Goal: Feedback & Contribution: Contribute content

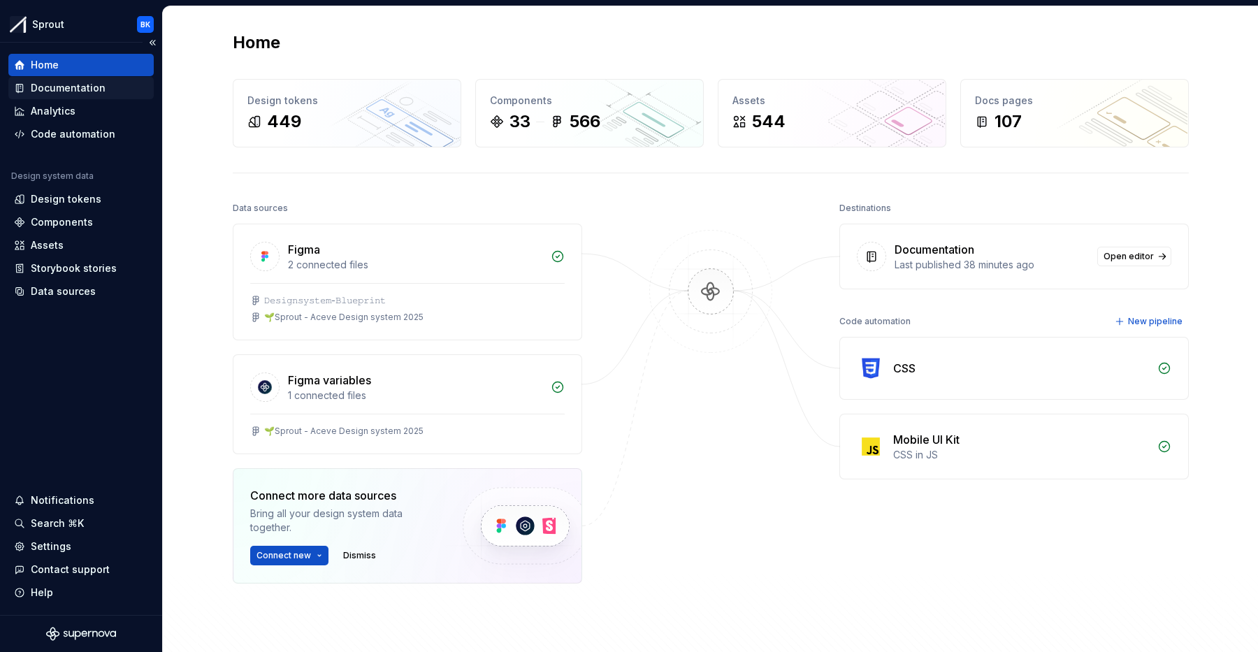
click at [75, 91] on div "Documentation" at bounding box center [68, 88] width 75 height 14
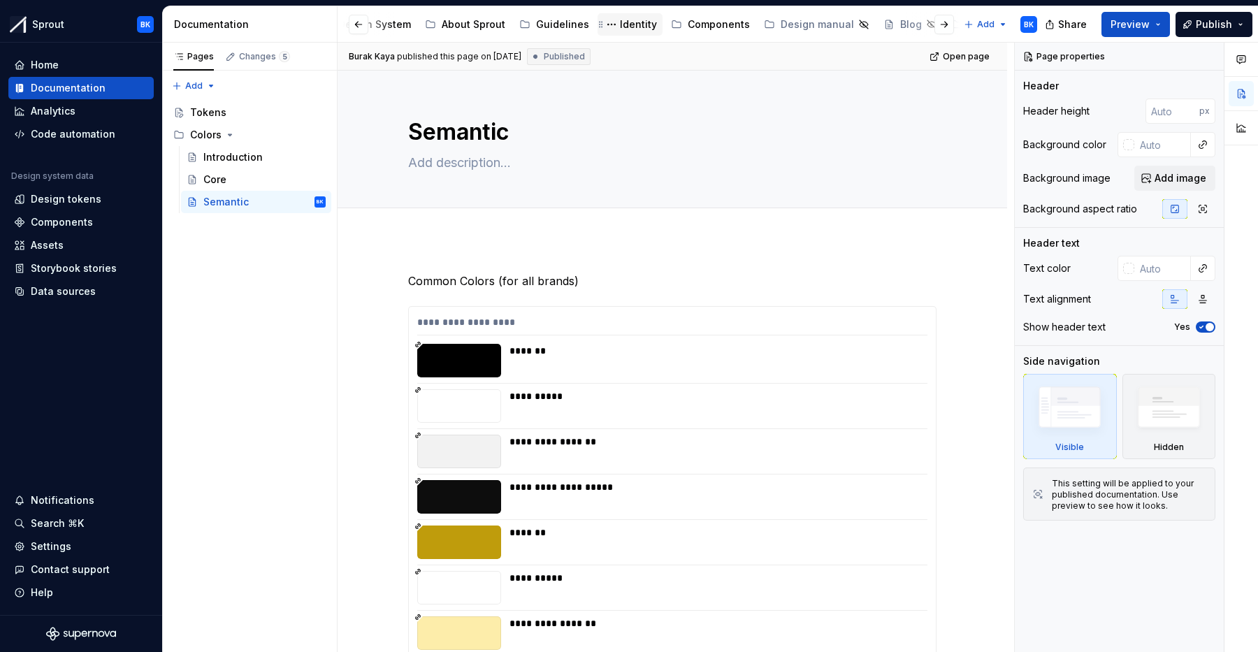
scroll to position [0, 293]
click at [824, 29] on div "Governance Model" at bounding box center [870, 24] width 94 height 14
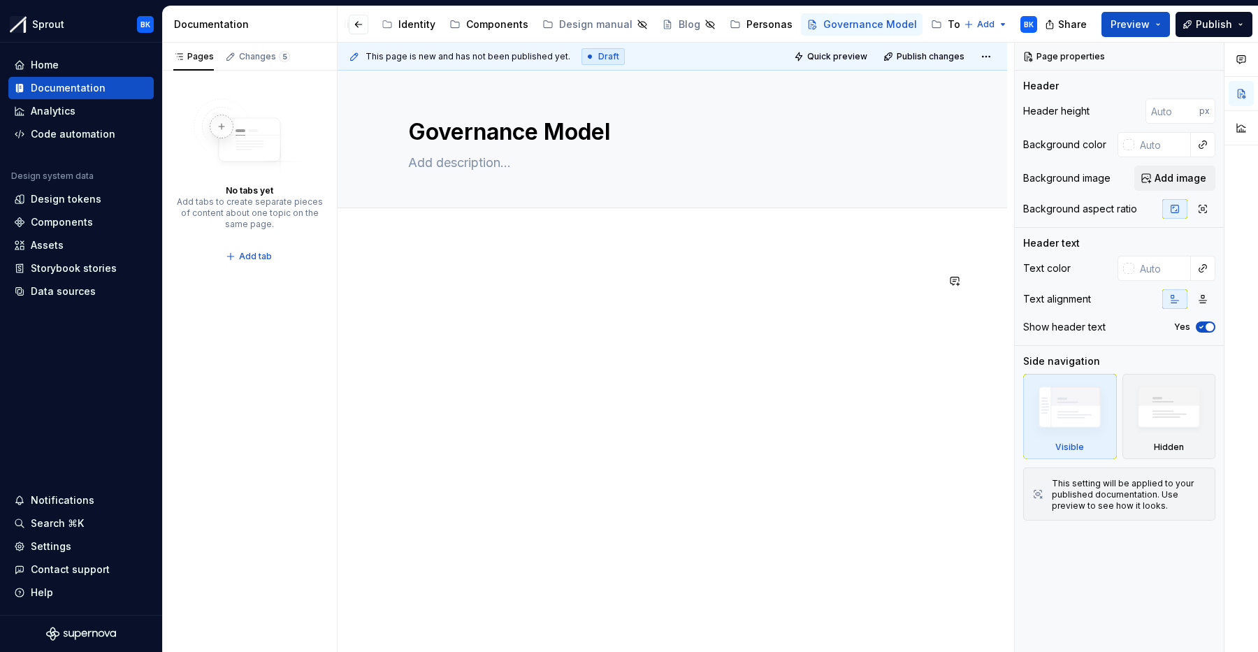
click at [495, 305] on div at bounding box center [672, 298] width 528 height 53
click at [440, 161] on textarea at bounding box center [669, 163] width 528 height 22
paste textarea "A shared framework to ensure consistent, accessible, and scalable design experi…"
type textarea "*"
type textarea "A shared framework to ensure consistent, accessible, and scalable design experi…"
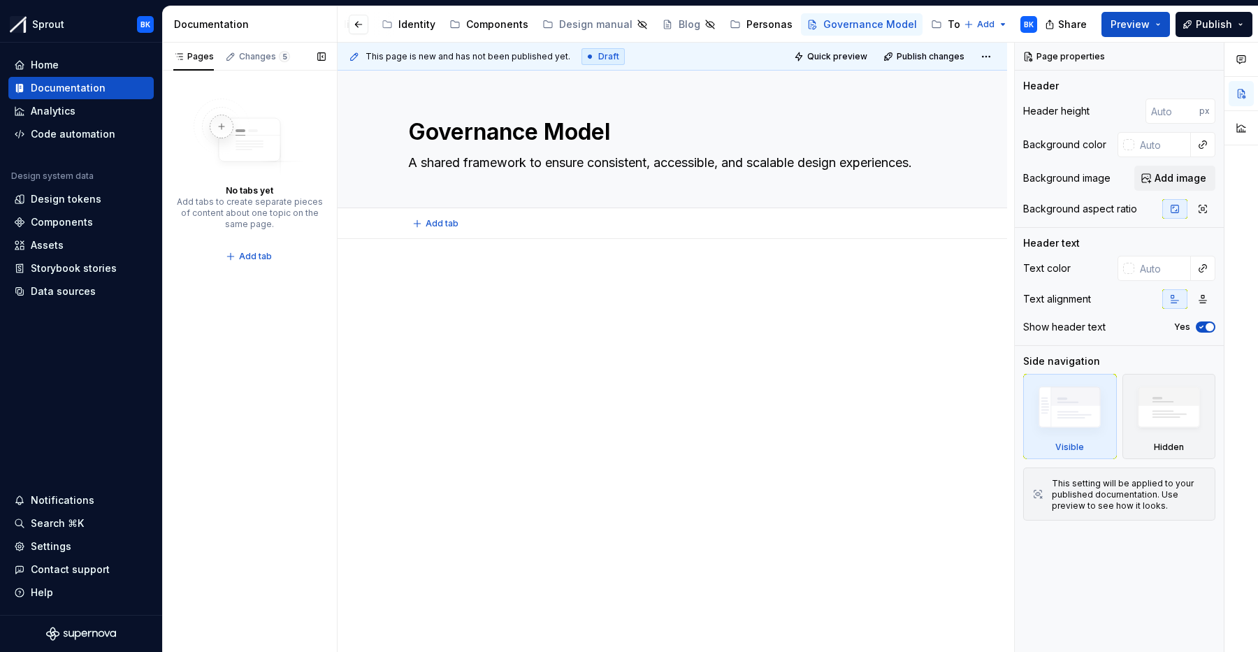
type textarea "*"
type textarea "A shared framework to ensure consistent, accessible, and scalable design experi…"
drag, startPoint x: 688, startPoint y: 316, endPoint x: 672, endPoint y: 309, distance: 17.5
click at [688, 316] on div at bounding box center [672, 298] width 528 height 53
click at [473, 279] on p at bounding box center [672, 280] width 528 height 17
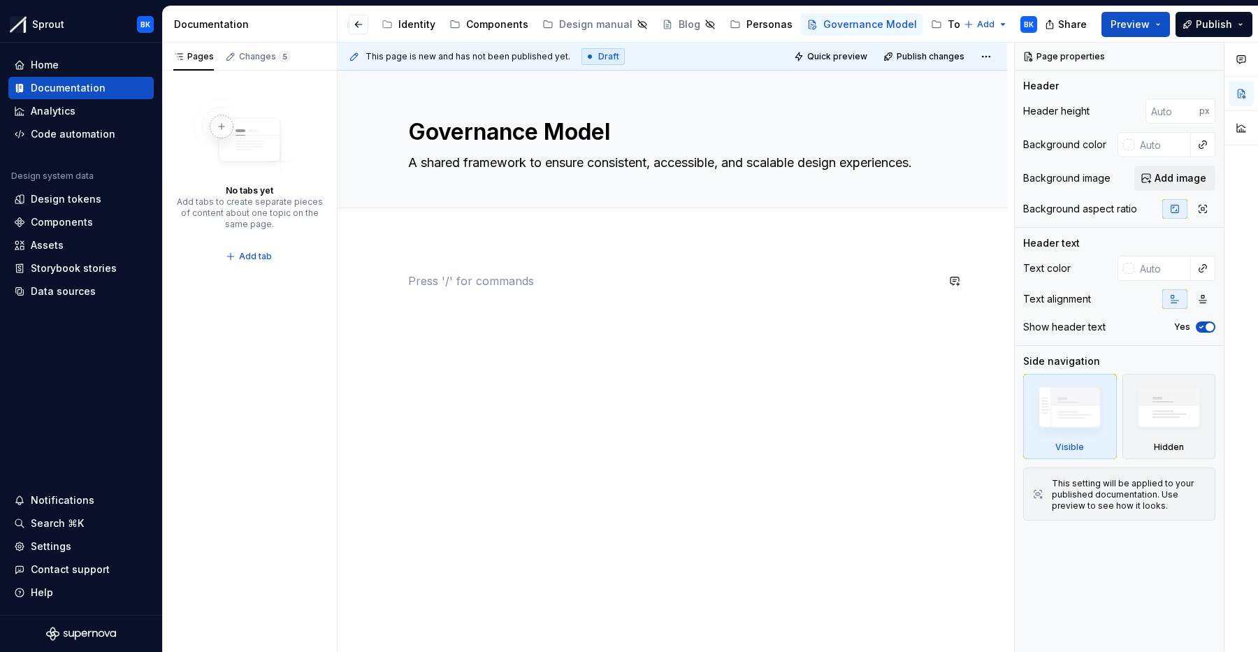
type textarea "*"
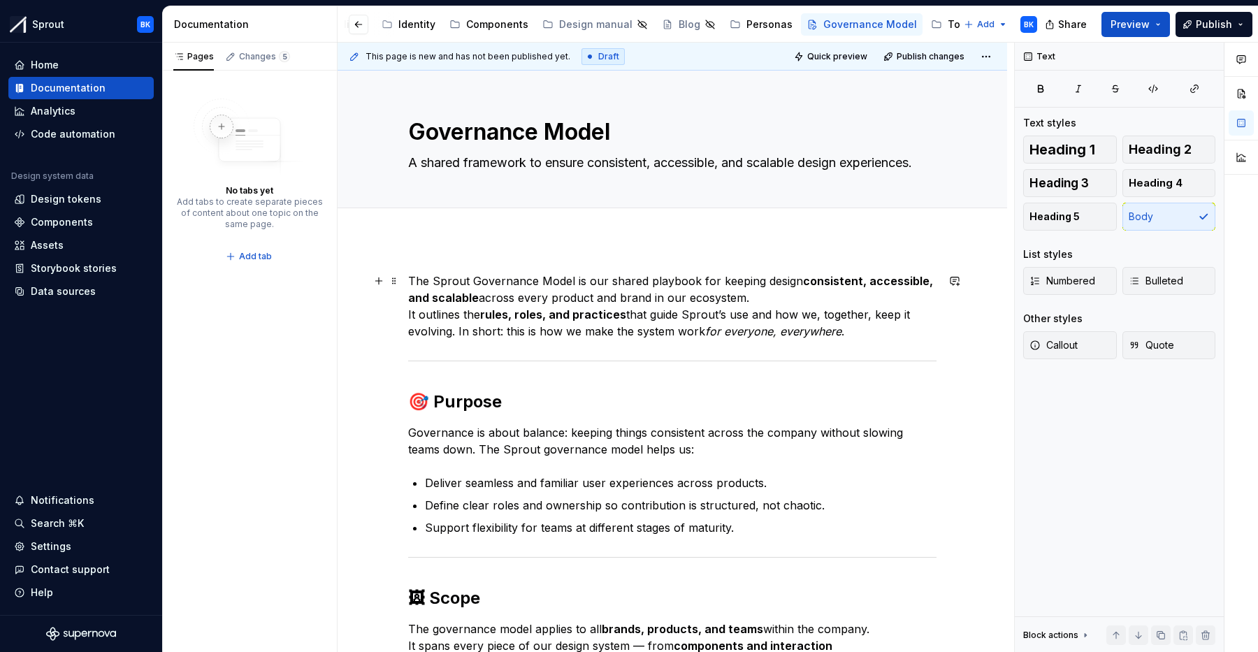
click at [768, 298] on p "The Sprout Governance Model is our shared playbook for keeping design consisten…" at bounding box center [672, 305] width 528 height 67
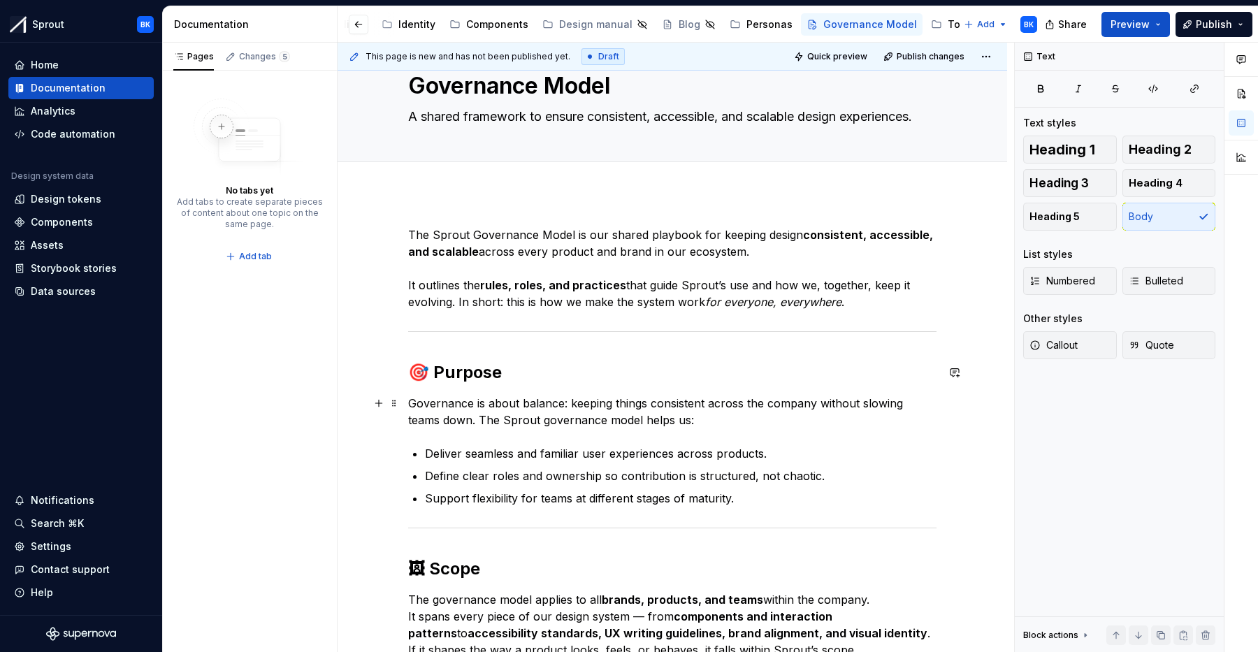
scroll to position [48, 0]
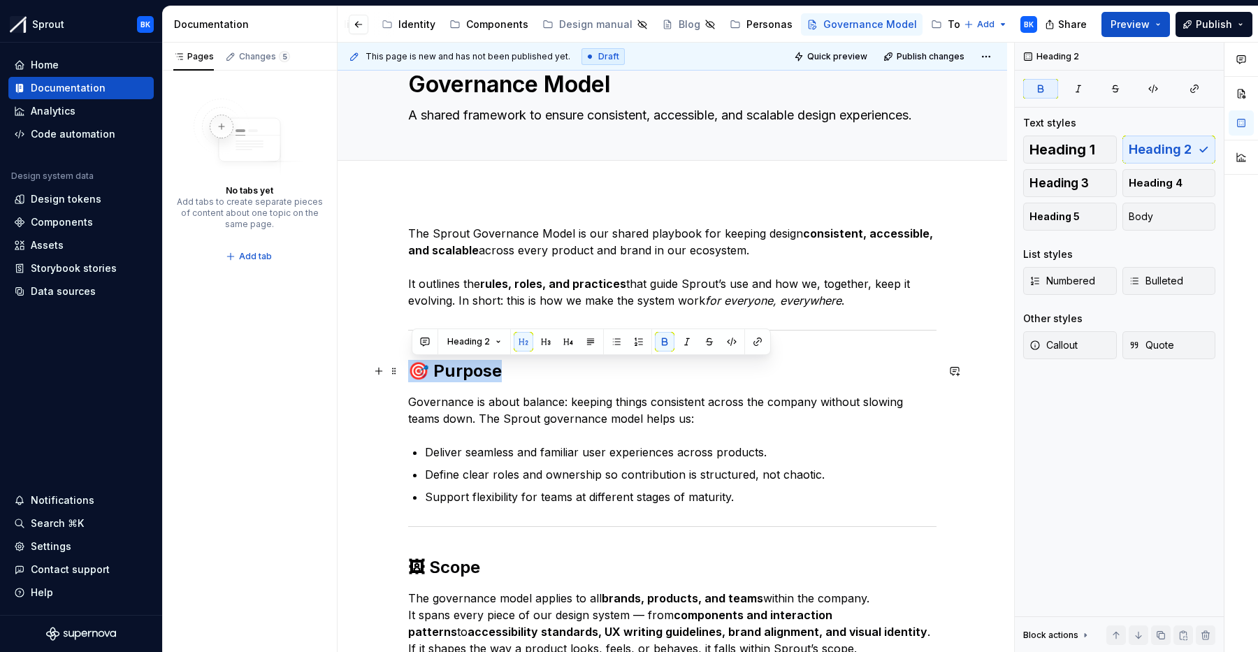
drag, startPoint x: 506, startPoint y: 370, endPoint x: 413, endPoint y: 369, distance: 93.6
click at [413, 369] on h2 "🎯 Purpose" at bounding box center [672, 371] width 528 height 22
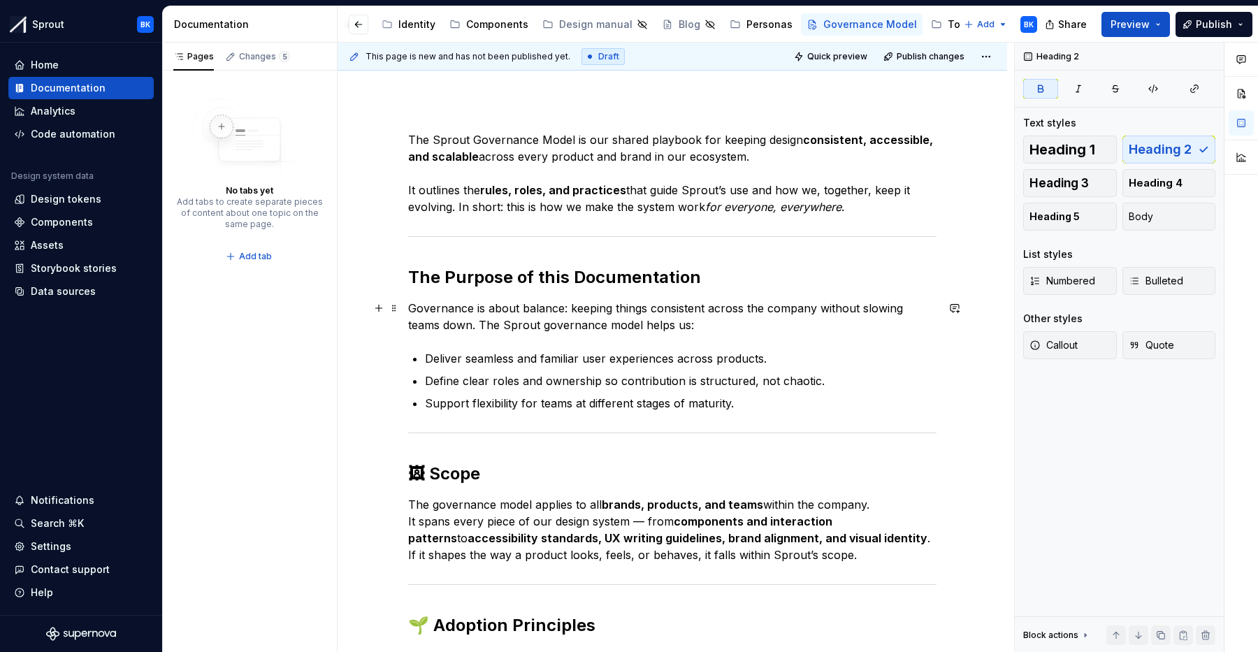
scroll to position [140, 0]
click at [530, 275] on strong "The Purpose of this Documentation" at bounding box center [554, 278] width 293 height 20
click at [552, 273] on strong "The Purpose Of this Documentation" at bounding box center [556, 278] width 296 height 20
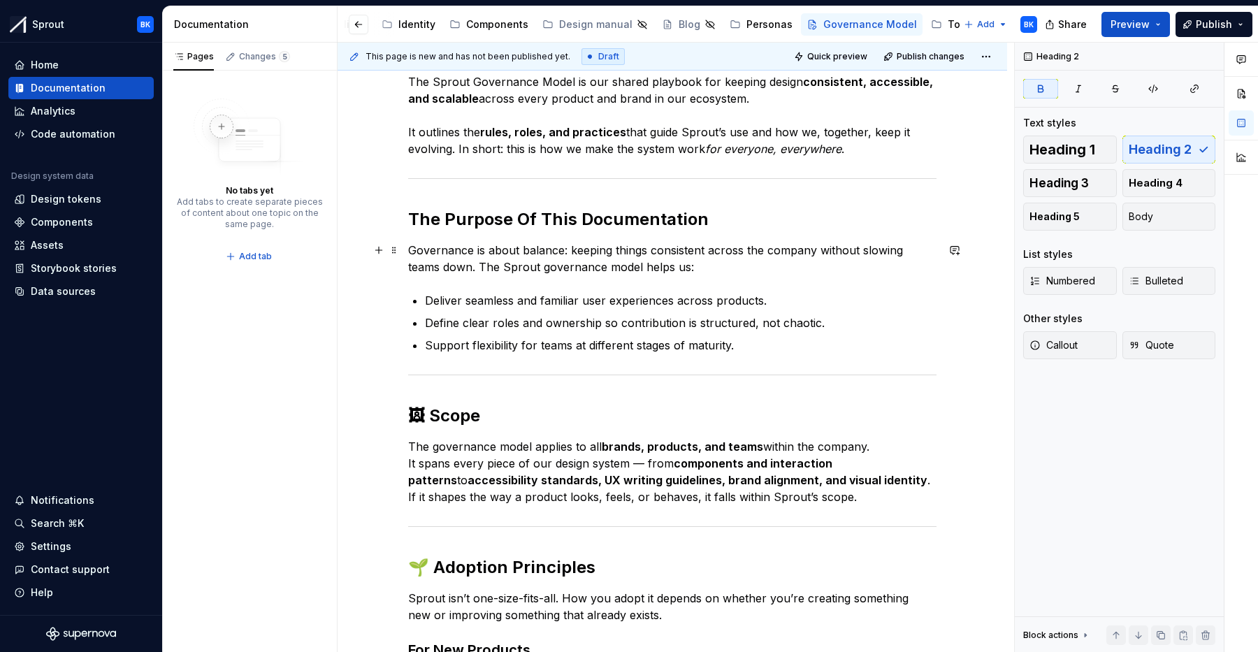
scroll to position [208, 0]
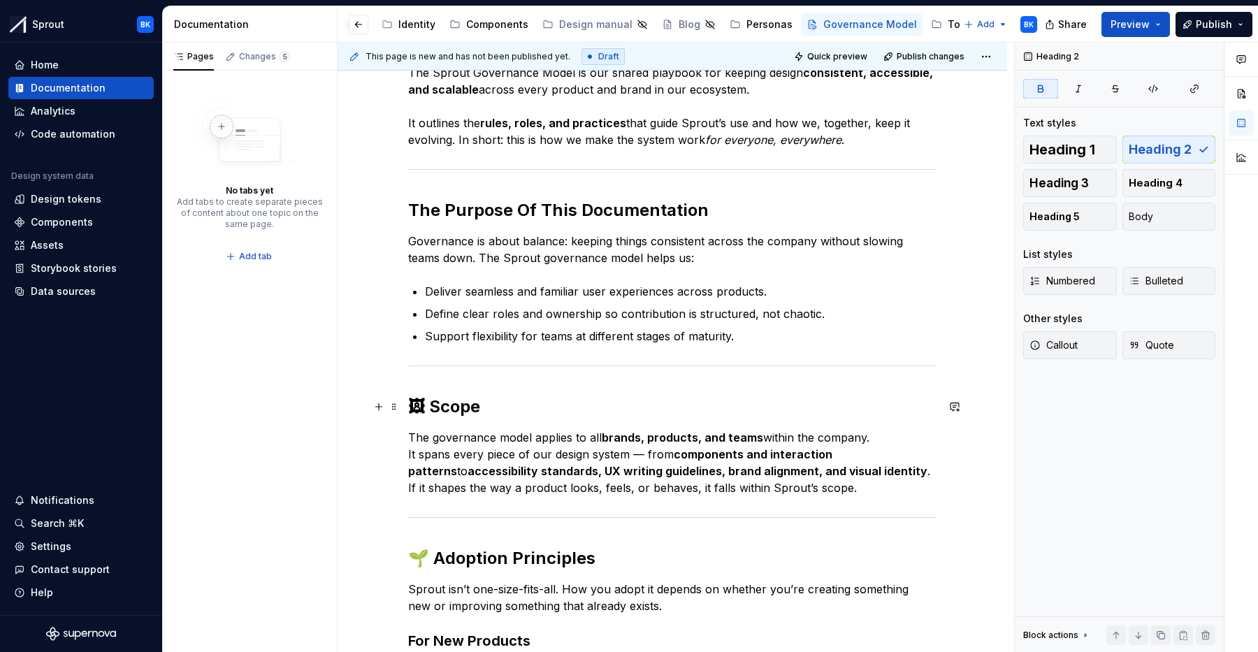
click at [435, 404] on strong "🖼 Scope" at bounding box center [444, 406] width 72 height 20
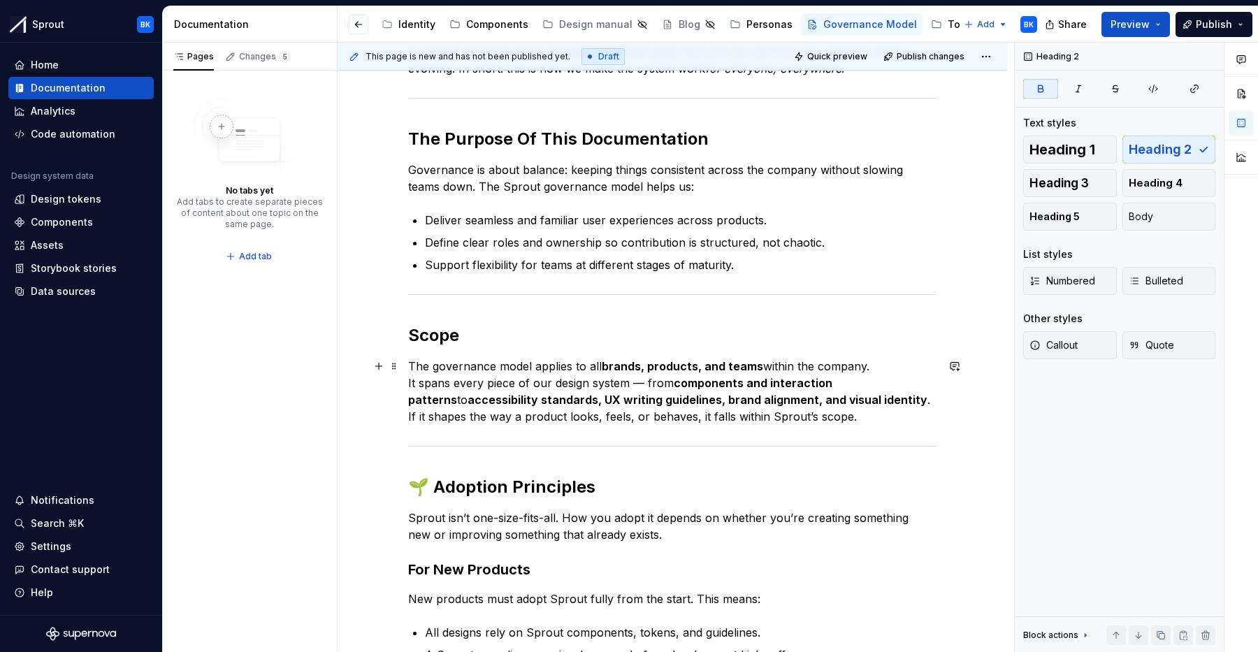
scroll to position [293, 0]
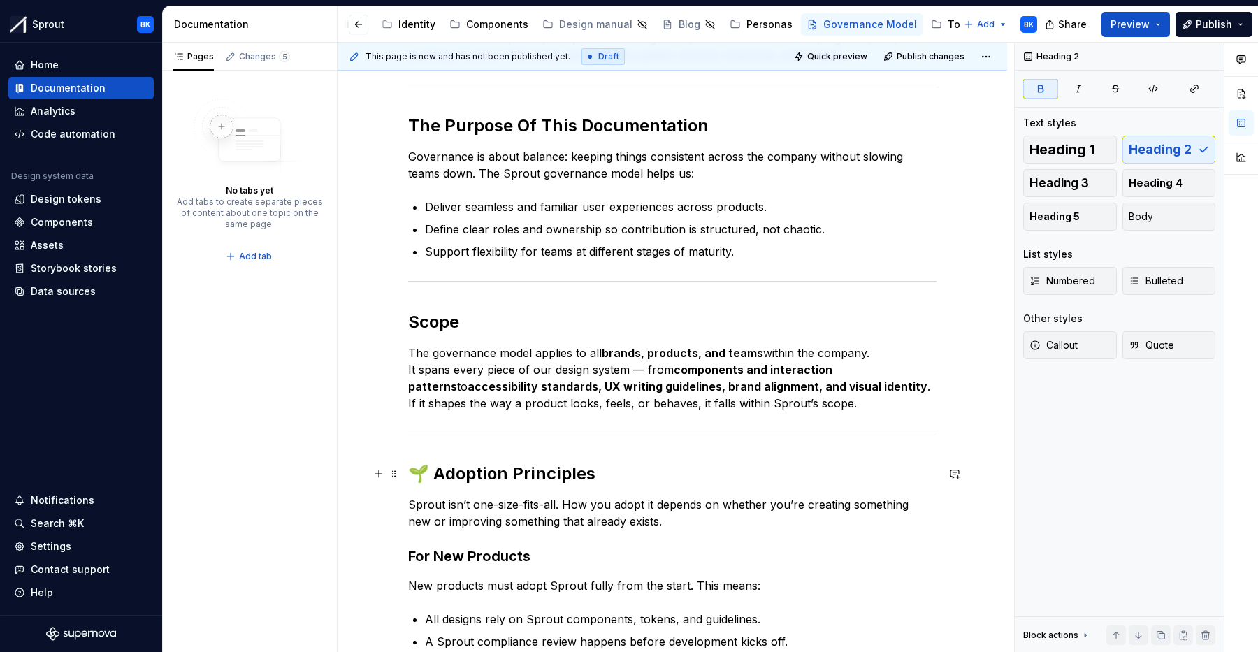
click at [439, 476] on strong "🌱 Adoption Principles" at bounding box center [501, 473] width 187 height 20
click at [435, 477] on strong "🌱 Adoption Principles" at bounding box center [501, 473] width 187 height 20
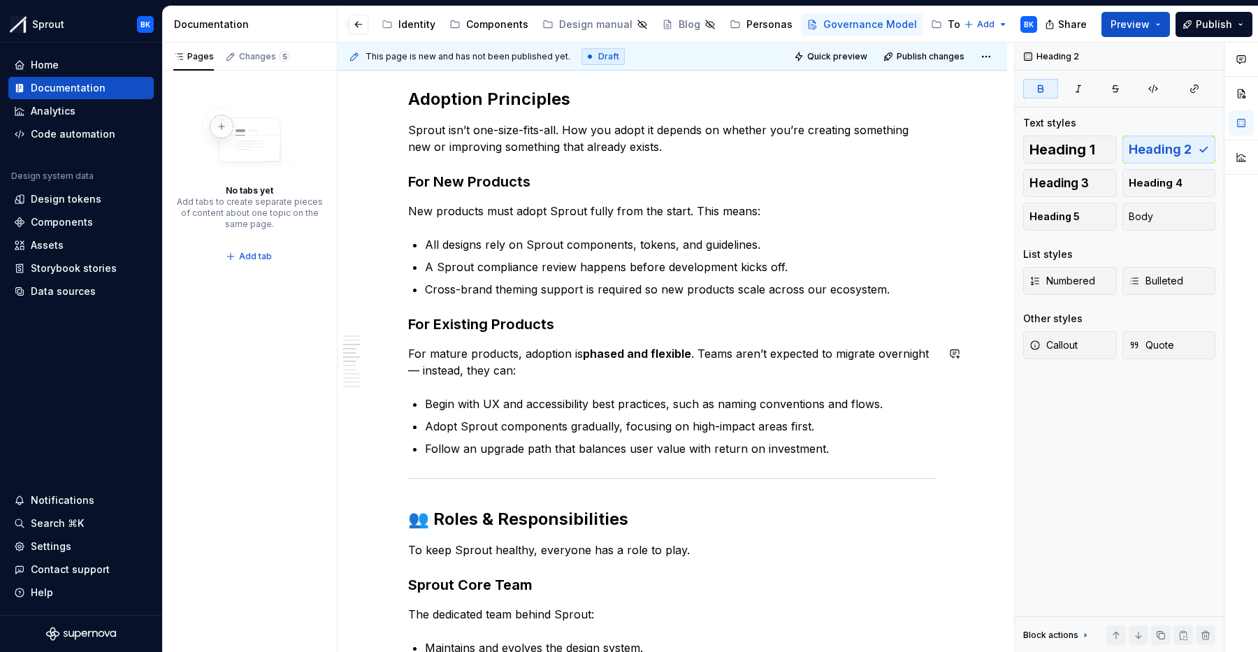
scroll to position [672, 0]
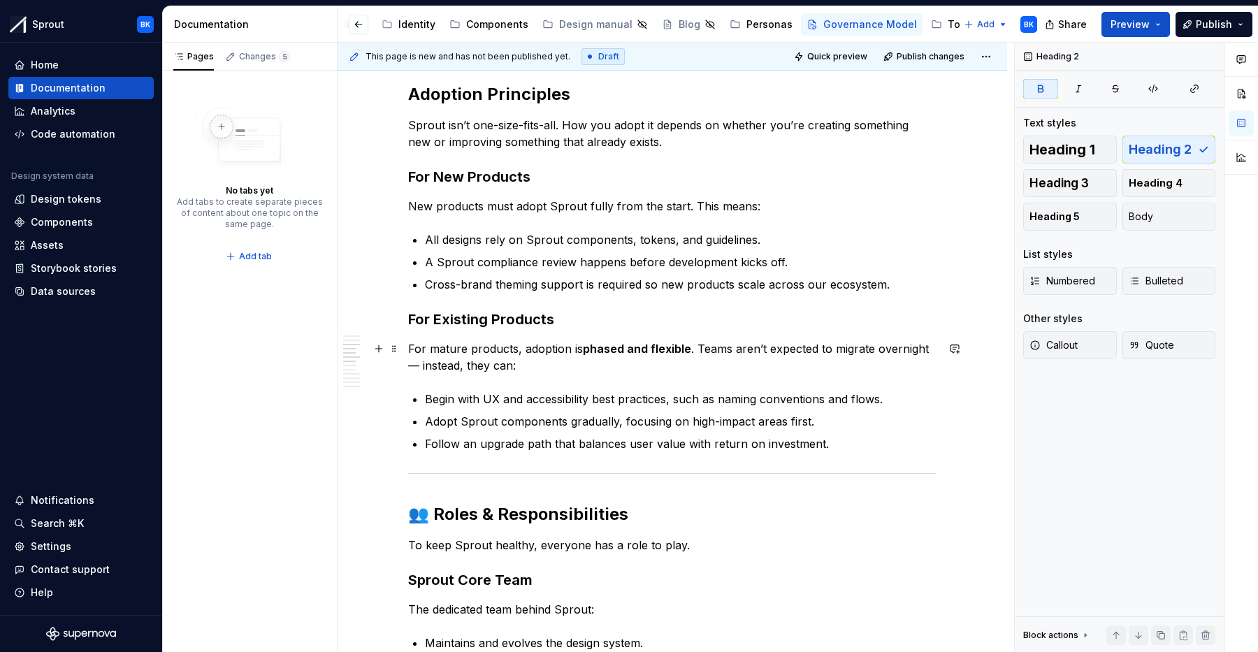
click at [822, 348] on p "For mature products, adoption is phased and flexible . Teams aren’t expected to…" at bounding box center [672, 357] width 528 height 34
click at [430, 506] on strong "👥 Roles & Responsibilities" at bounding box center [518, 514] width 220 height 20
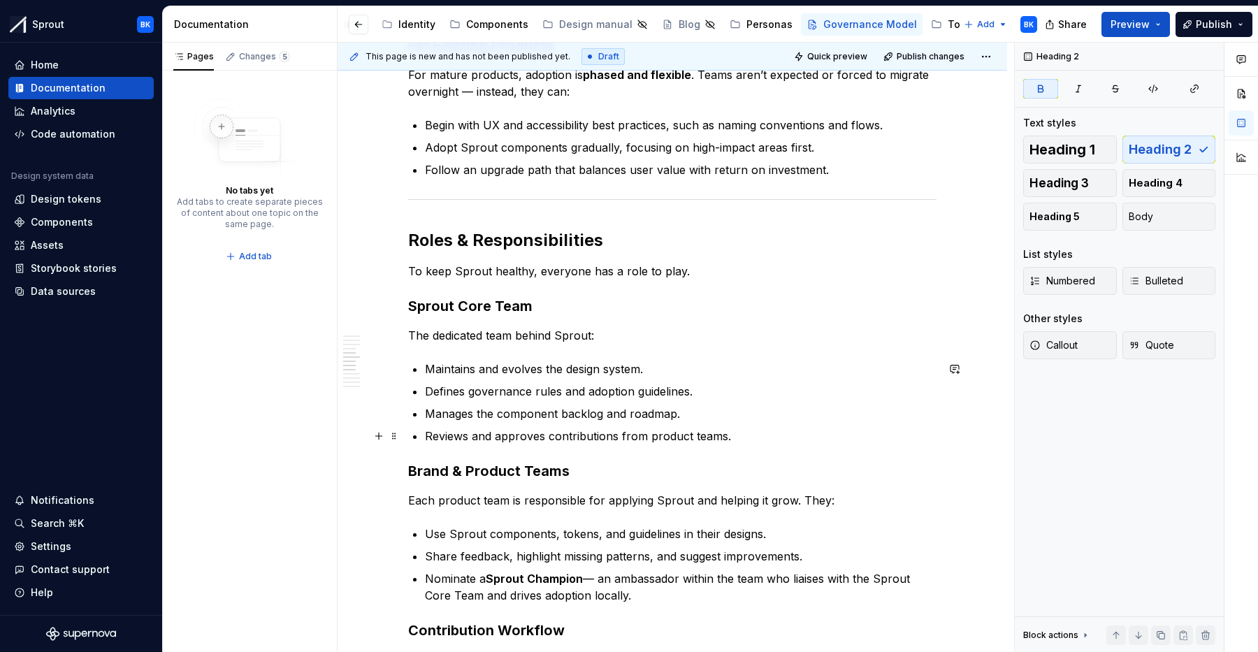
scroll to position [945, 0]
click at [743, 443] on p "Reviews and approves contributions from product teams." at bounding box center [680, 437] width 511 height 17
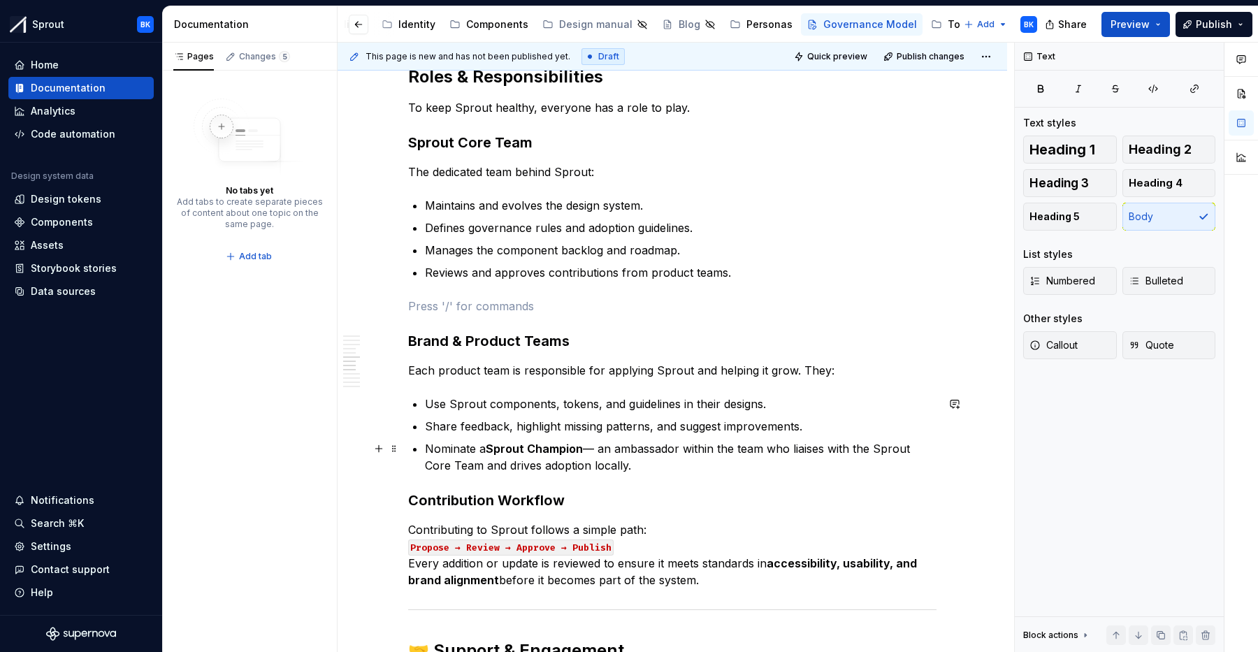
scroll to position [1116, 0]
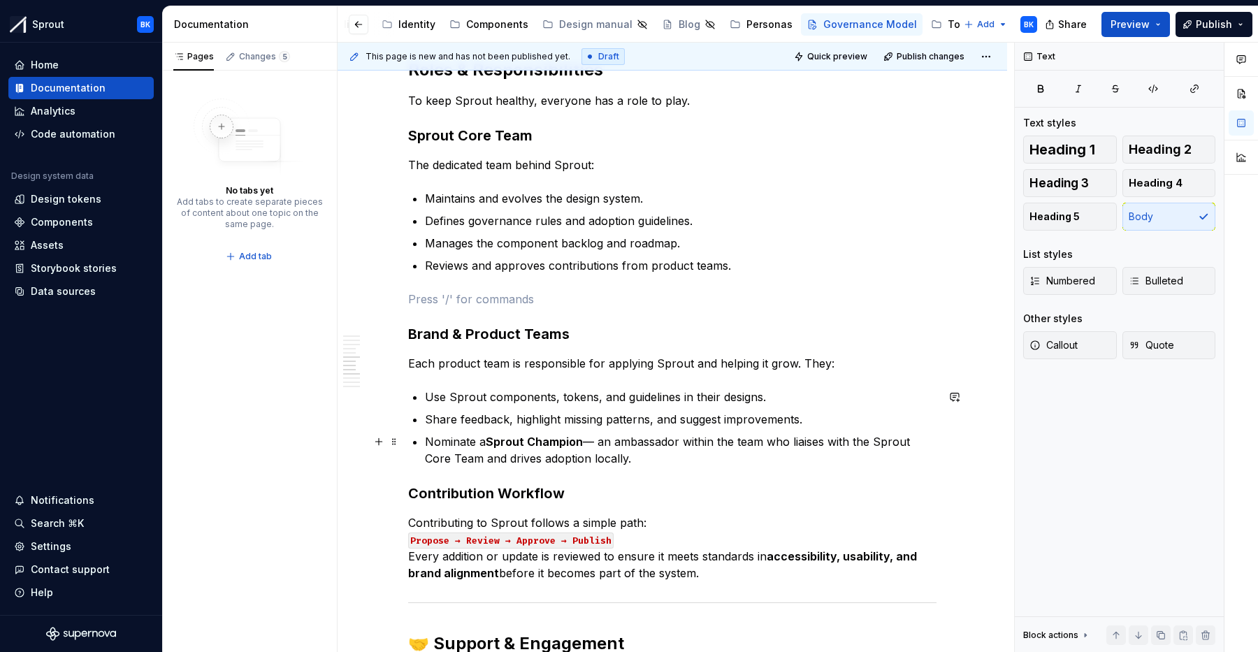
click at [674, 453] on p "Nominate a Sprout Champion — an ambassador within the team who liaises with the…" at bounding box center [680, 450] width 511 height 34
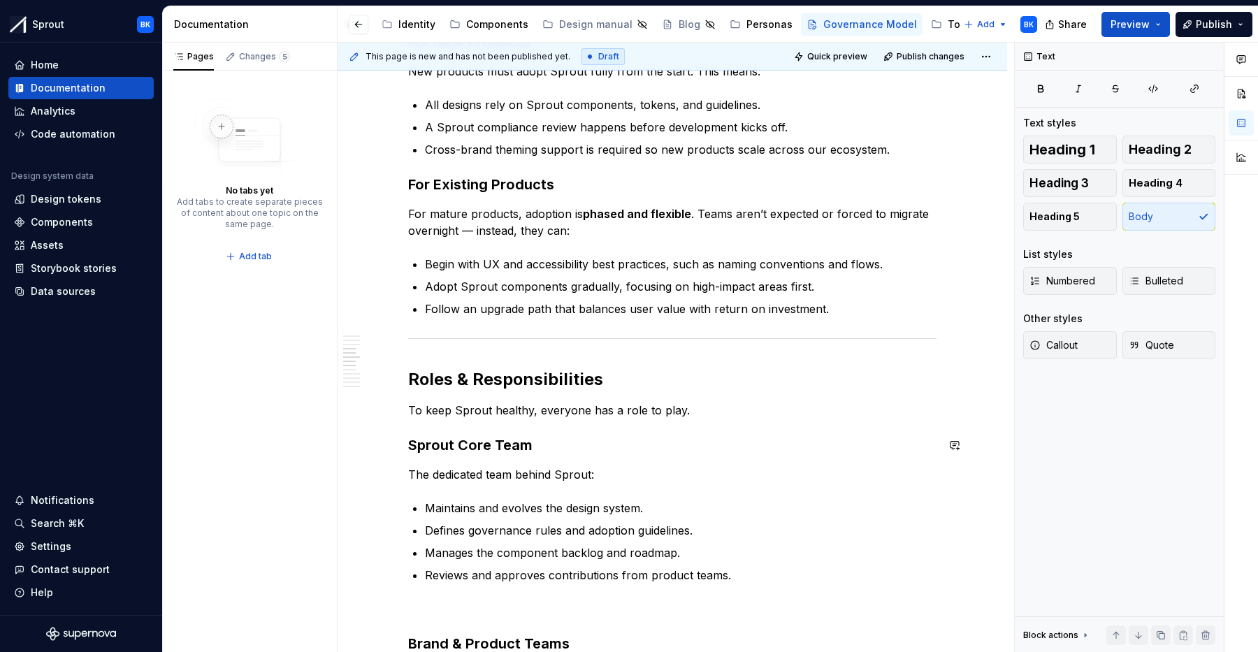
scroll to position [805, 0]
click at [691, 411] on p "To keep Sprout healthy, everyone has a role to play." at bounding box center [672, 412] width 528 height 17
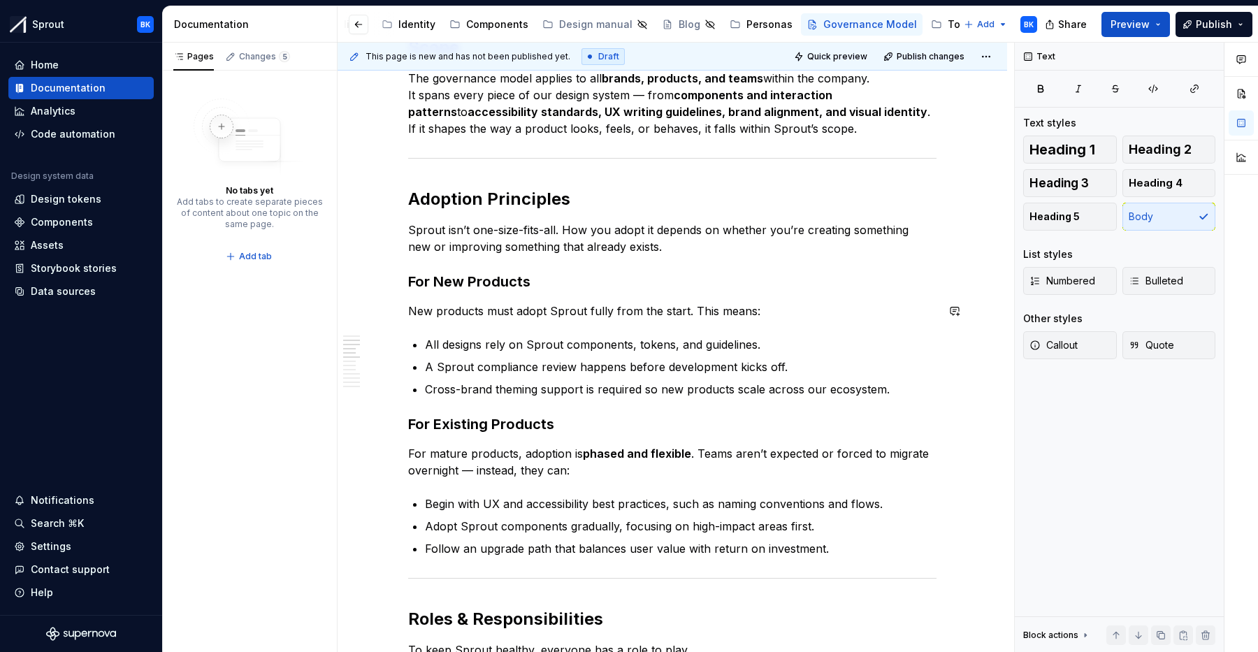
scroll to position [565, 0]
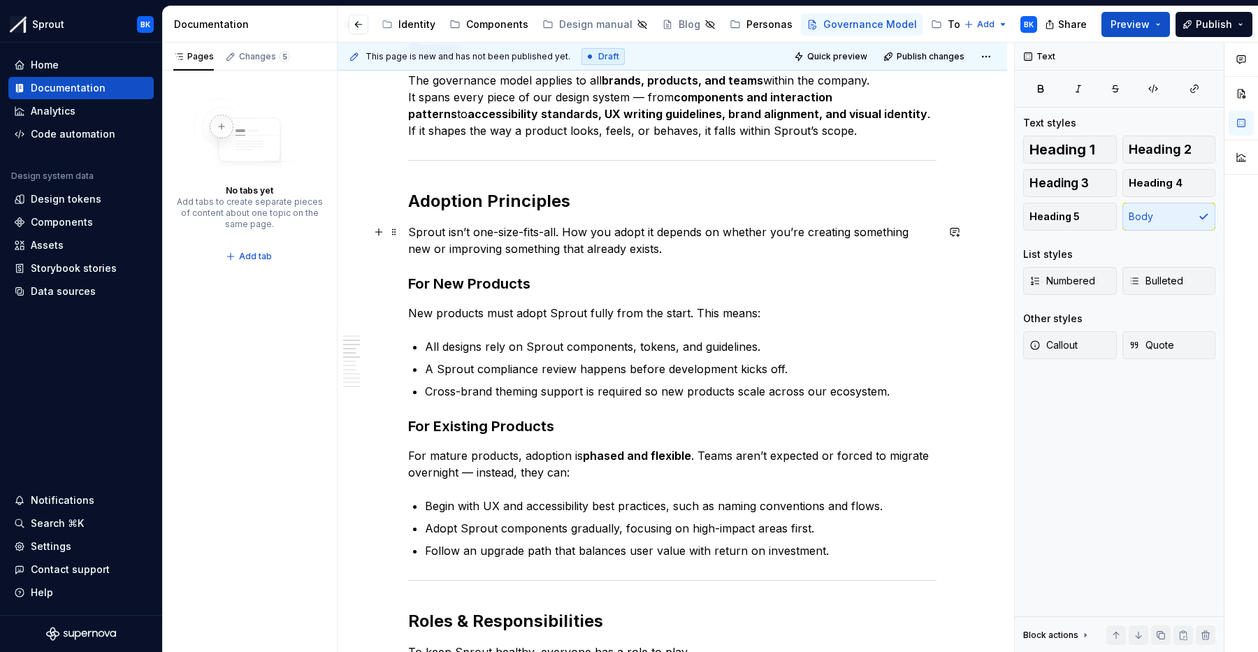
click at [665, 248] on p "Sprout isn’t one-size-fits-all. How you adopt it depends on whether you’re crea…" at bounding box center [672, 241] width 528 height 34
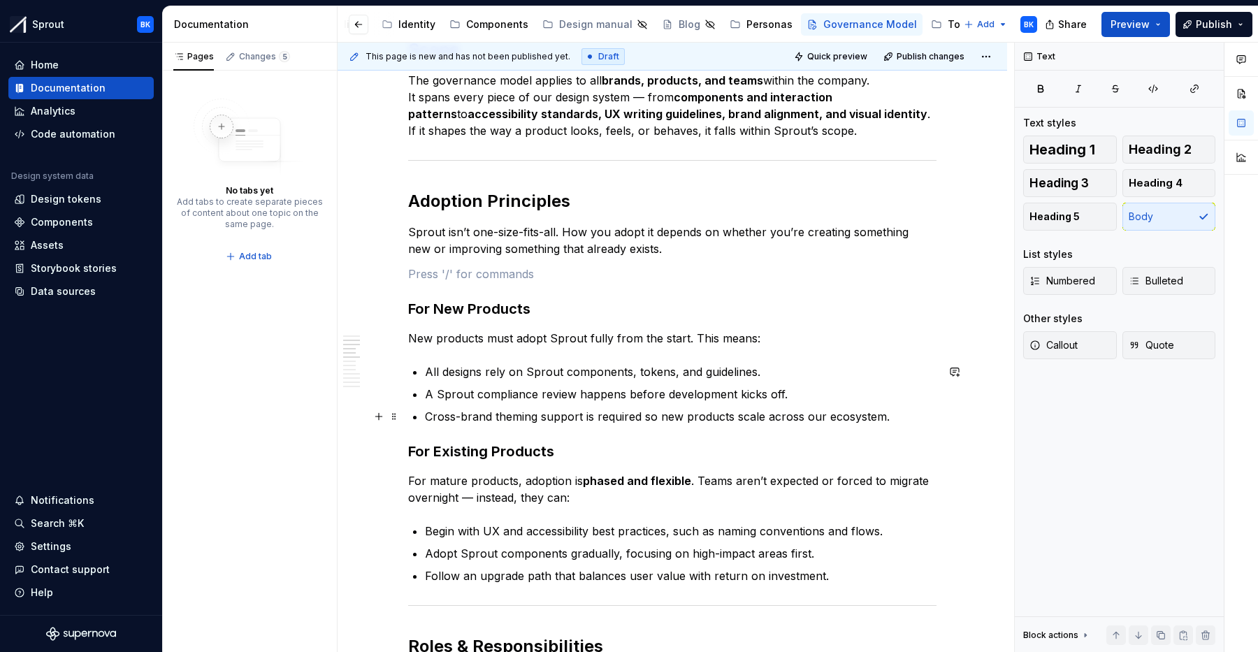
click at [896, 416] on p "Cross-brand theming support is required so new products scale across our ecosys…" at bounding box center [680, 416] width 511 height 17
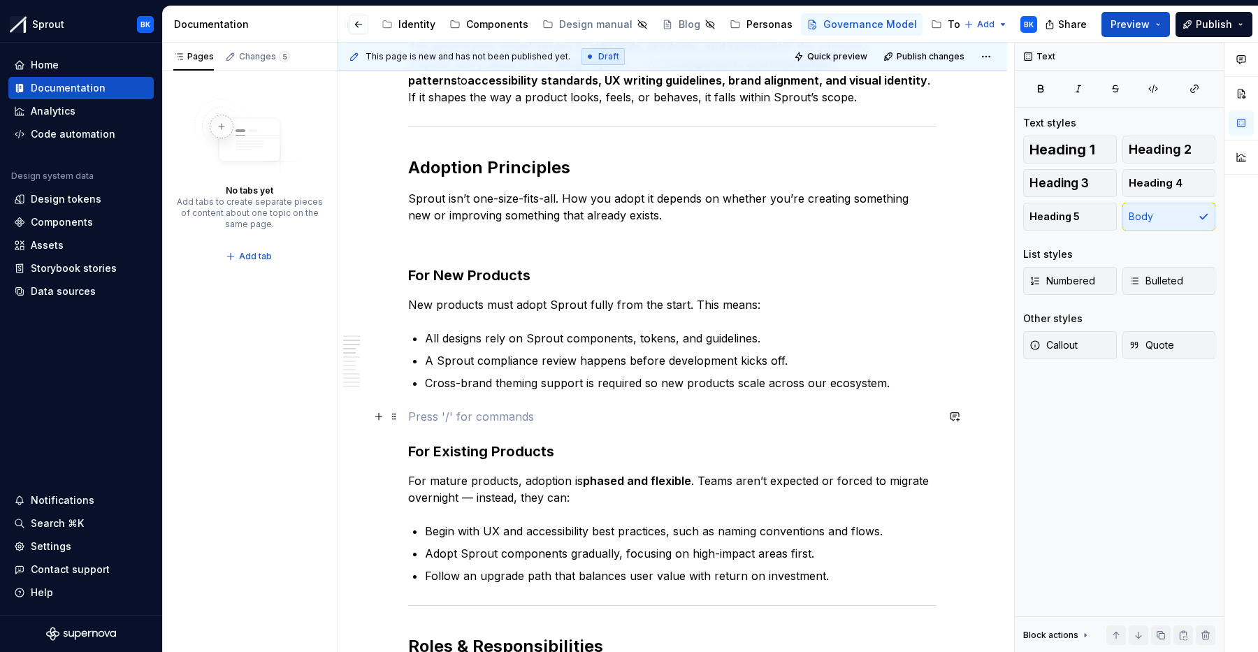
scroll to position [653, 0]
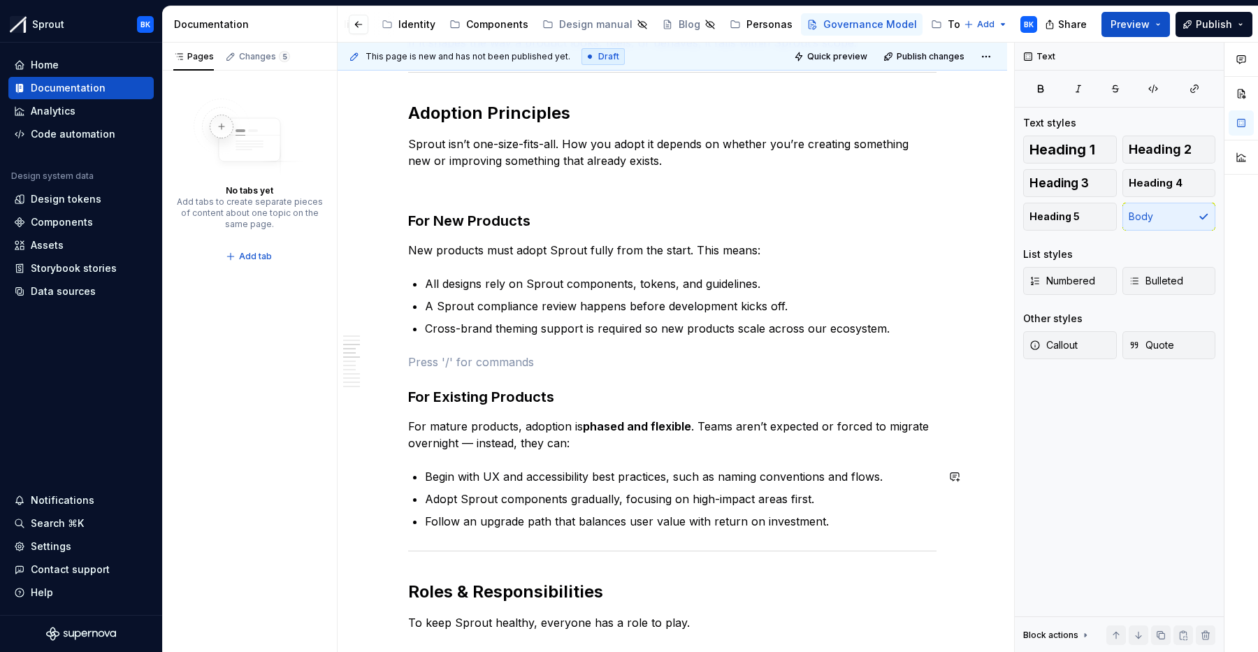
click at [881, 527] on p "Follow an upgrade path that balances user value with return on investment." at bounding box center [680, 521] width 511 height 17
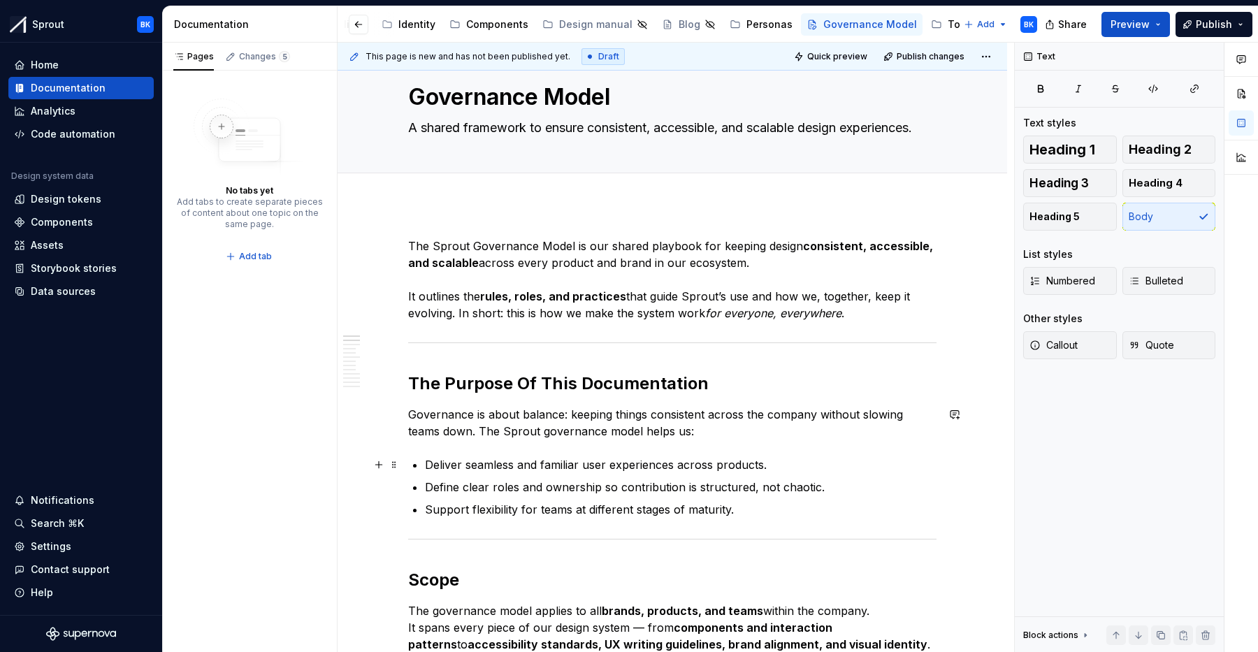
scroll to position [80, 0]
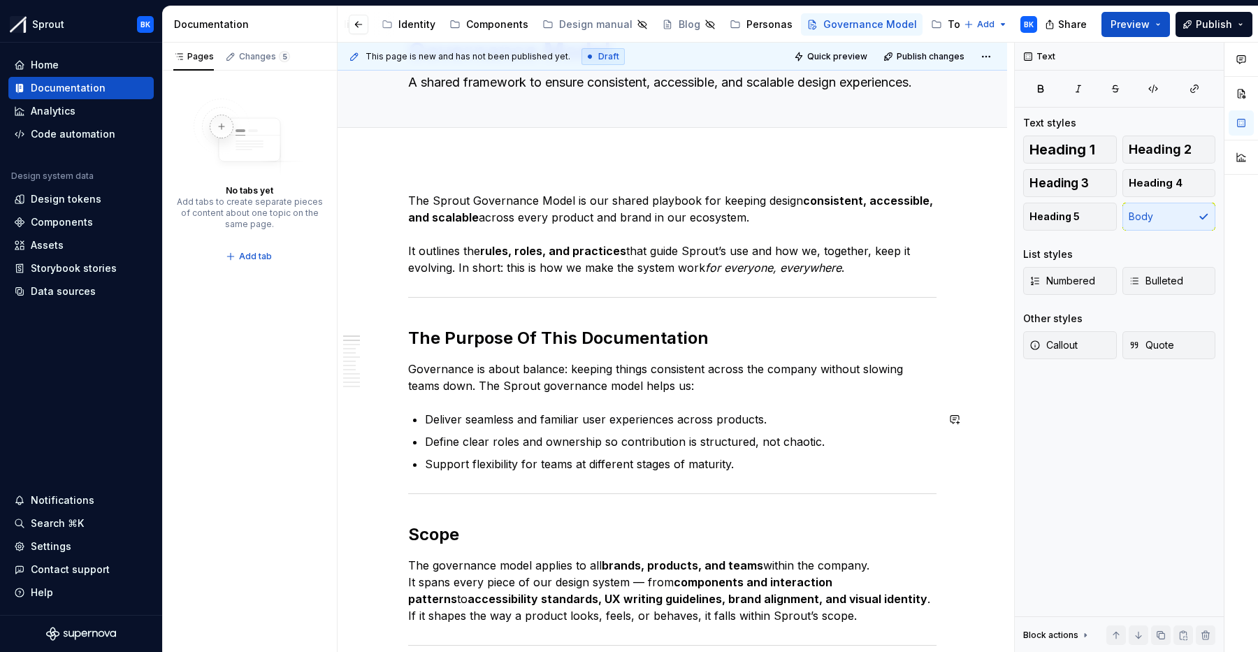
click at [757, 471] on p "Support flexibility for teams at different stages of maturity." at bounding box center [680, 463] width 511 height 17
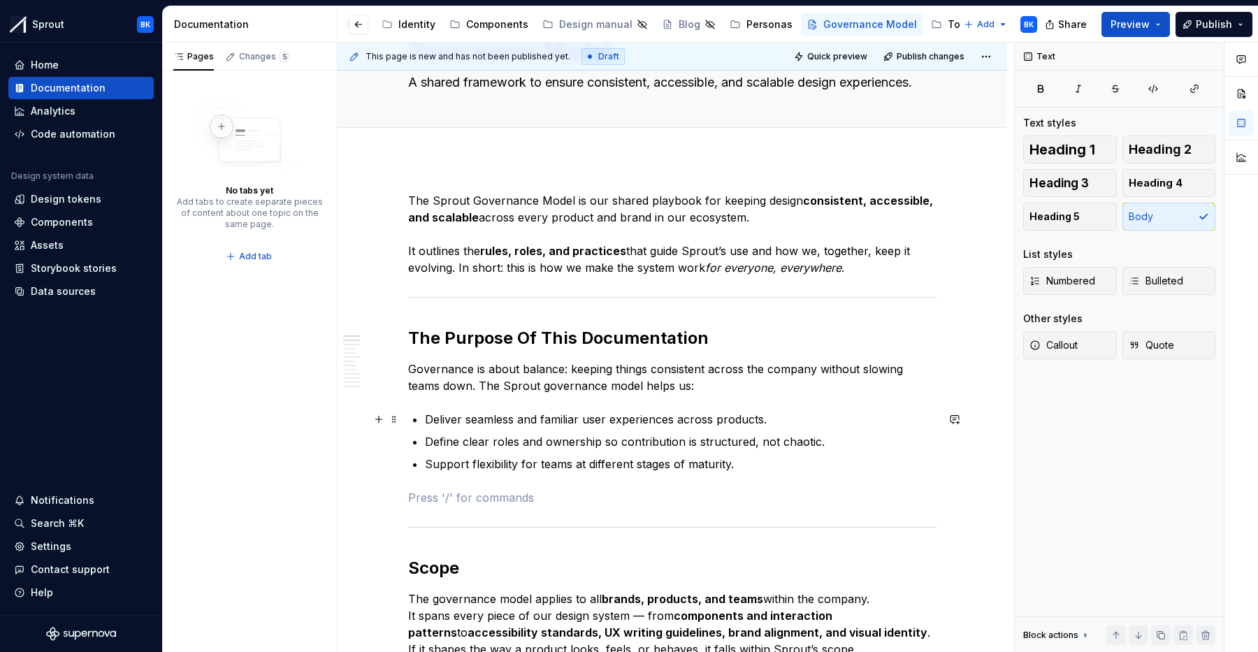
scroll to position [80, 0]
click at [869, 259] on p "The Sprout Governance Model is our shared playbook for keeping design consisten…" at bounding box center [672, 235] width 528 height 84
click at [868, 270] on p "The Sprout Governance Model is our shared playbook for keeping design consisten…" at bounding box center [672, 235] width 528 height 84
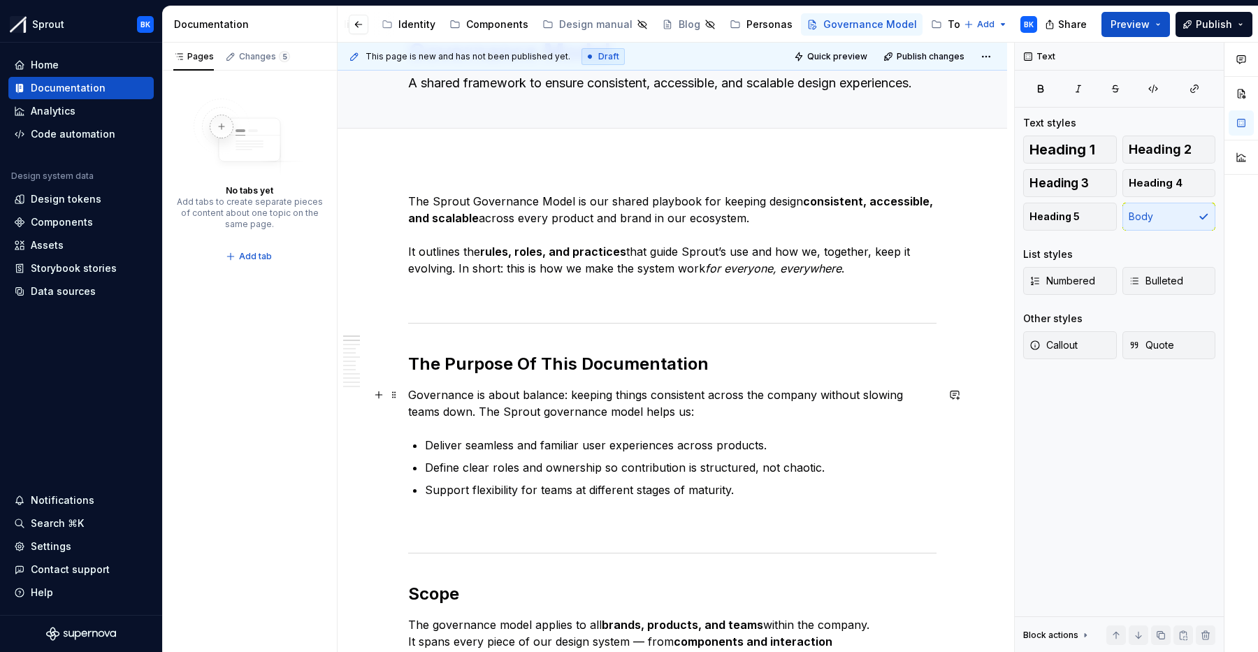
click at [624, 391] on p "Governance is about balance: keeping things consistent across the company witho…" at bounding box center [672, 403] width 528 height 34
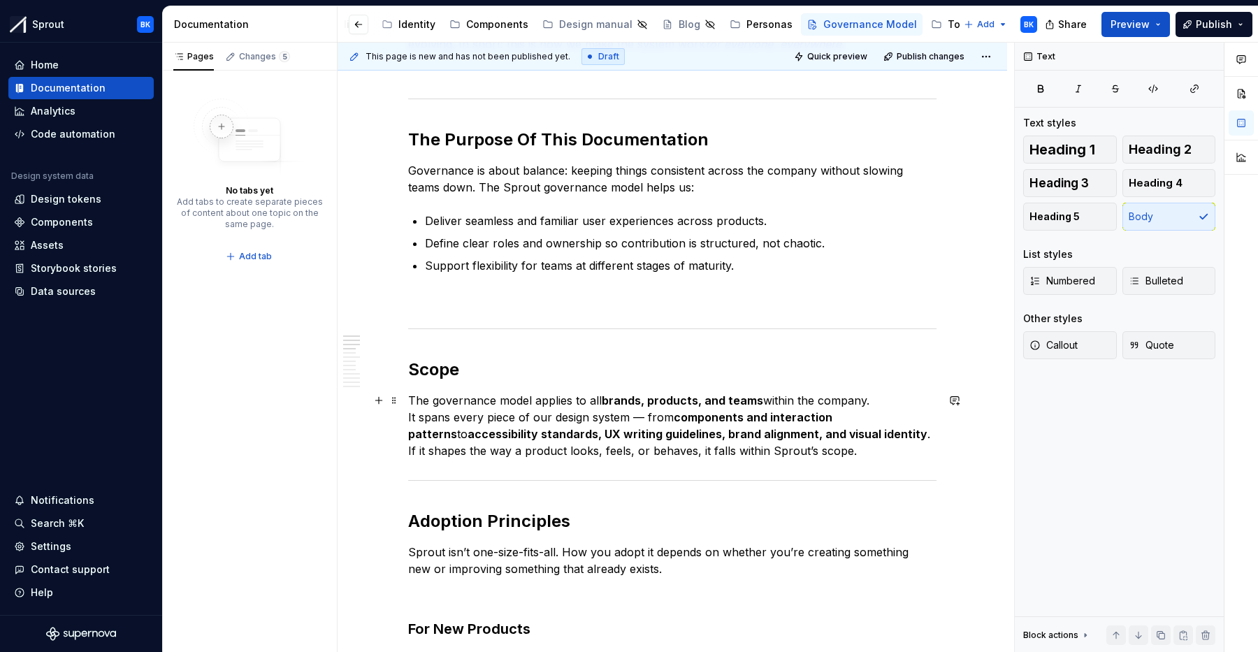
scroll to position [319, 0]
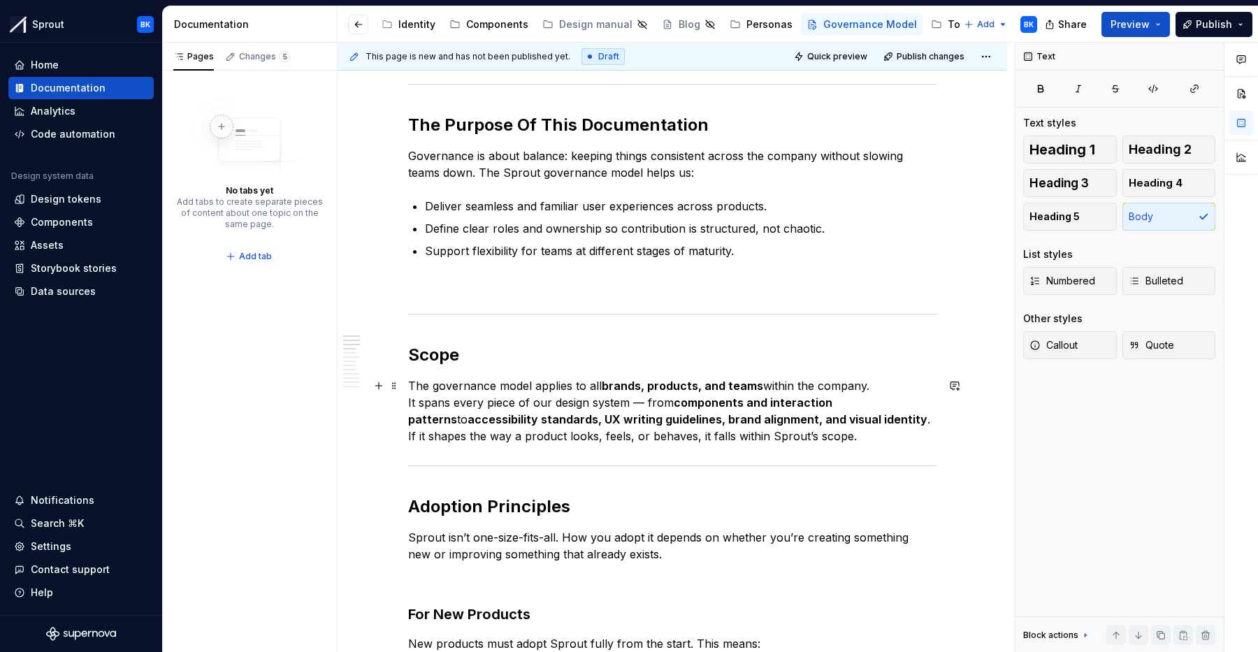
click at [901, 439] on p "The governance model applies to all brands, products, and teams within the comp…" at bounding box center [672, 410] width 528 height 67
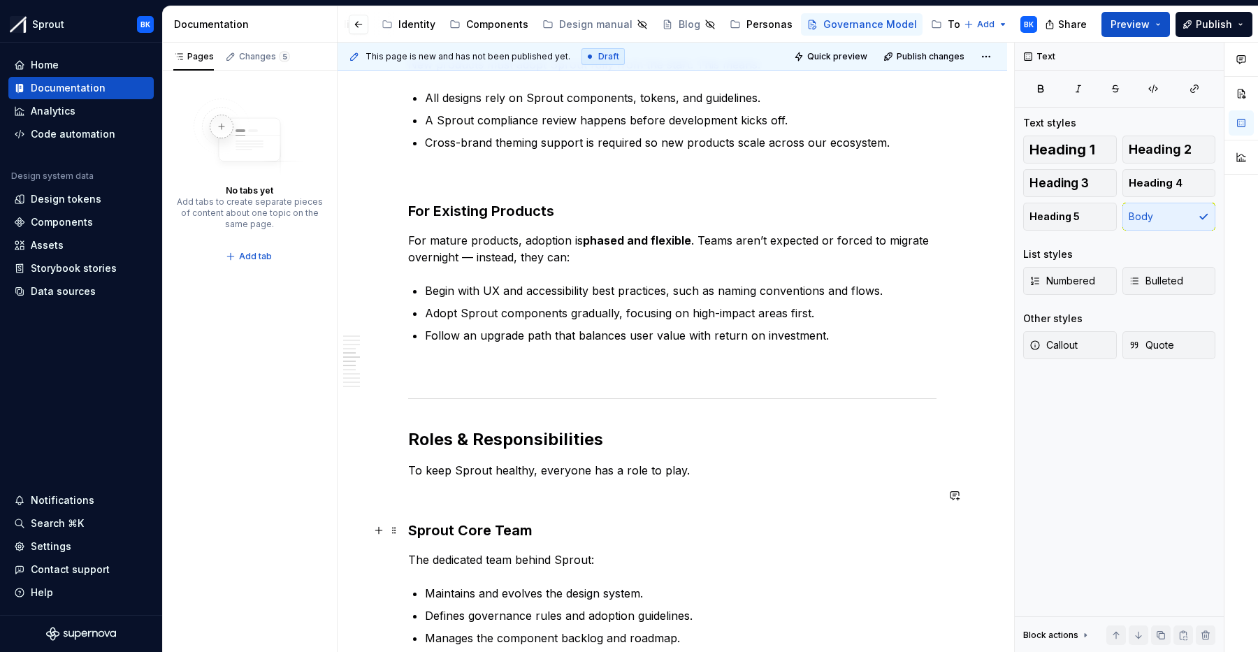
scroll to position [1012, 0]
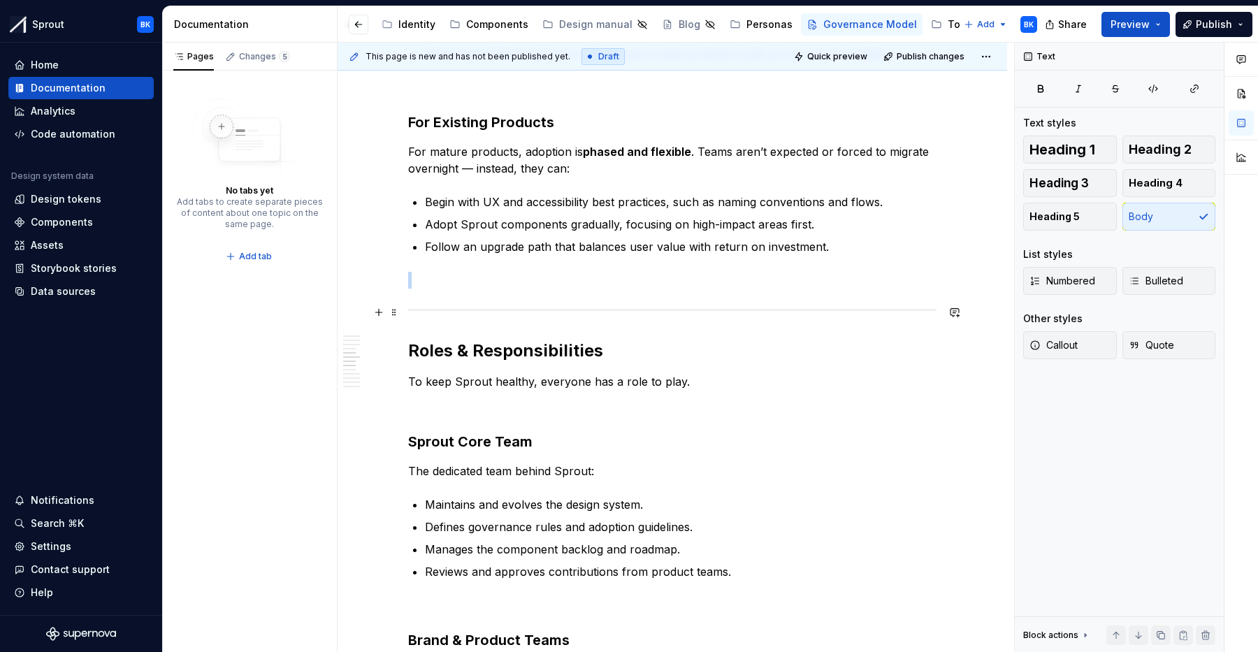
click at [706, 307] on div at bounding box center [672, 309] width 528 height 9
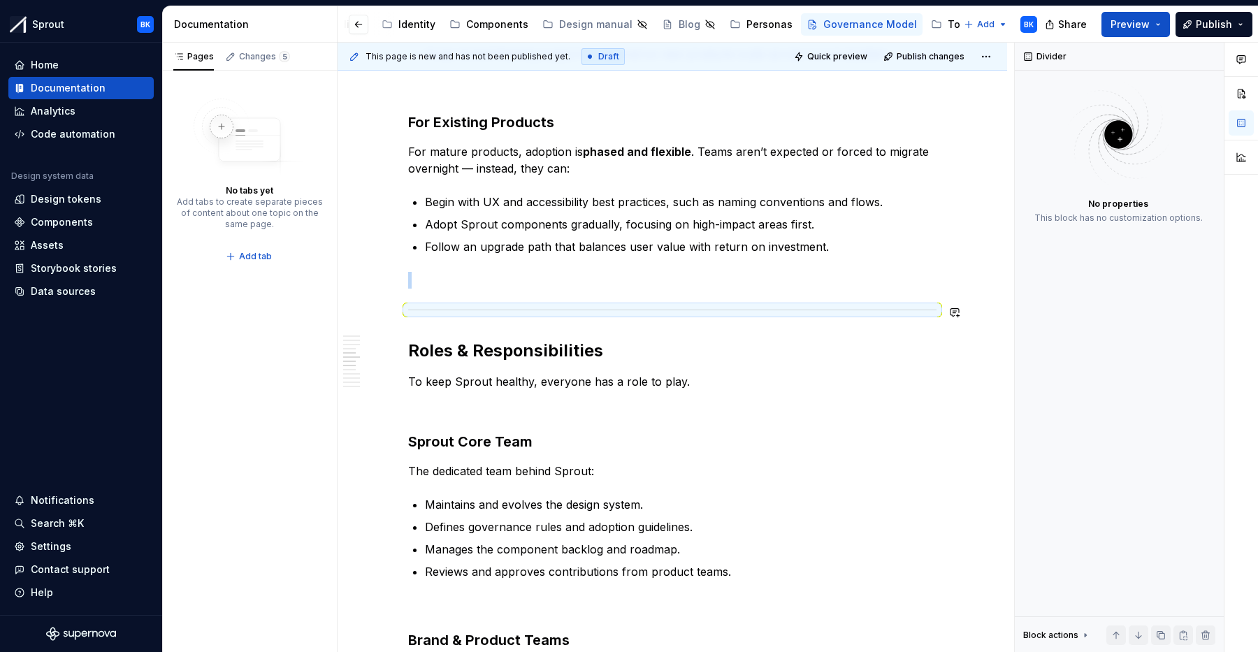
click at [707, 295] on div "The Sprout Governance Model is our shared playbook for keeping design consisten…" at bounding box center [672, 601] width 528 height 2680
click at [700, 284] on p at bounding box center [672, 280] width 528 height 17
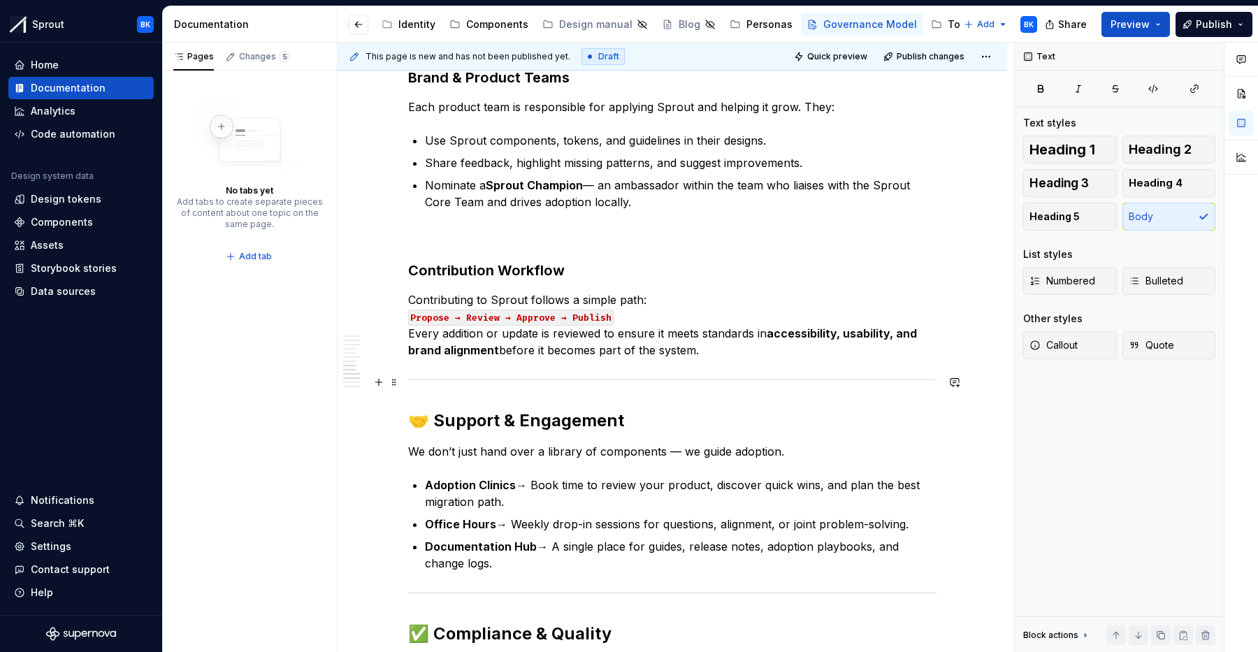
scroll to position [1608, 0]
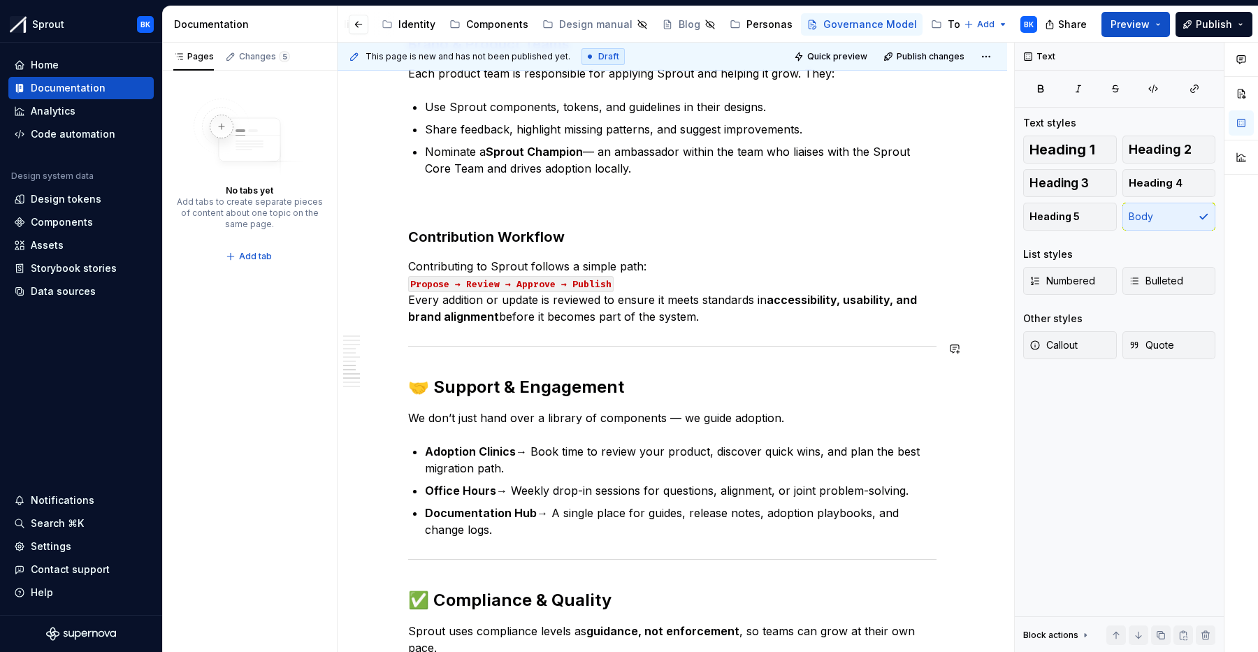
click at [739, 318] on p "Contributing to Sprout follows a simple path: Propose → Review → Approve → Publ…" at bounding box center [672, 291] width 528 height 67
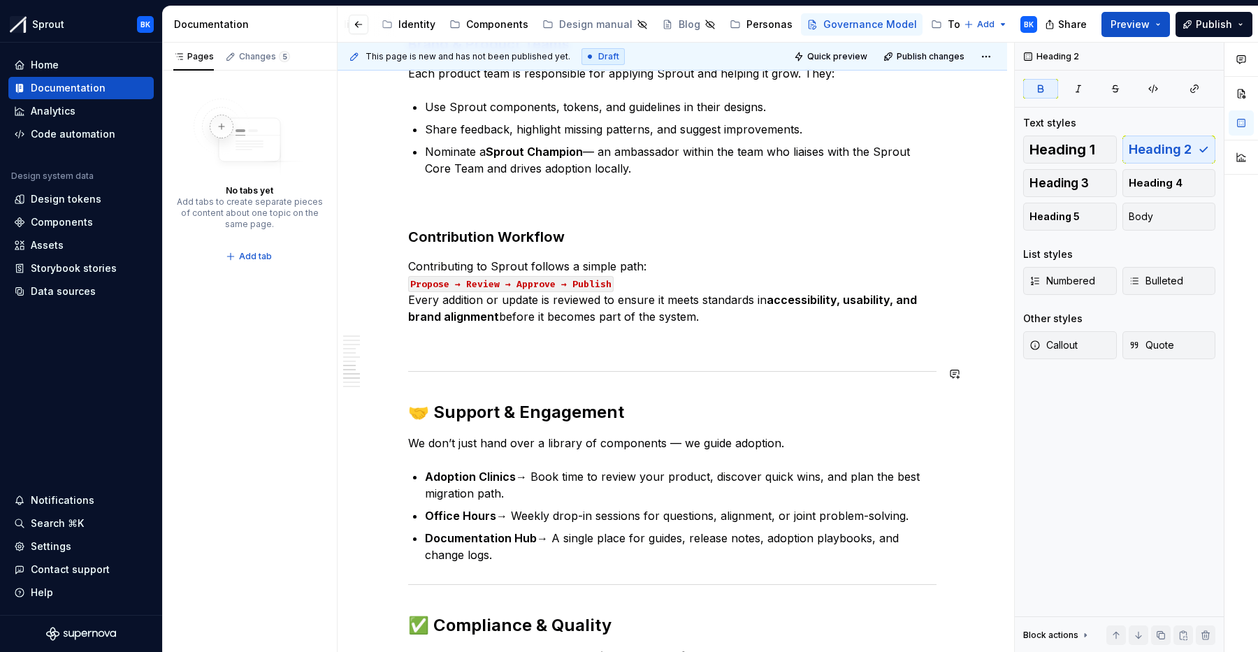
click at [722, 381] on div "The Sprout Governance Model is our shared playbook for keeping design consisten…" at bounding box center [672, 17] width 528 height 2705
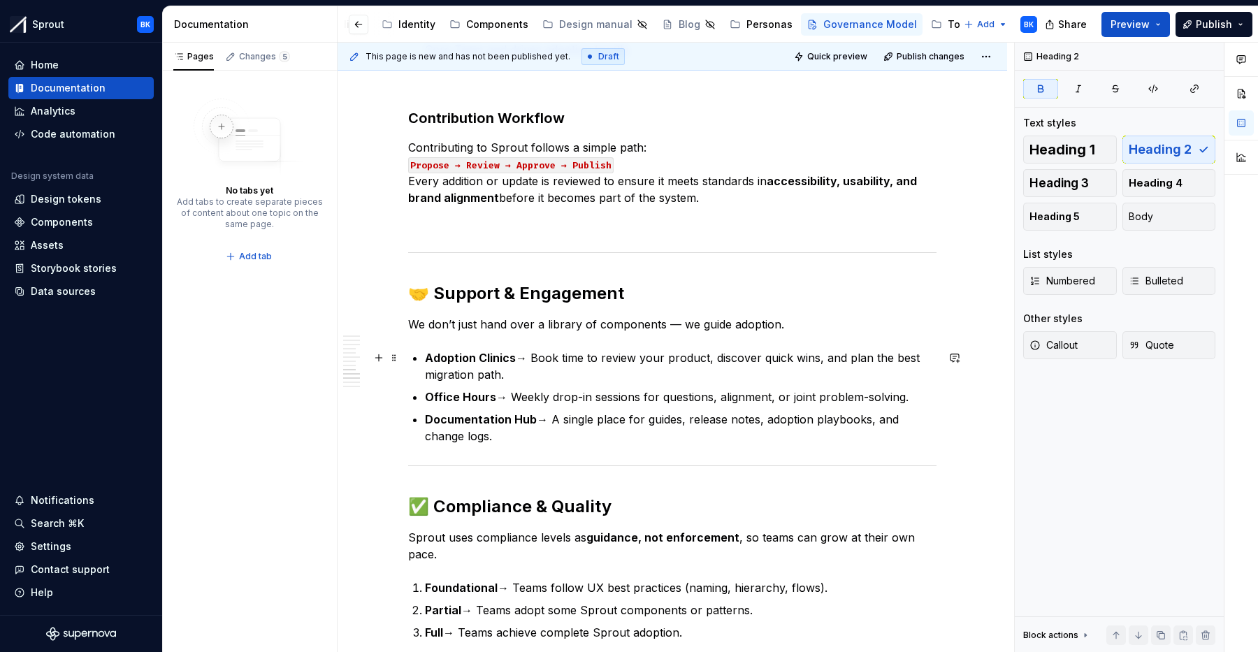
scroll to position [1742, 0]
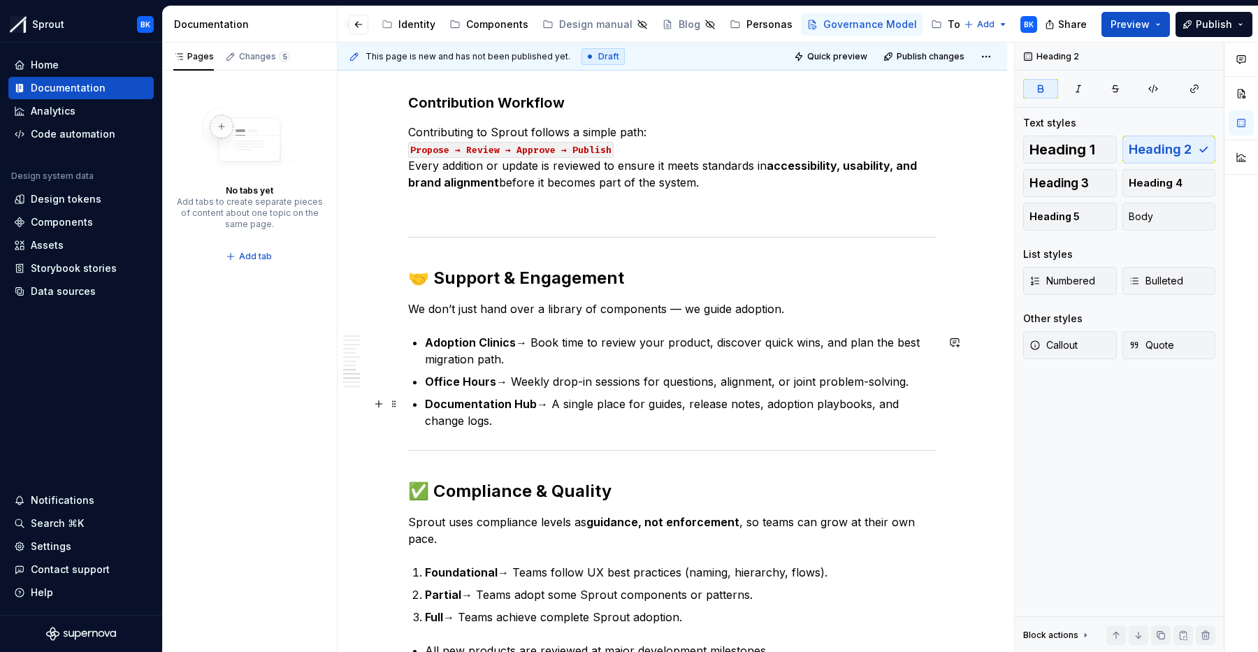
click at [546, 420] on p "Documentation Hub → A single place for guides, release notes, adoption playbook…" at bounding box center [680, 412] width 511 height 34
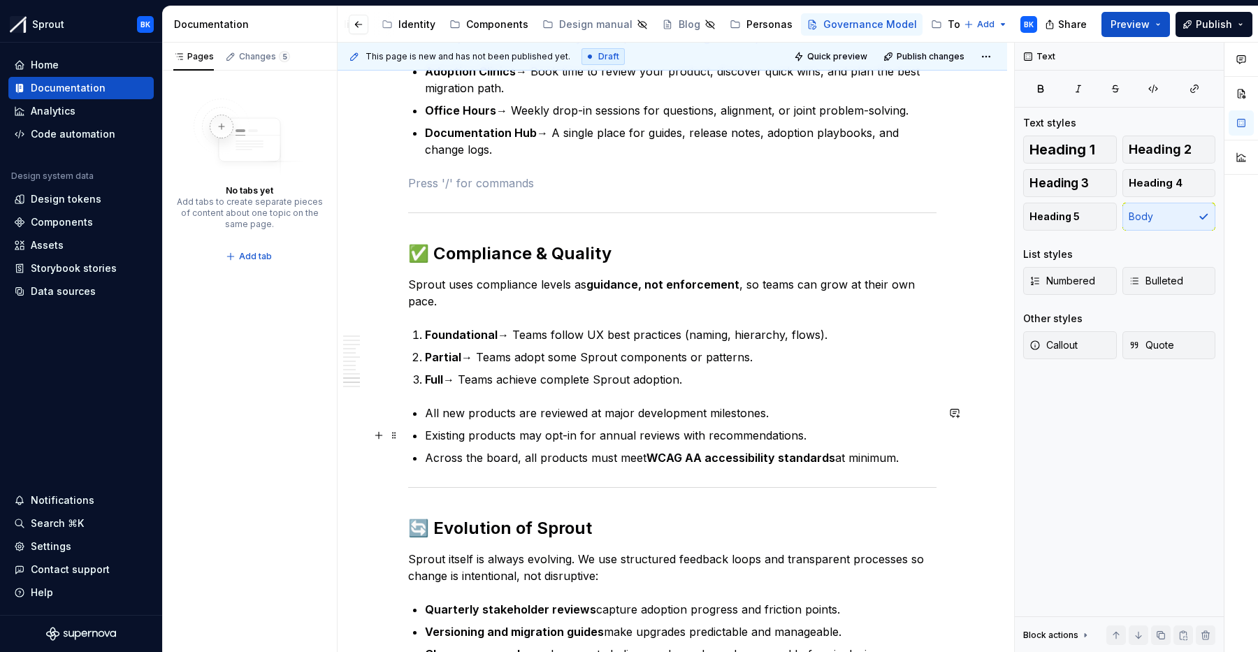
scroll to position [2013, 0]
click at [910, 460] on p "Across the board, all products must meet WCAG AA accessibility standards at min…" at bounding box center [680, 457] width 511 height 17
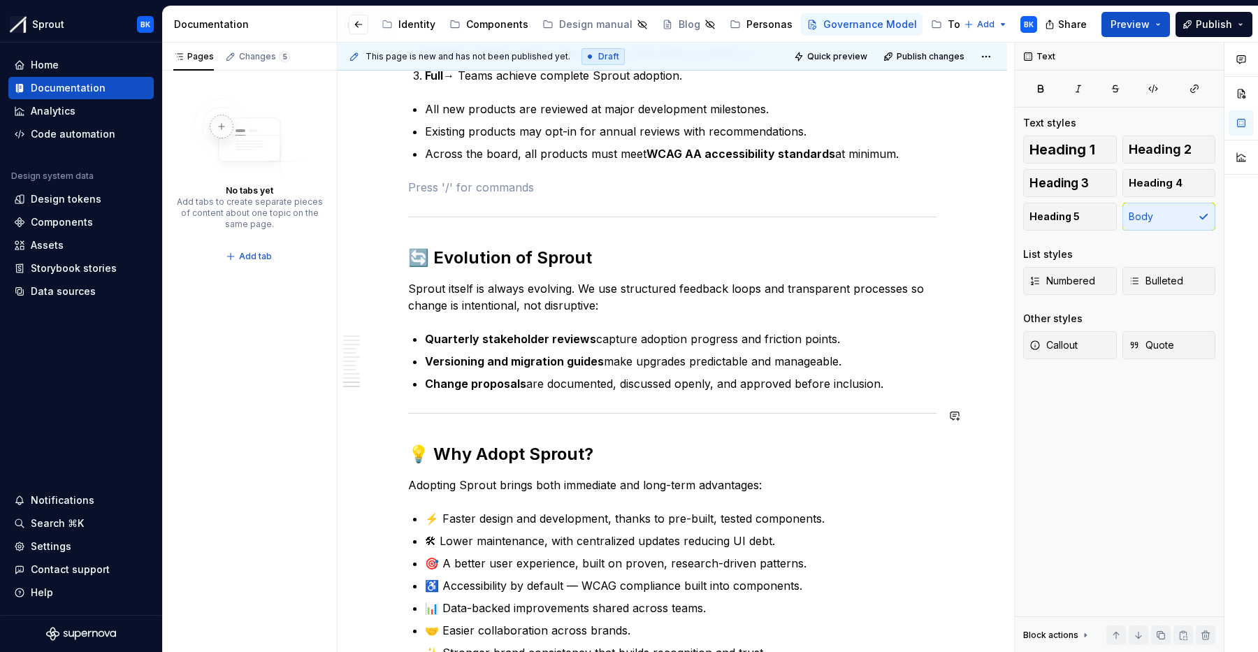
scroll to position [2319, 0]
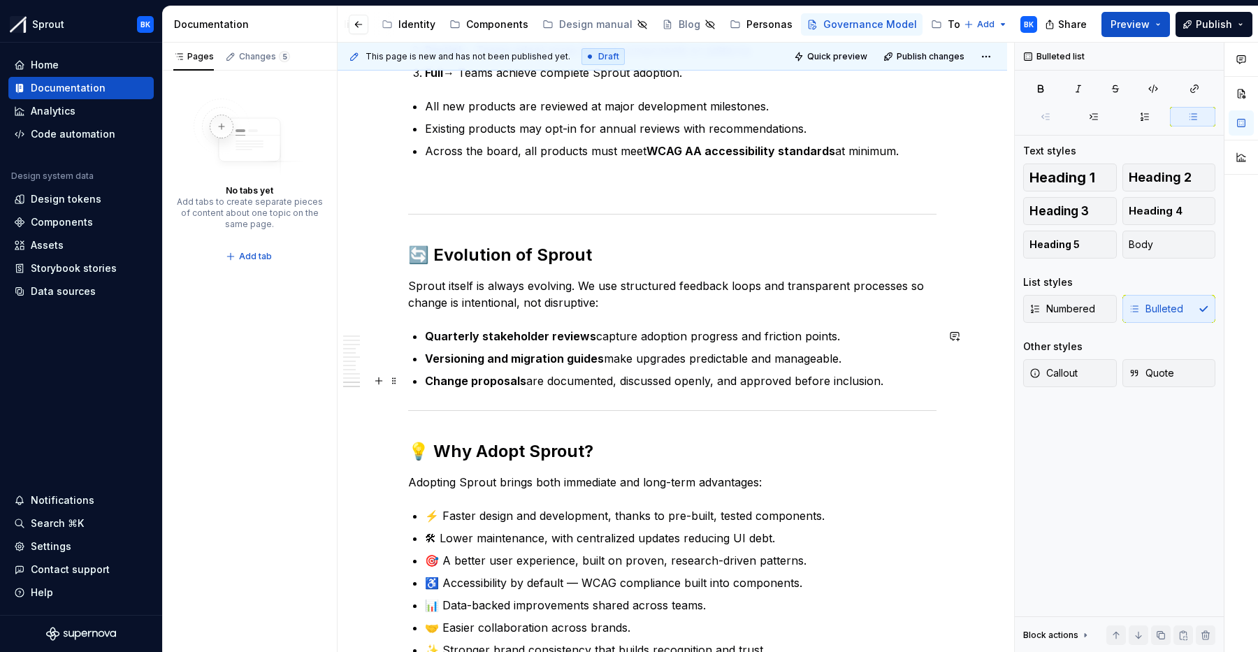
click at [916, 379] on p "Change proposals are documented, discussed openly, and approved before inclusio…" at bounding box center [680, 380] width 511 height 17
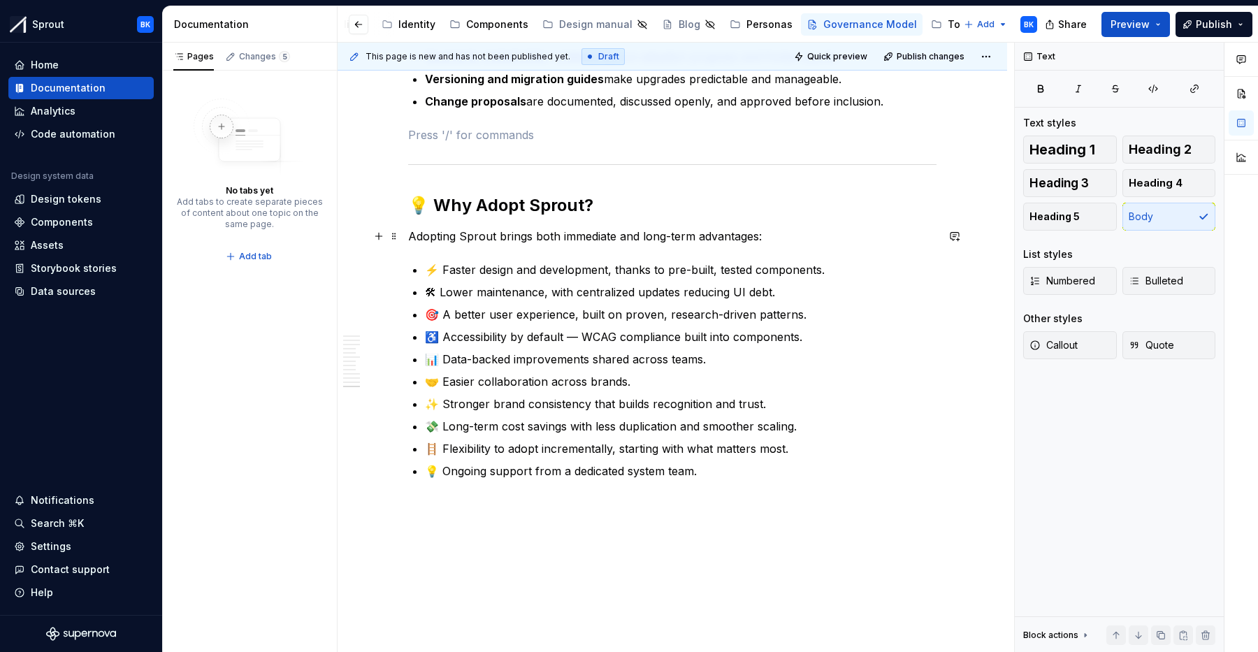
scroll to position [2638, 0]
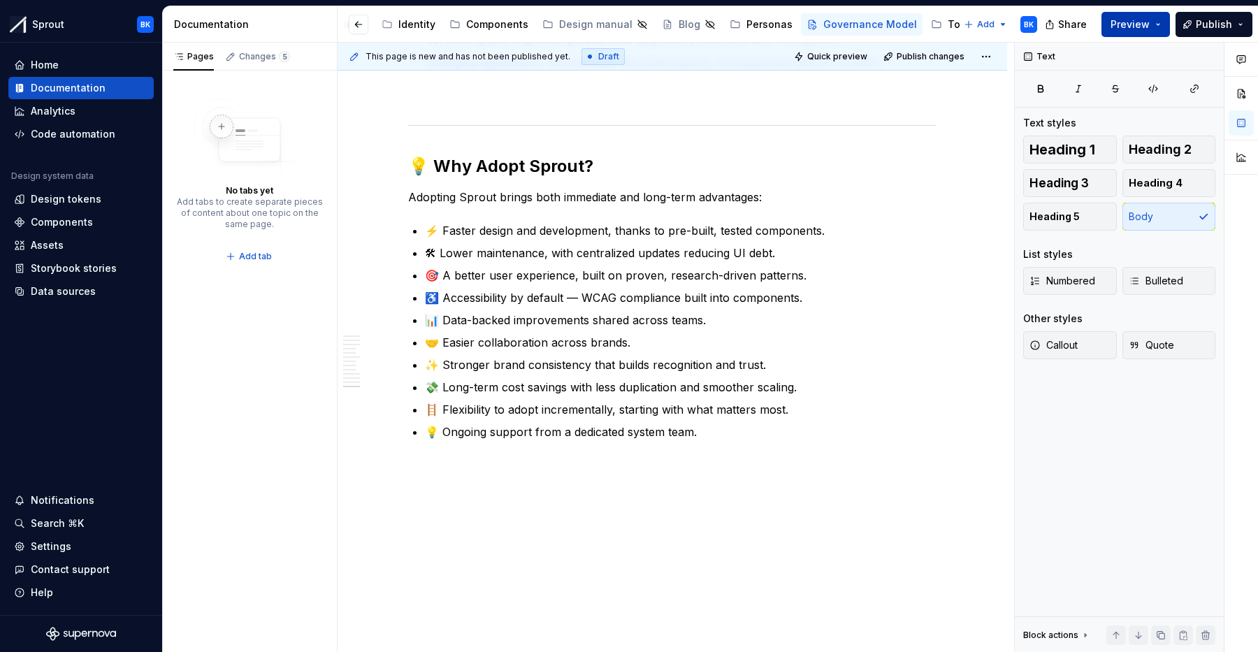
click at [1125, 24] on span "Preview" at bounding box center [1129, 24] width 39 height 14
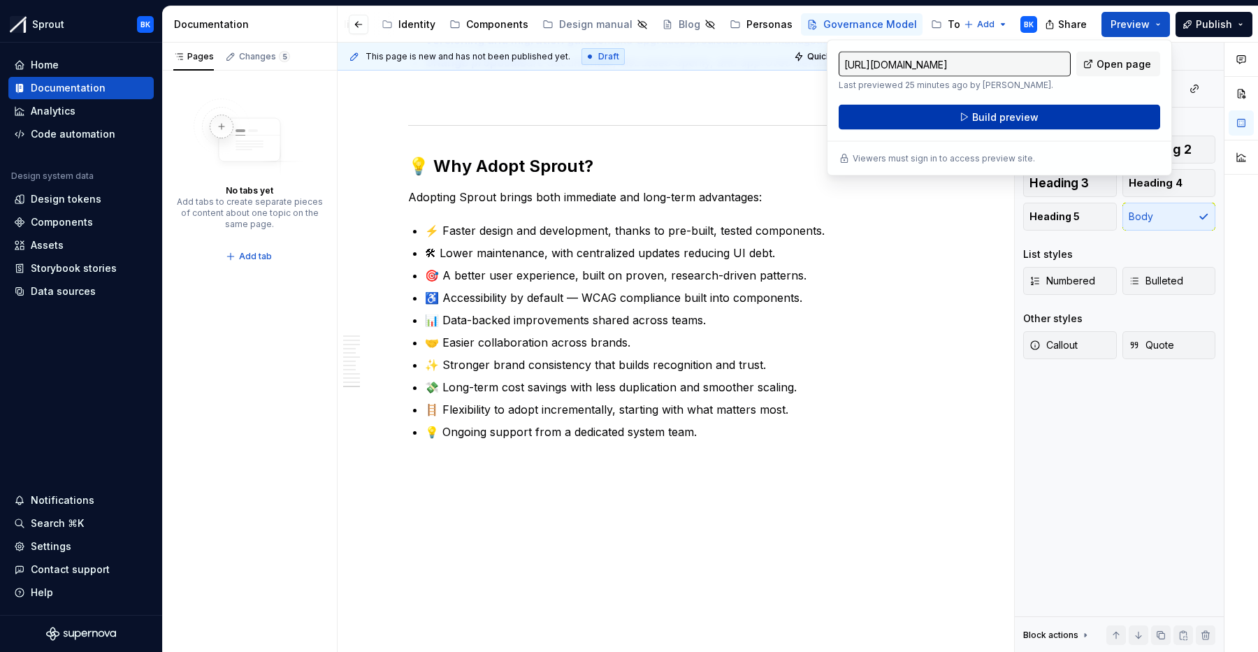
click at [1042, 118] on button "Build preview" at bounding box center [998, 117] width 321 height 25
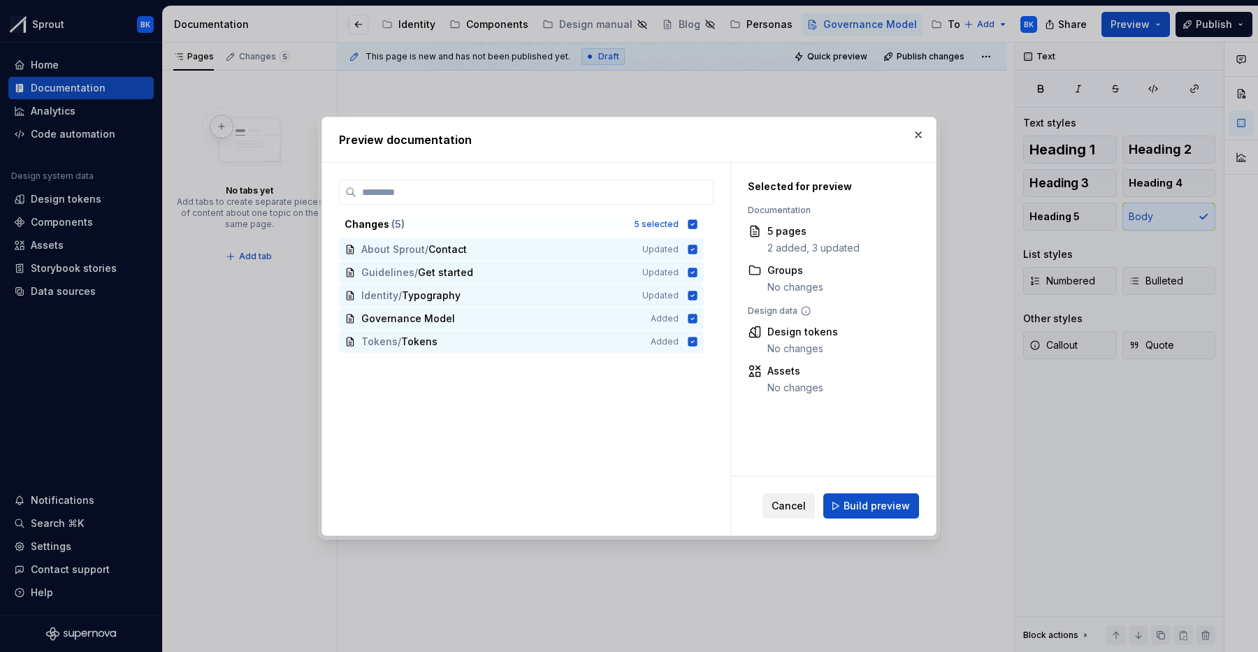
click at [785, 511] on span "Cancel" at bounding box center [788, 506] width 34 height 14
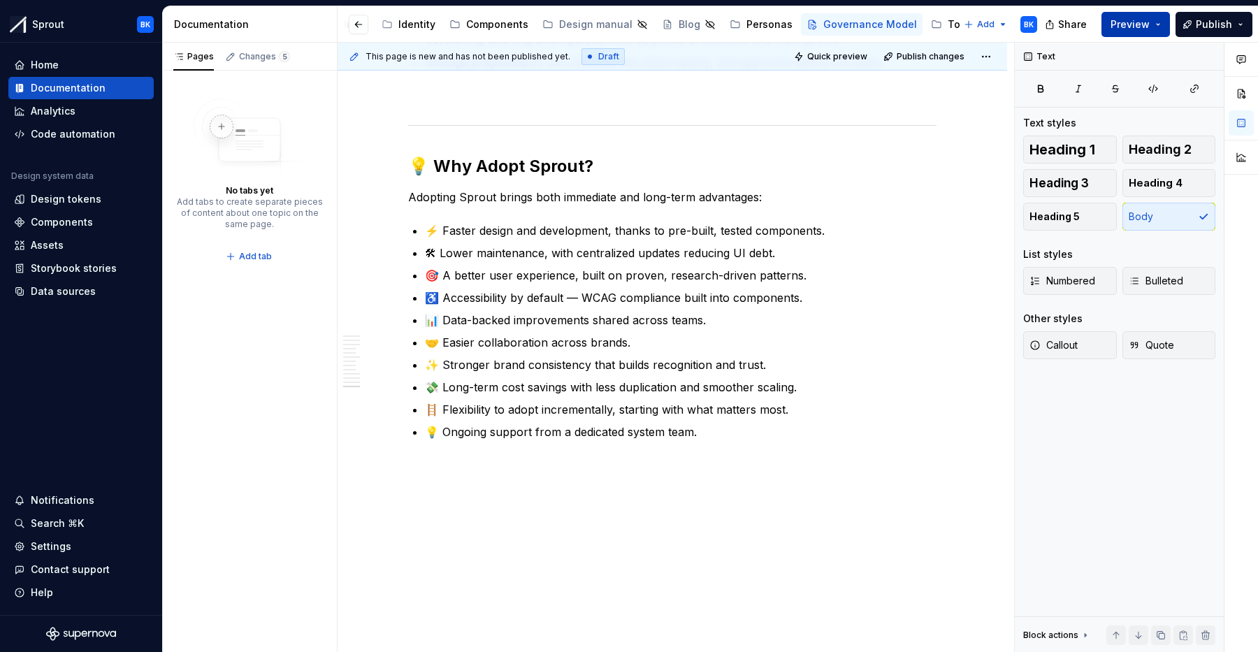
click at [1123, 34] on button "Preview" at bounding box center [1135, 24] width 68 height 25
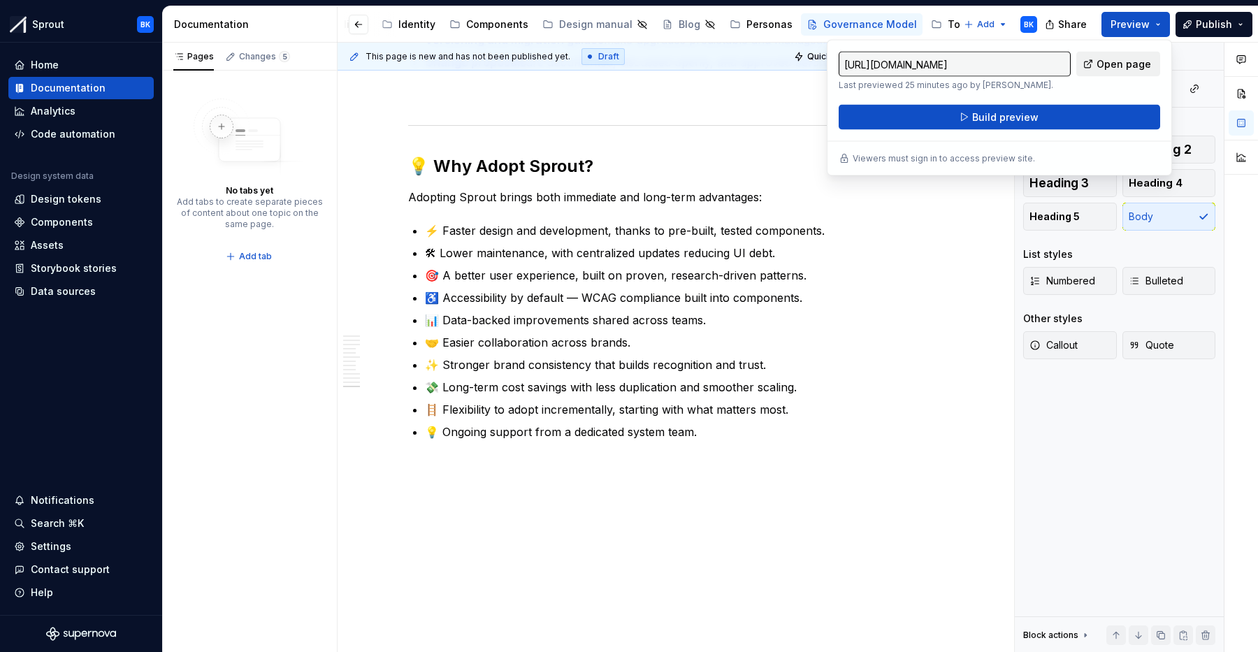
click at [1114, 66] on span "Open page" at bounding box center [1123, 64] width 54 height 14
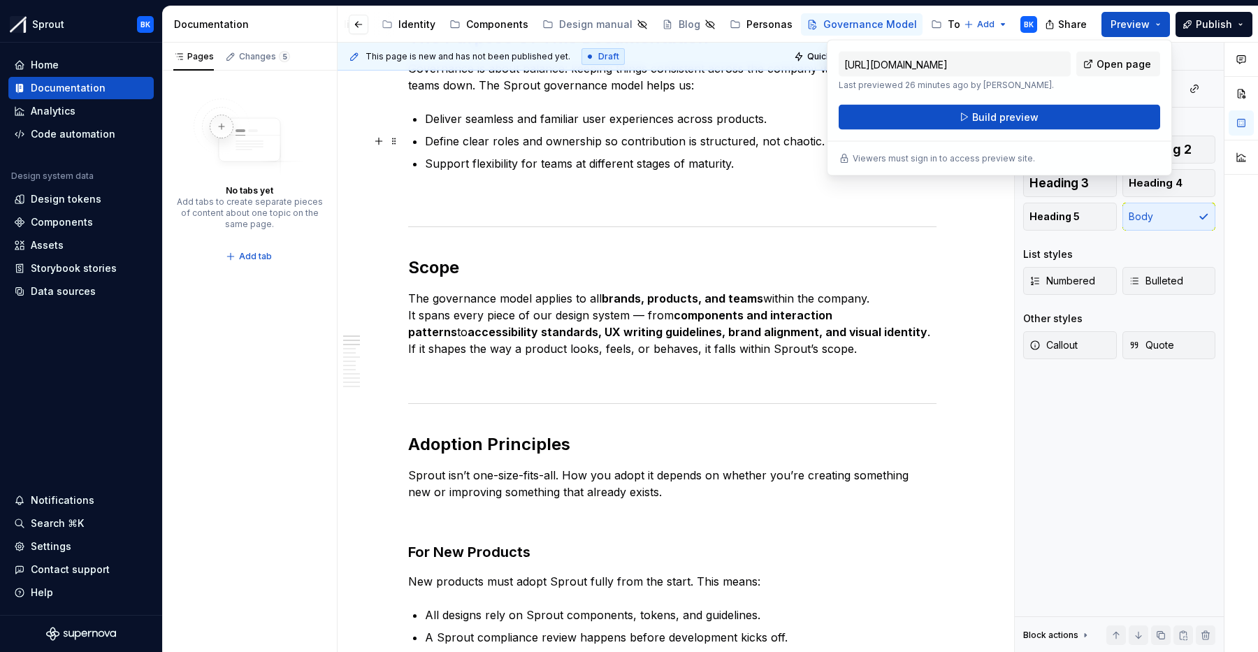
scroll to position [0, 0]
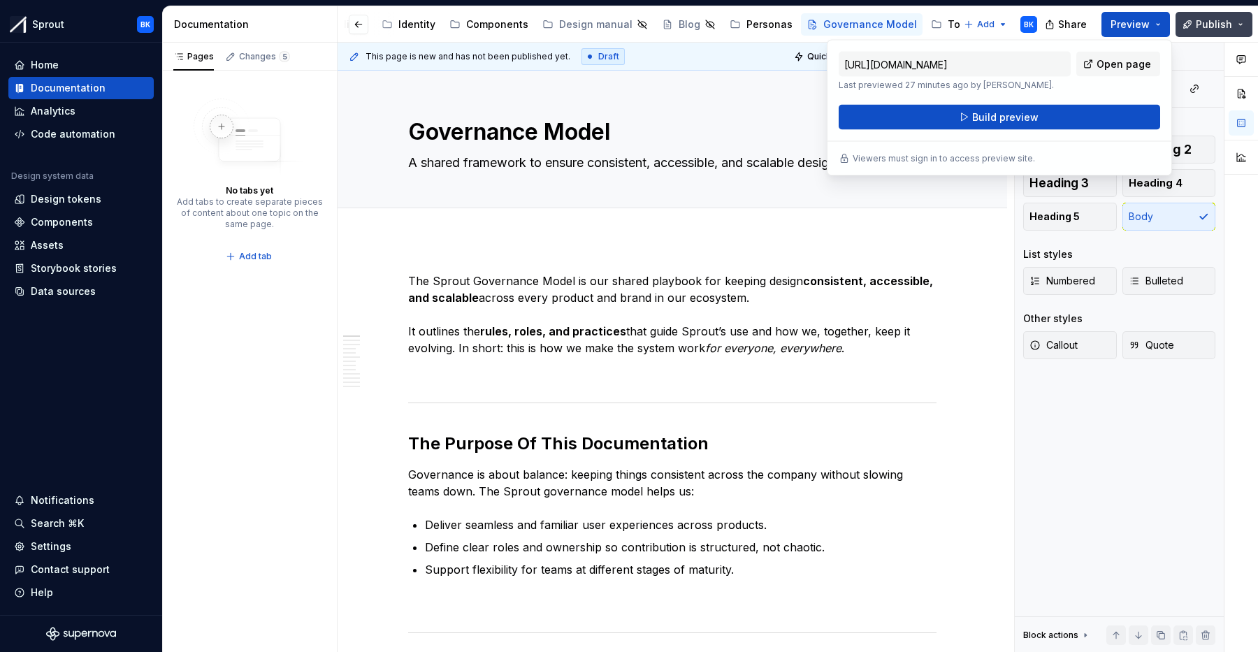
click at [1222, 27] on span "Publish" at bounding box center [1213, 24] width 36 height 14
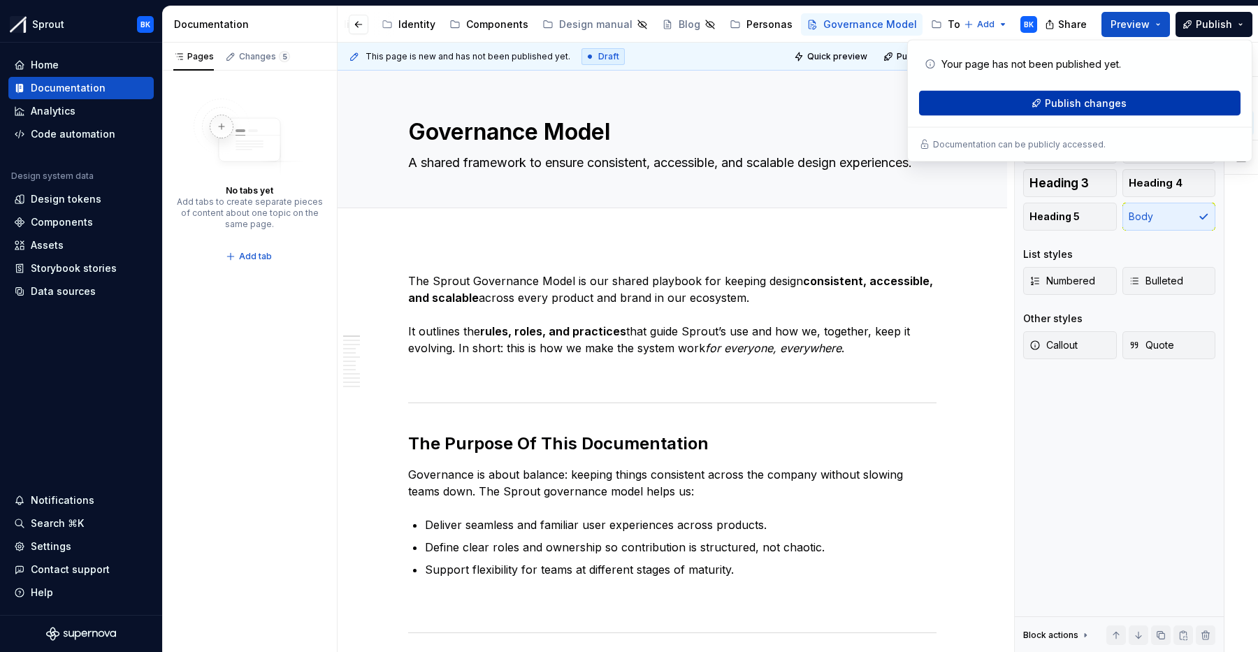
click at [1056, 108] on span "Publish changes" at bounding box center [1085, 103] width 82 height 14
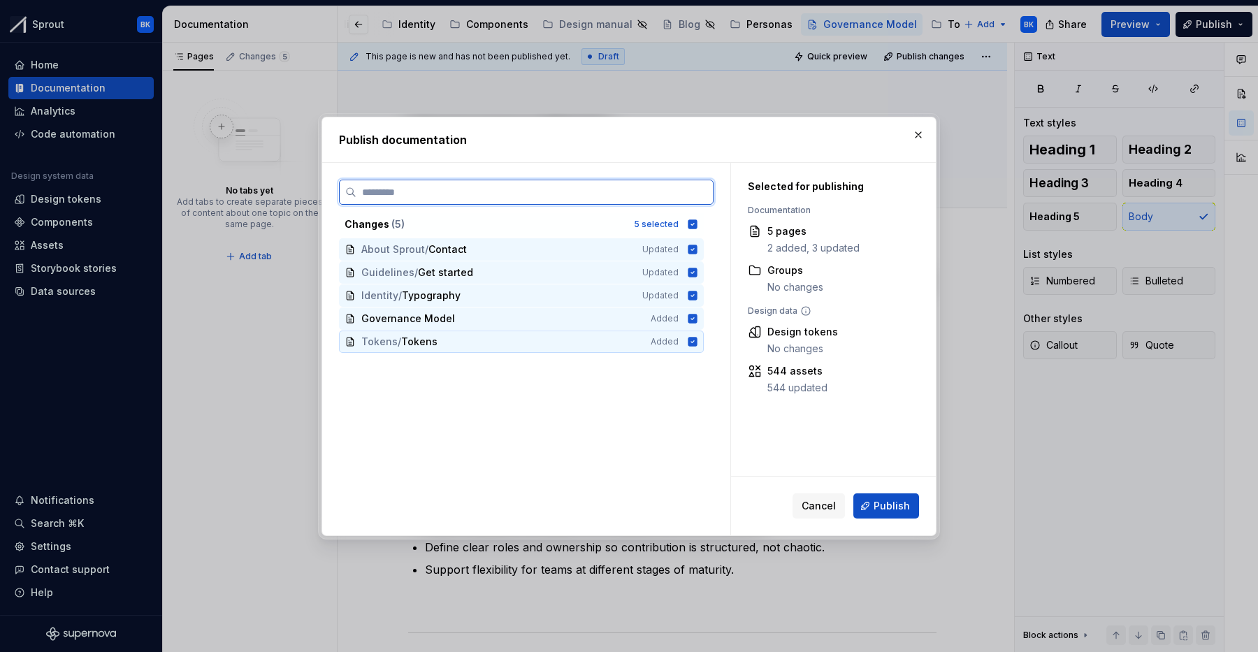
drag, startPoint x: 697, startPoint y: 340, endPoint x: 695, endPoint y: 331, distance: 9.3
click at [697, 340] on icon at bounding box center [692, 341] width 9 height 9
click at [697, 321] on icon at bounding box center [692, 318] width 9 height 9
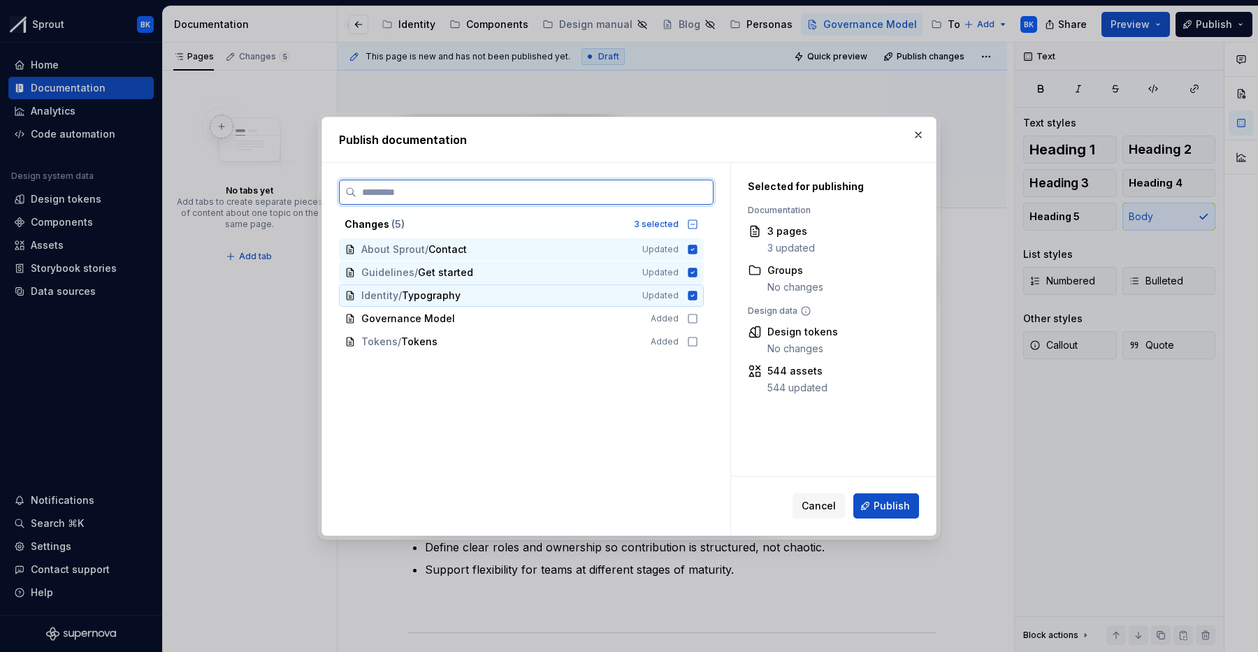
click at [701, 301] on div "Identity / Typography Updated" at bounding box center [521, 295] width 365 height 22
click at [698, 284] on div "Identity / Typography Updated" at bounding box center [521, 295] width 365 height 22
click at [698, 272] on icon at bounding box center [692, 272] width 11 height 11
click at [698, 295] on icon at bounding box center [692, 295] width 11 height 11
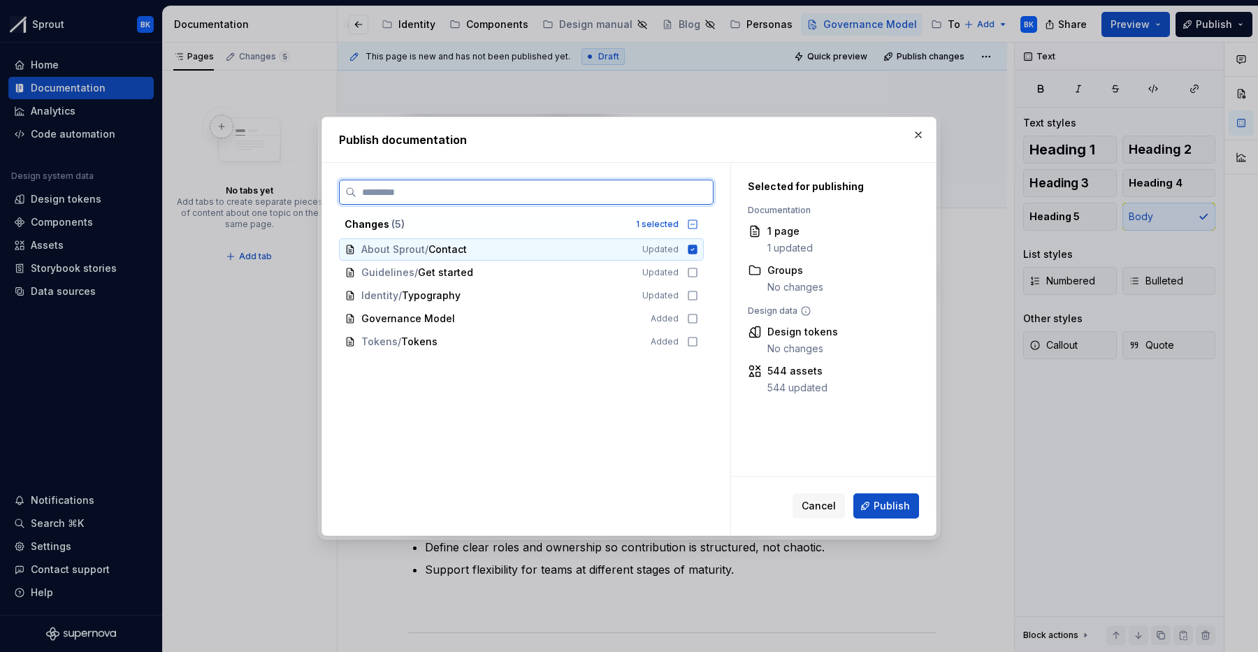
click at [697, 251] on icon at bounding box center [692, 249] width 9 height 9
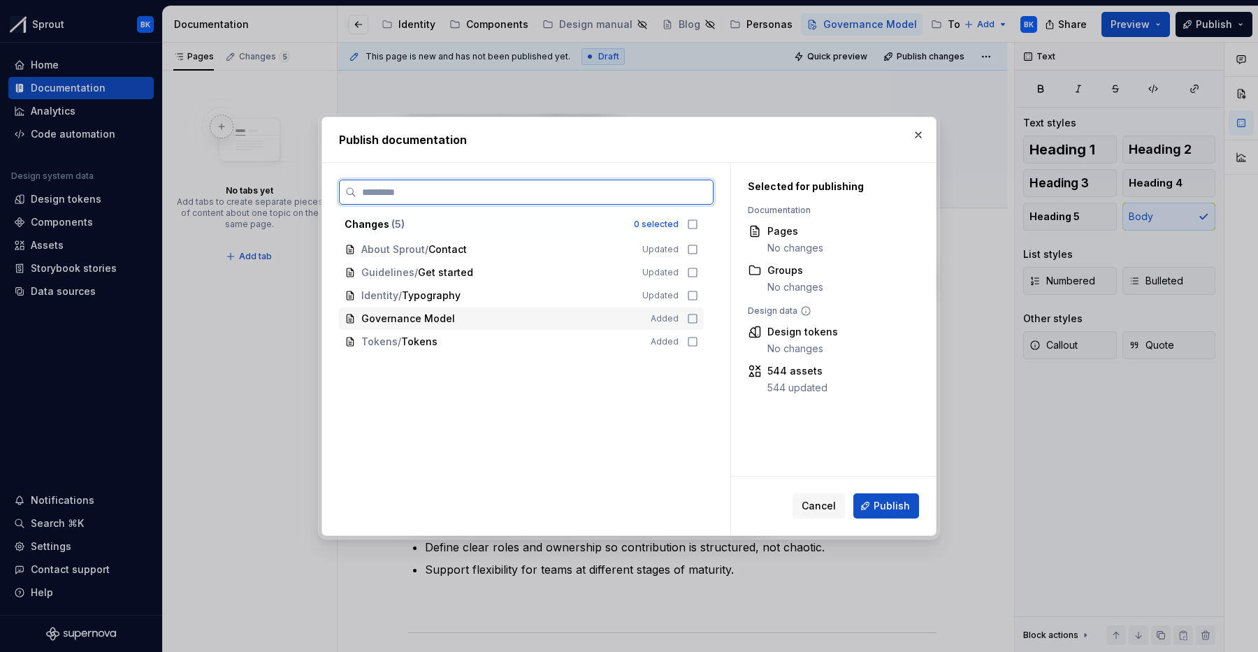
drag, startPoint x: 697, startPoint y: 318, endPoint x: 715, endPoint y: 333, distance: 24.3
click at [697, 319] on icon at bounding box center [692, 318] width 11 height 11
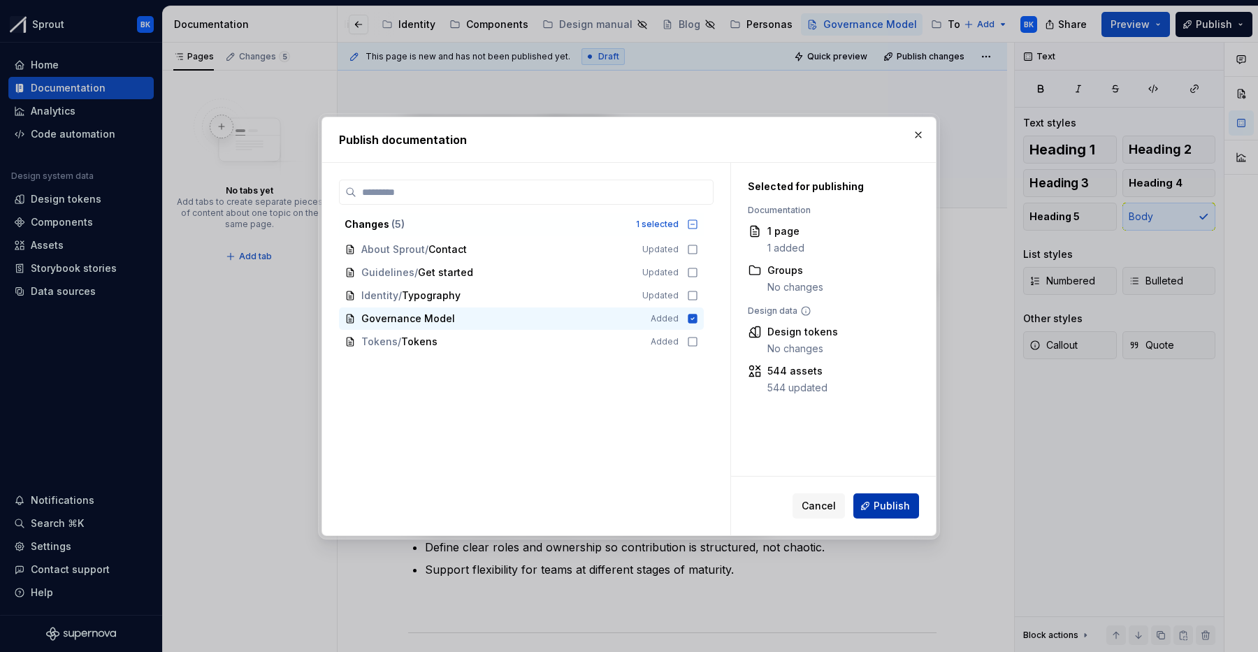
click at [870, 500] on button "Publish" at bounding box center [886, 505] width 66 height 25
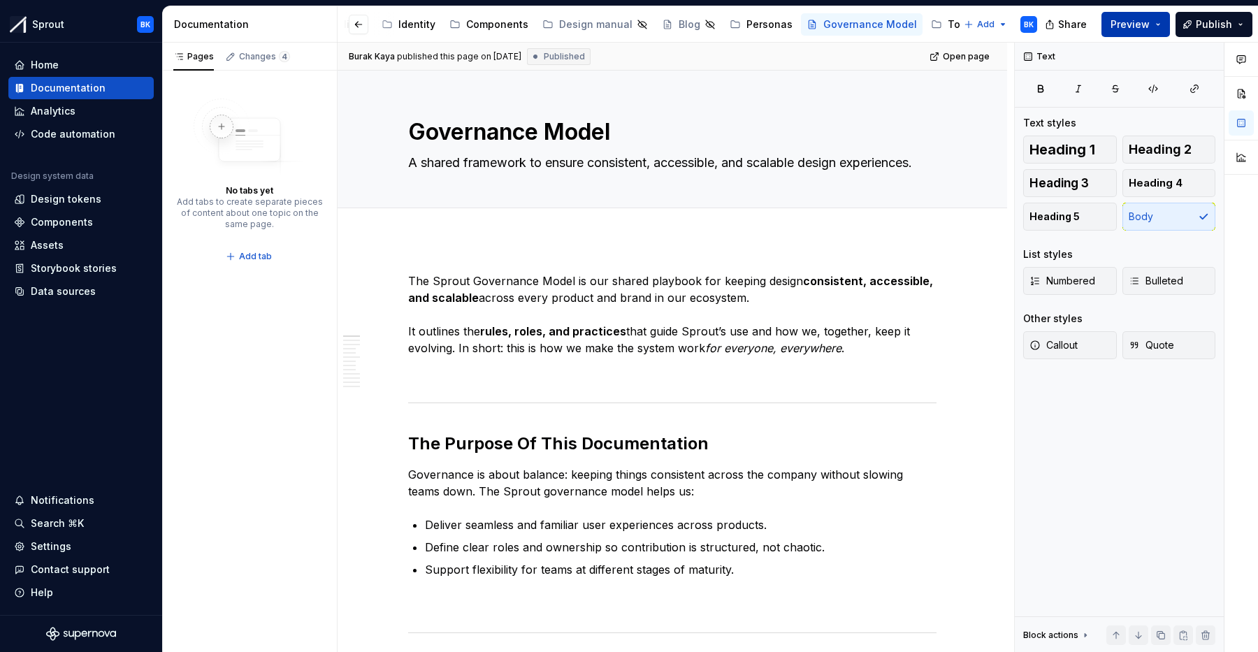
click at [1126, 21] on span "Preview" at bounding box center [1129, 24] width 39 height 14
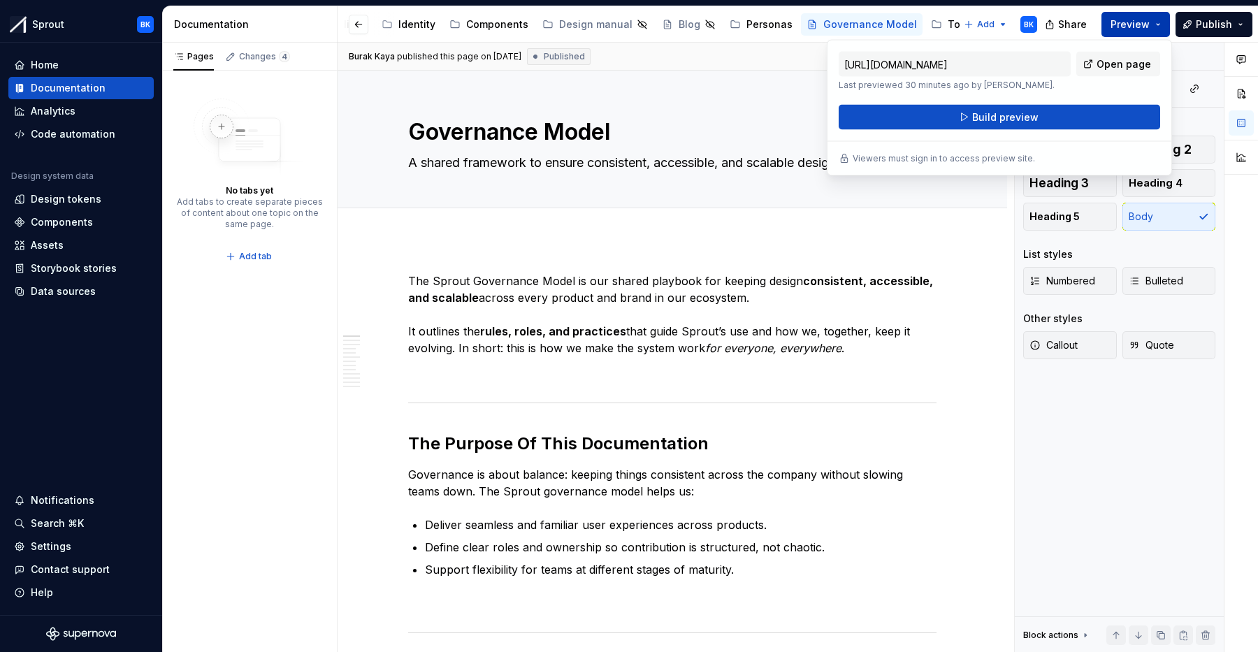
click at [1138, 24] on span "Preview" at bounding box center [1129, 24] width 39 height 14
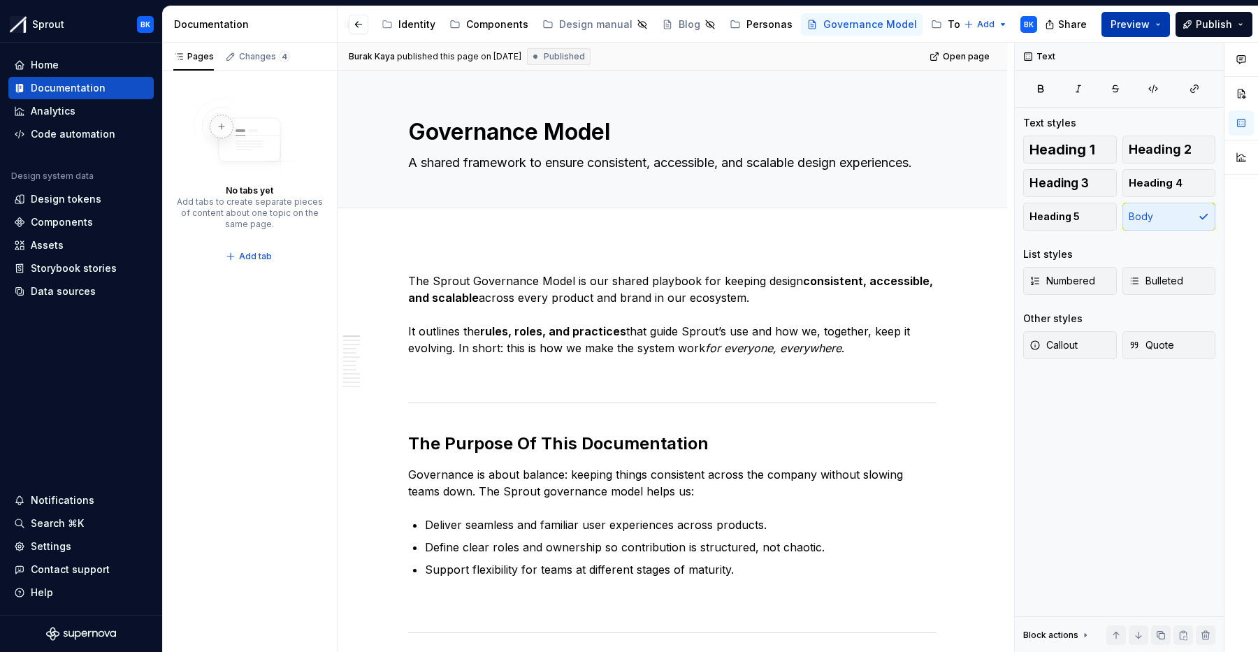
click at [1116, 17] on span "Preview" at bounding box center [1129, 24] width 39 height 14
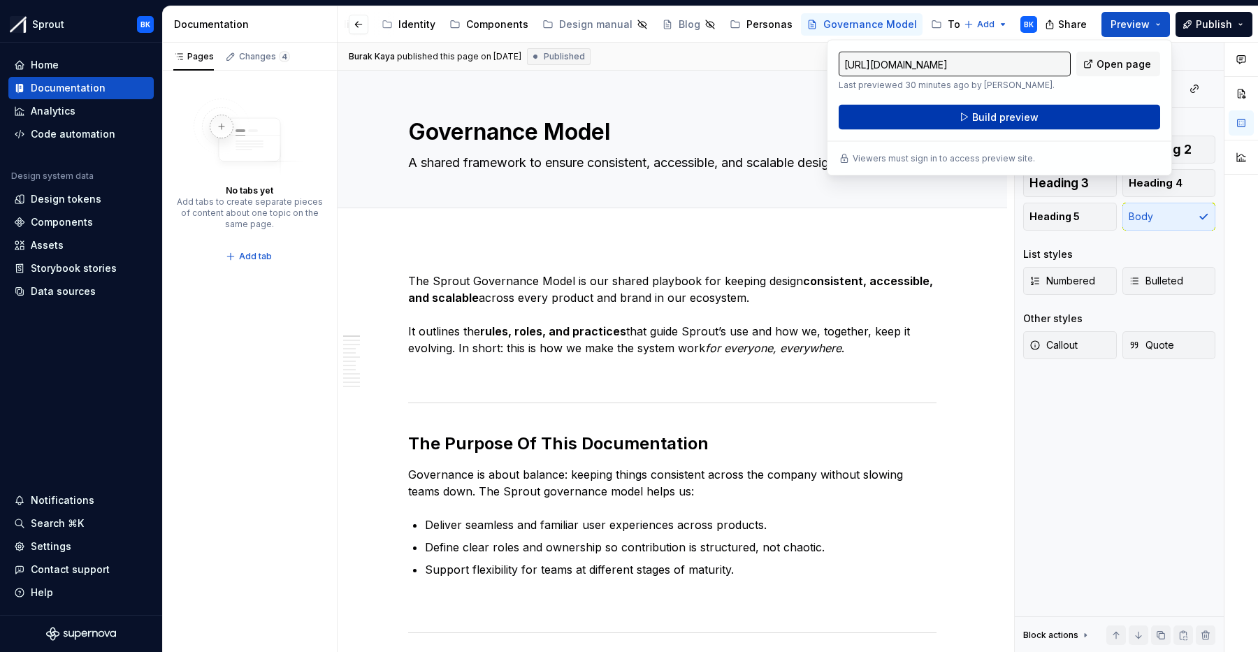
click at [1062, 115] on button "Build preview" at bounding box center [998, 117] width 321 height 25
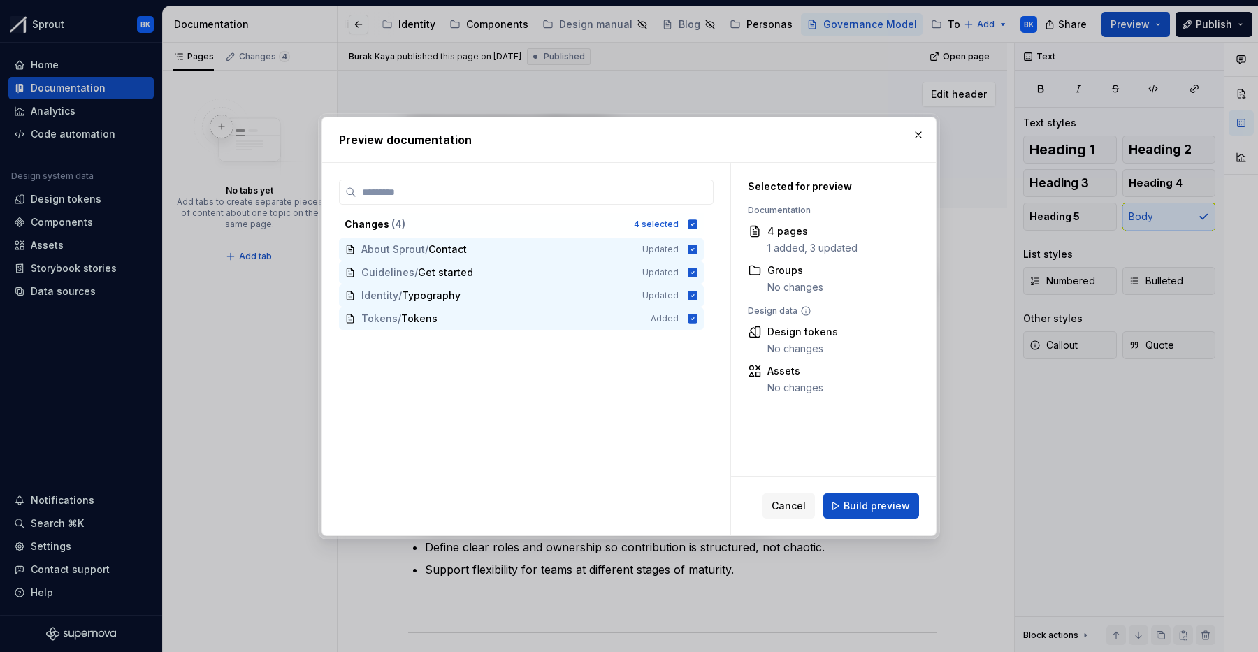
click at [924, 141] on button "button" at bounding box center [918, 135] width 20 height 20
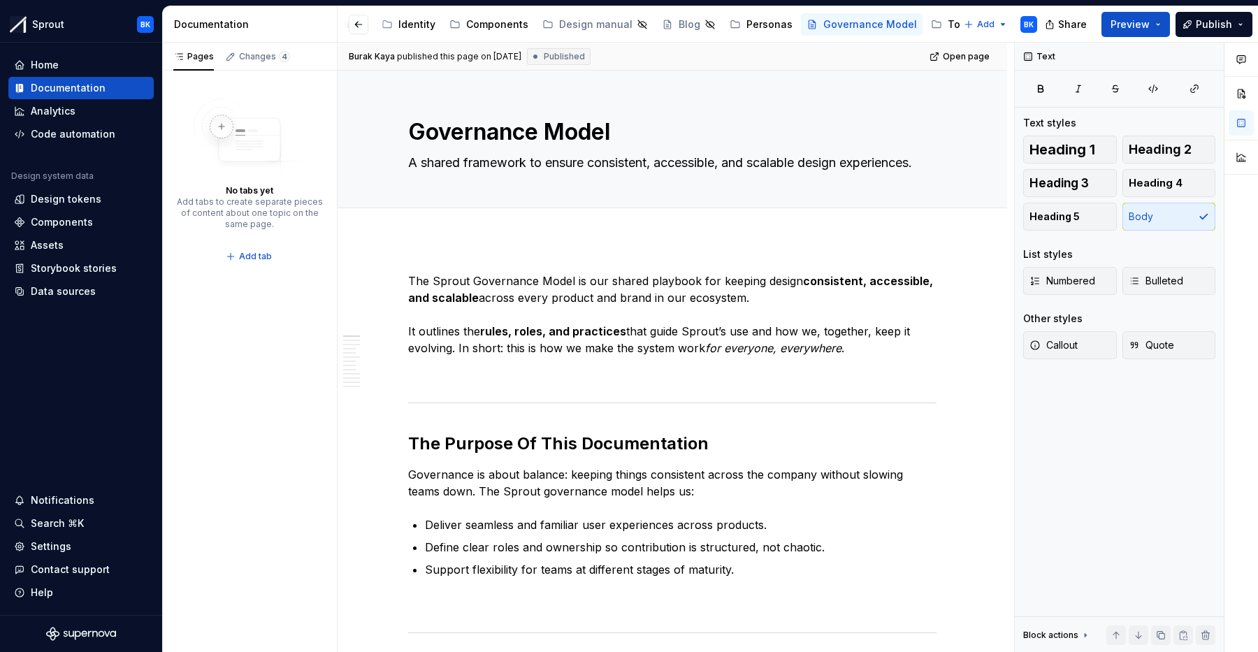
click at [1114, 39] on div "Share Preview Publish" at bounding box center [1153, 24] width 210 height 36
click at [1131, 33] on button "Preview" at bounding box center [1135, 24] width 68 height 25
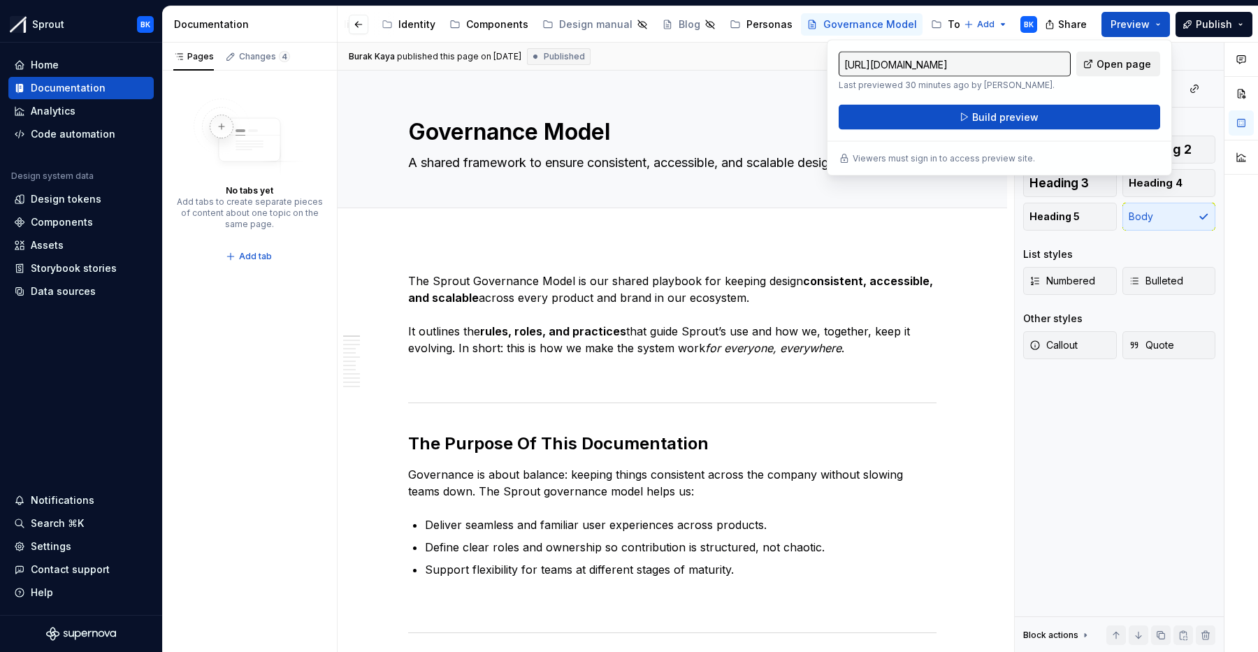
click at [1130, 64] on span "Open page" at bounding box center [1123, 64] width 54 height 14
click at [752, 29] on div "Personas" at bounding box center [769, 24] width 46 height 14
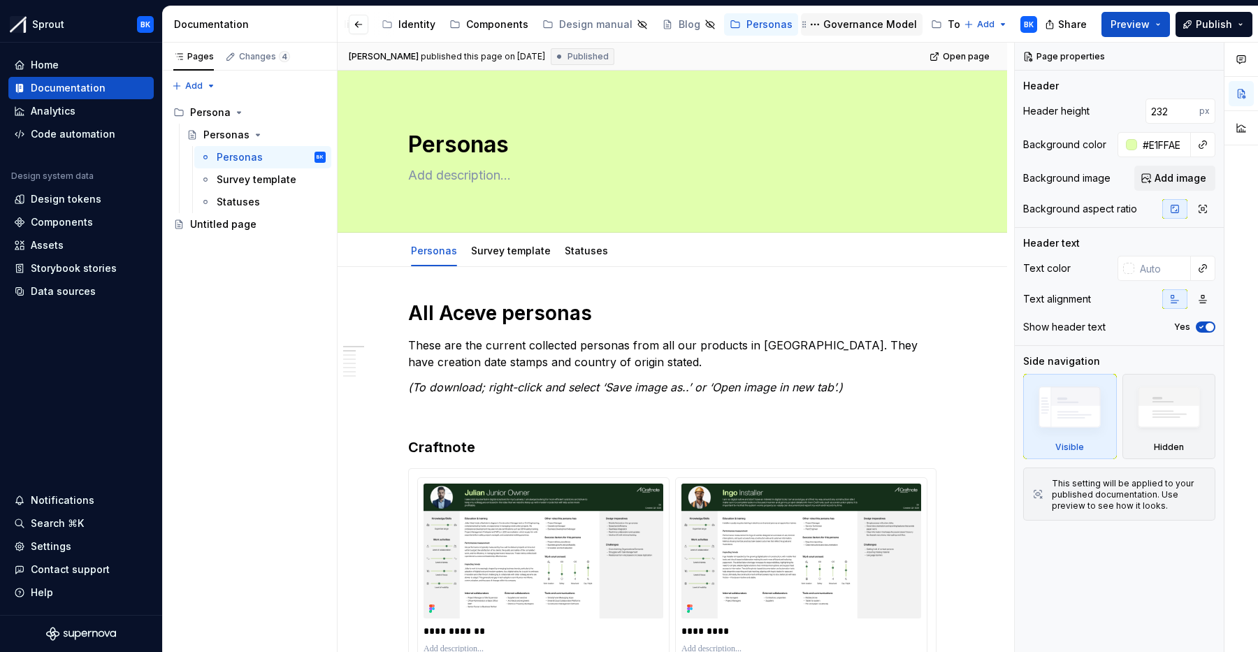
click at [826, 20] on div "Governance Model" at bounding box center [870, 24] width 94 height 14
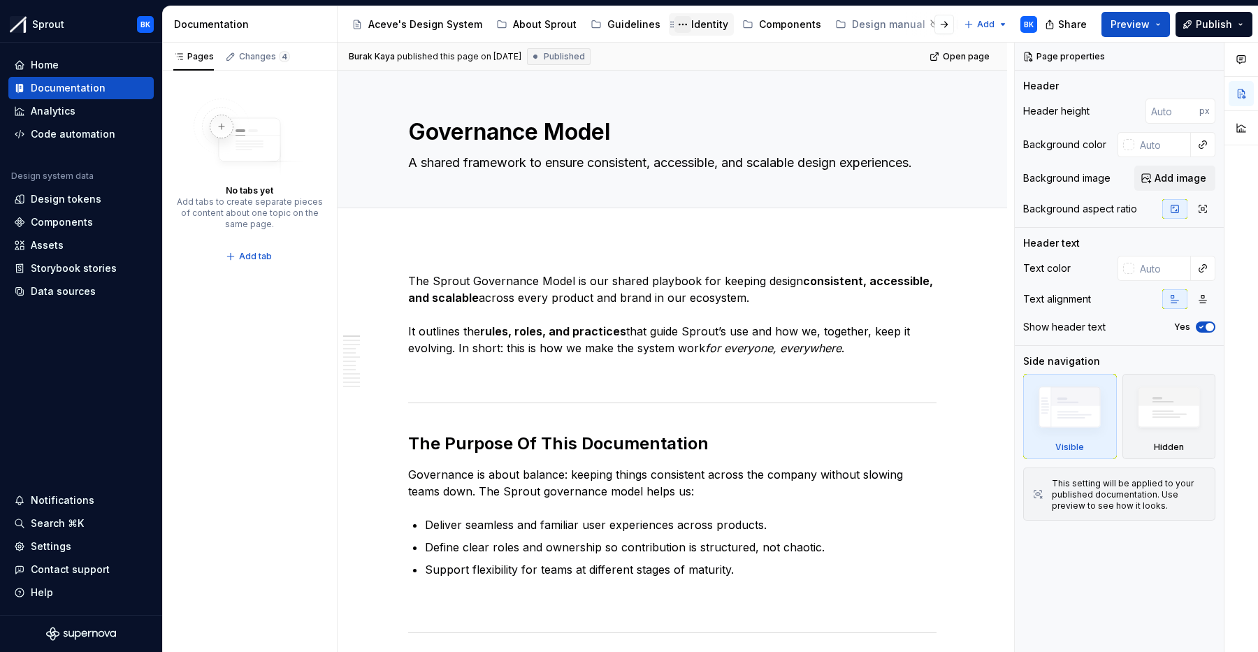
click at [680, 22] on button "Page tree" at bounding box center [682, 24] width 17 height 17
click at [697, 25] on html "Sprout BK Home Documentation Analytics Code automation Design system data Desig…" at bounding box center [629, 326] width 1258 height 652
click at [697, 25] on div "Identity" at bounding box center [709, 24] width 37 height 14
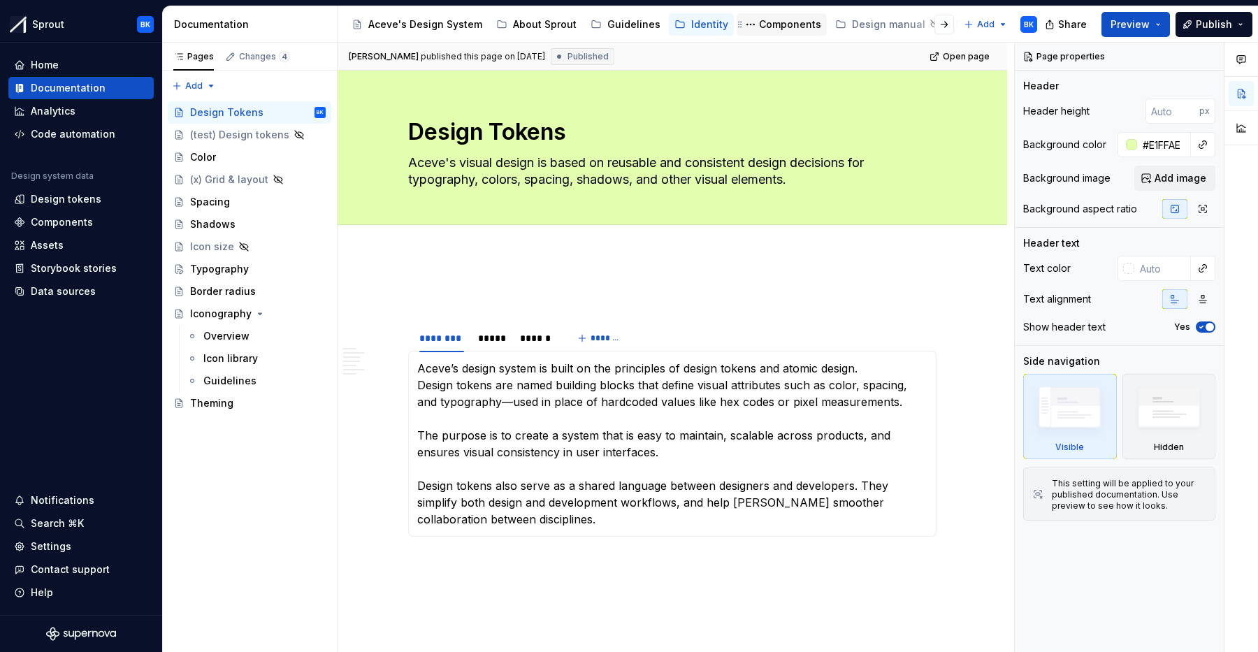
scroll to position [0, 293]
click at [947, 23] on div "Tokens" at bounding box center [965, 24] width 36 height 14
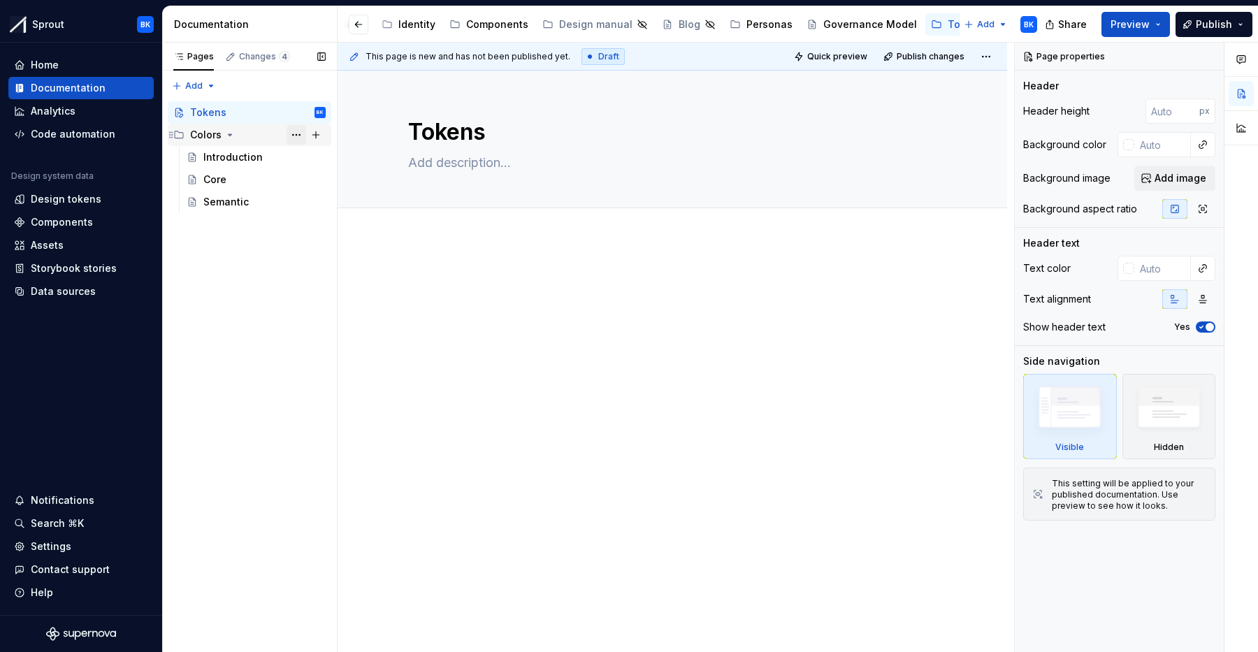
click at [298, 135] on button "Page tree" at bounding box center [296, 135] width 20 height 20
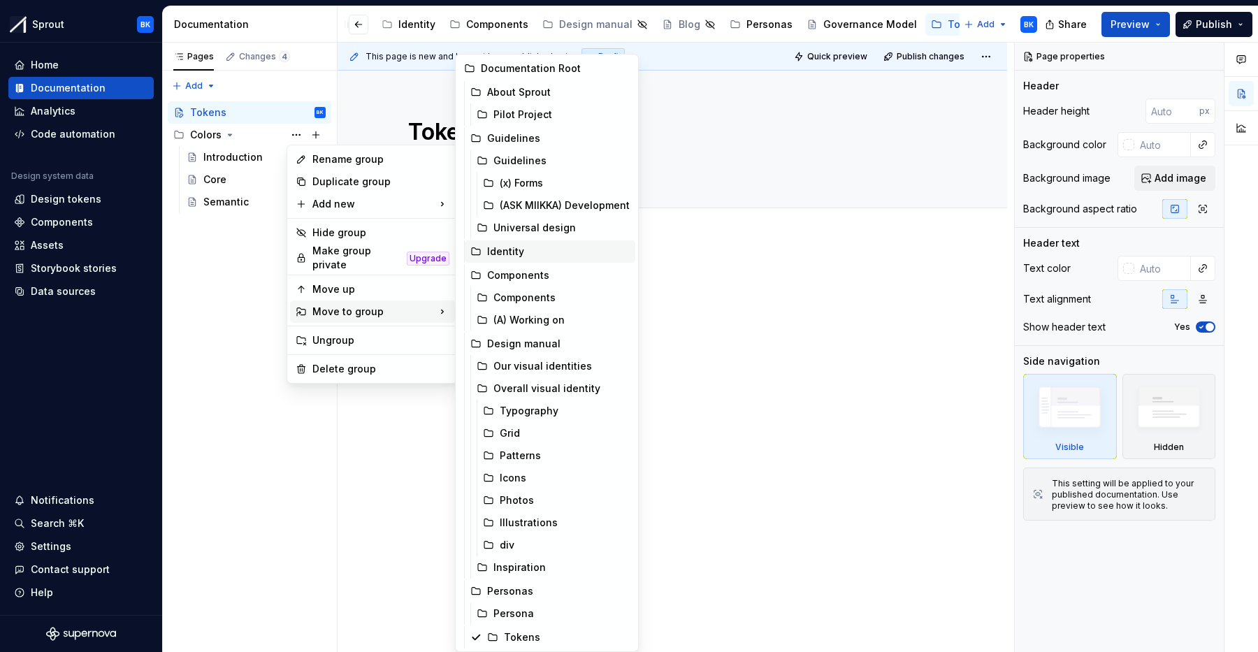
click at [513, 255] on div "Identity" at bounding box center [558, 252] width 143 height 14
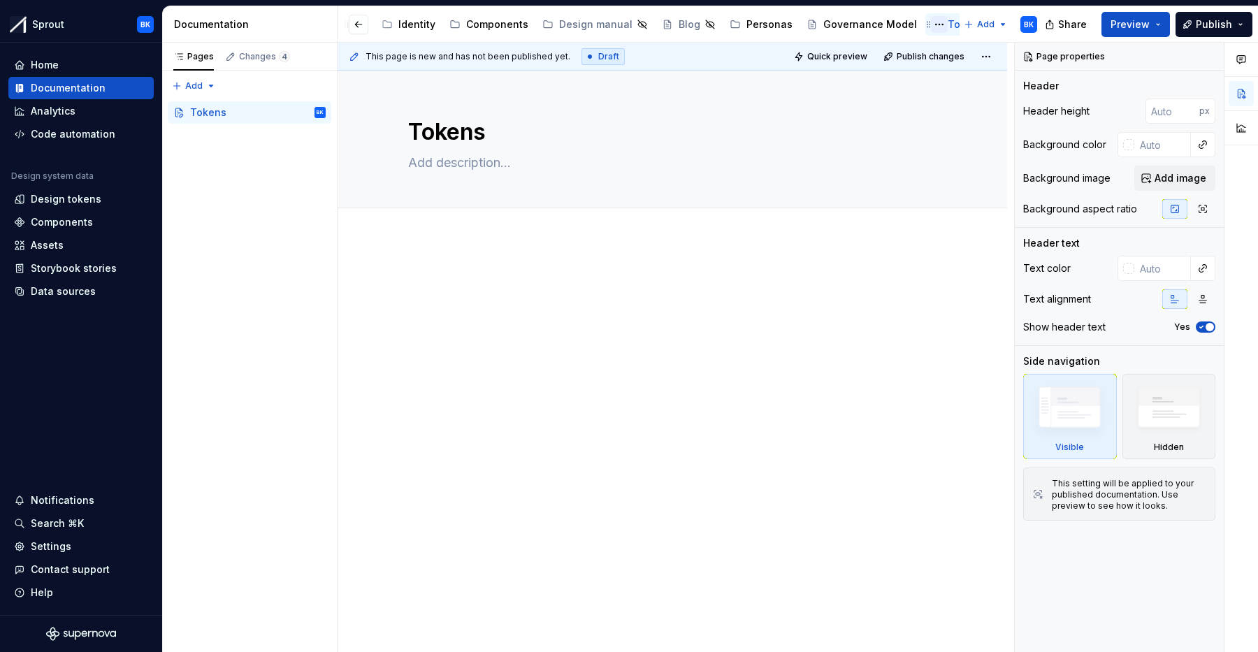
click at [931, 24] on button "Page tree" at bounding box center [939, 24] width 17 height 17
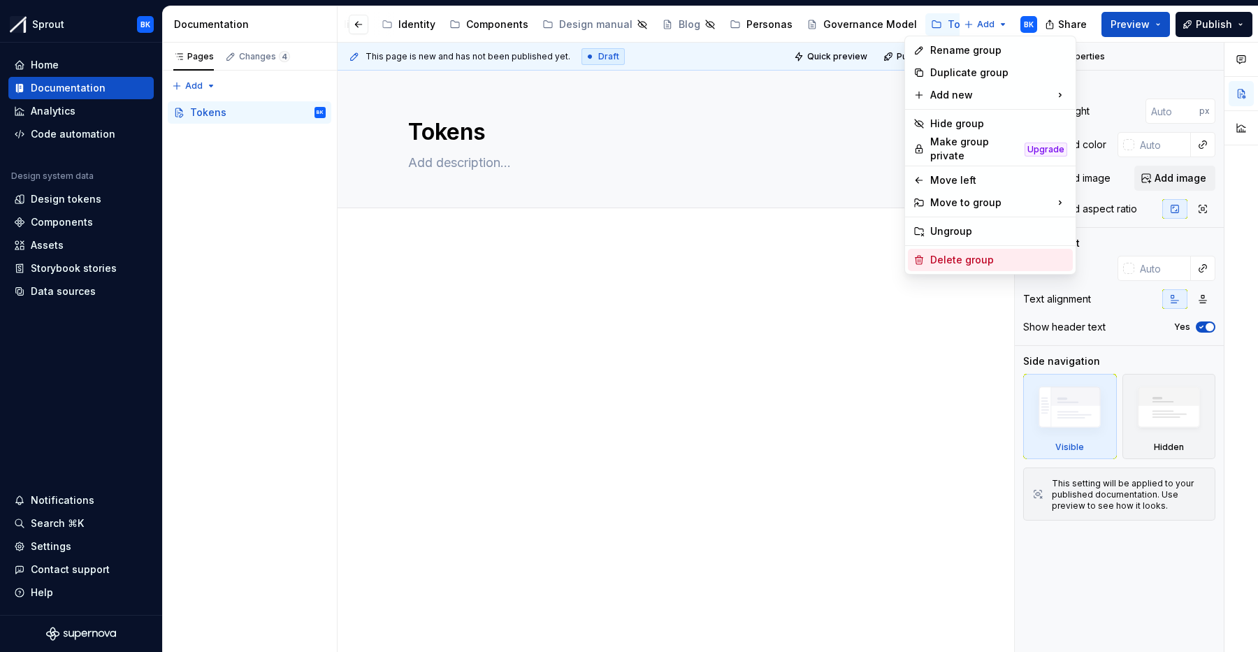
click at [961, 256] on div "Delete group" at bounding box center [998, 260] width 137 height 14
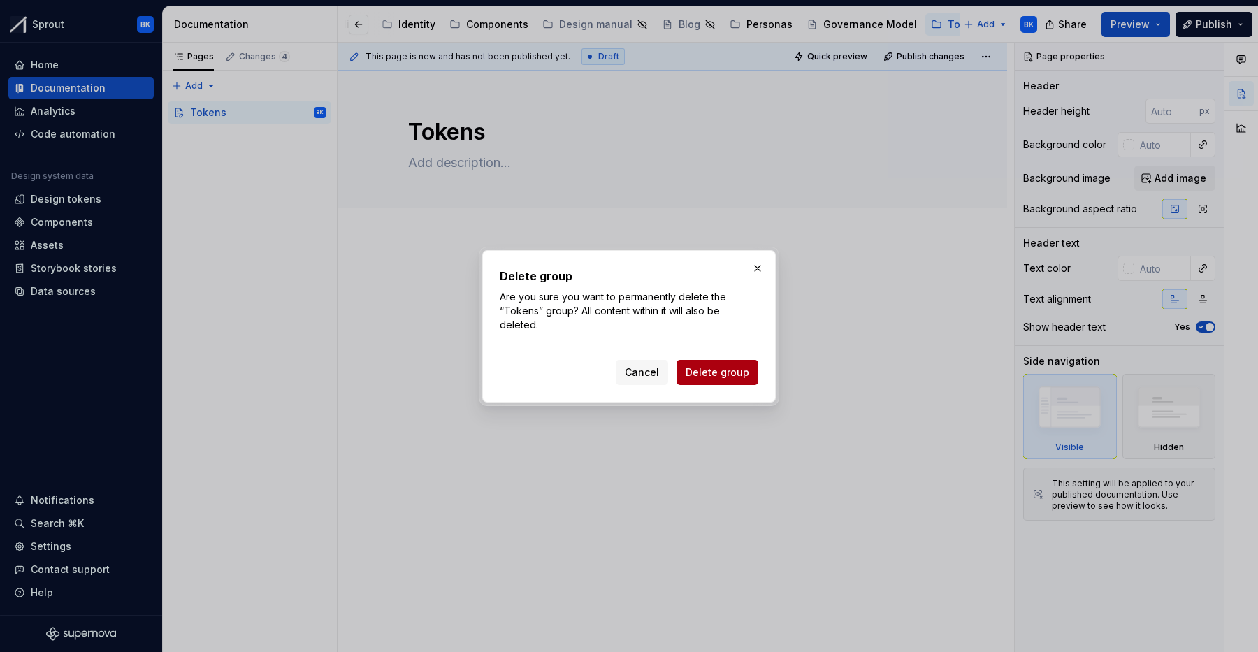
click at [733, 372] on span "Delete group" at bounding box center [717, 372] width 64 height 14
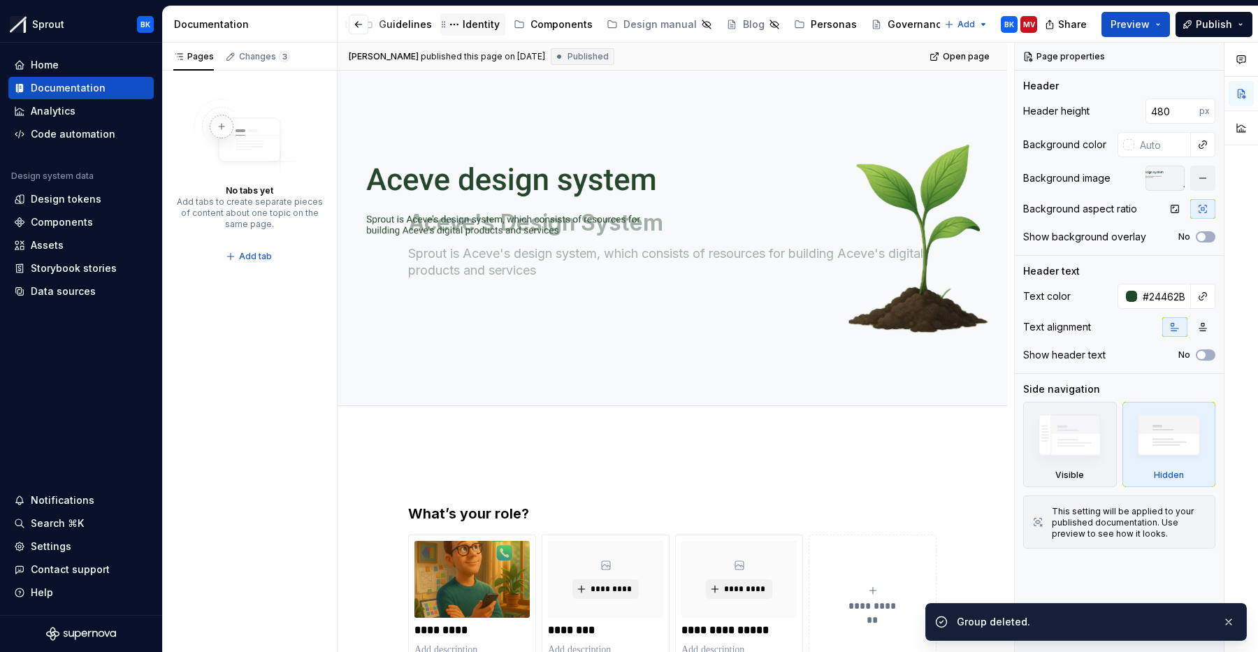
click at [462, 22] on div "Identity" at bounding box center [480, 24] width 37 height 14
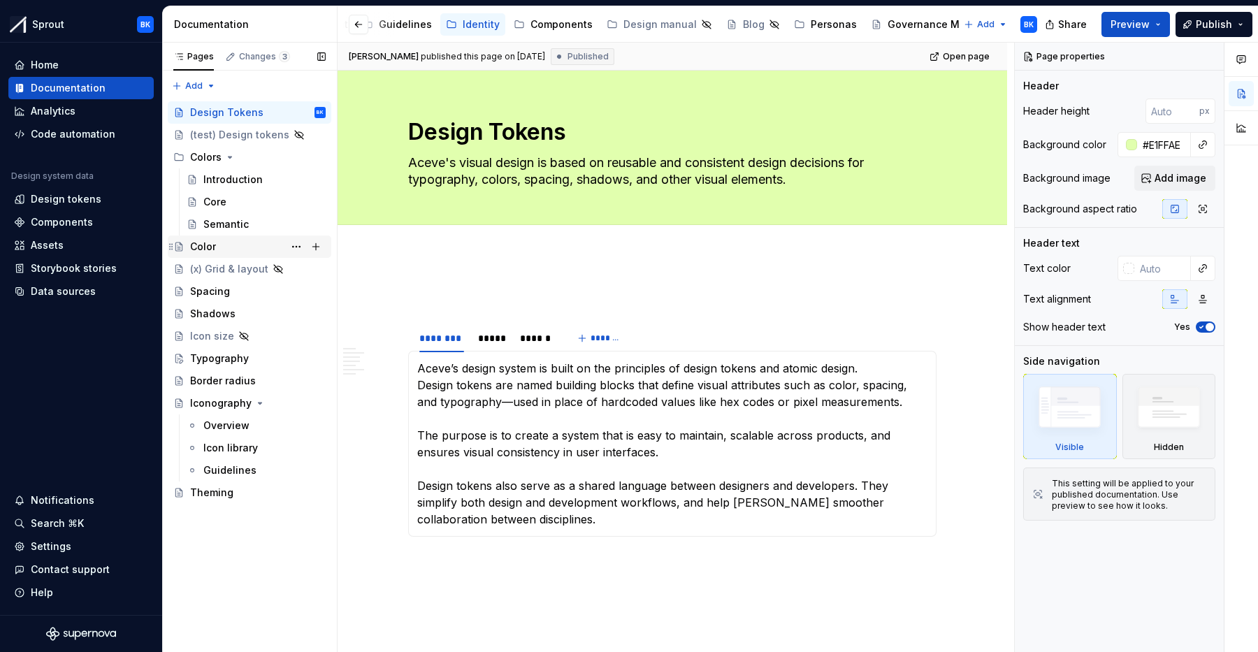
click at [240, 239] on div "Color" at bounding box center [258, 247] width 136 height 20
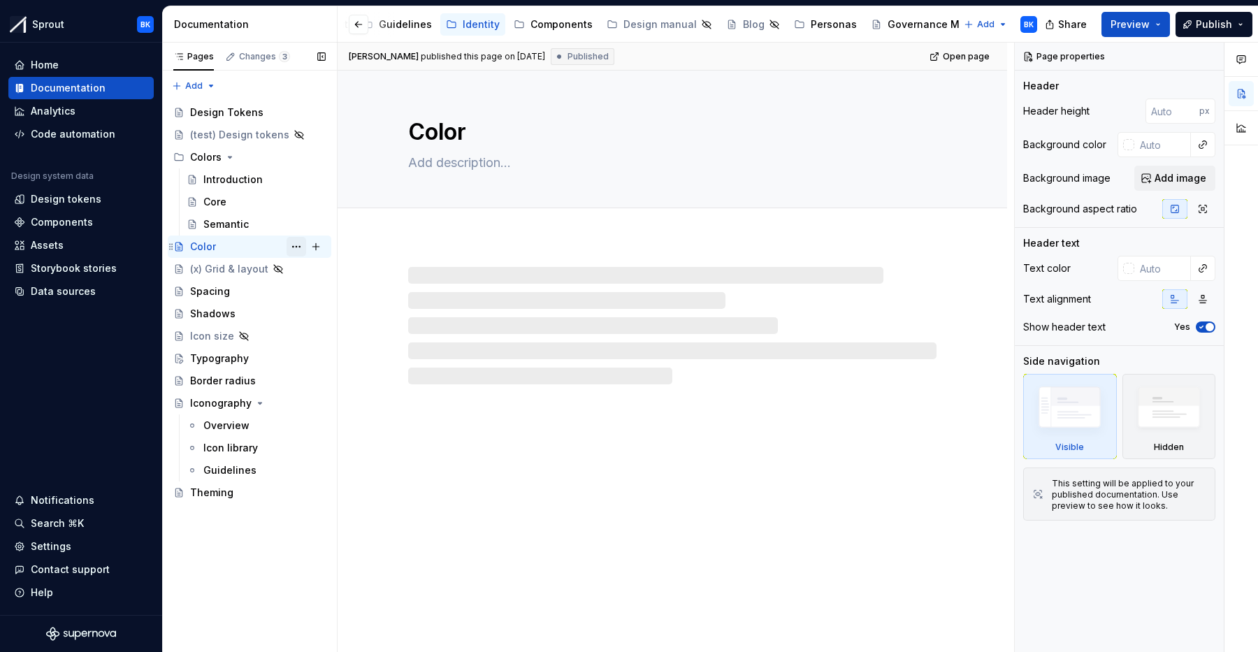
click at [296, 246] on button "Page tree" at bounding box center [296, 247] width 20 height 20
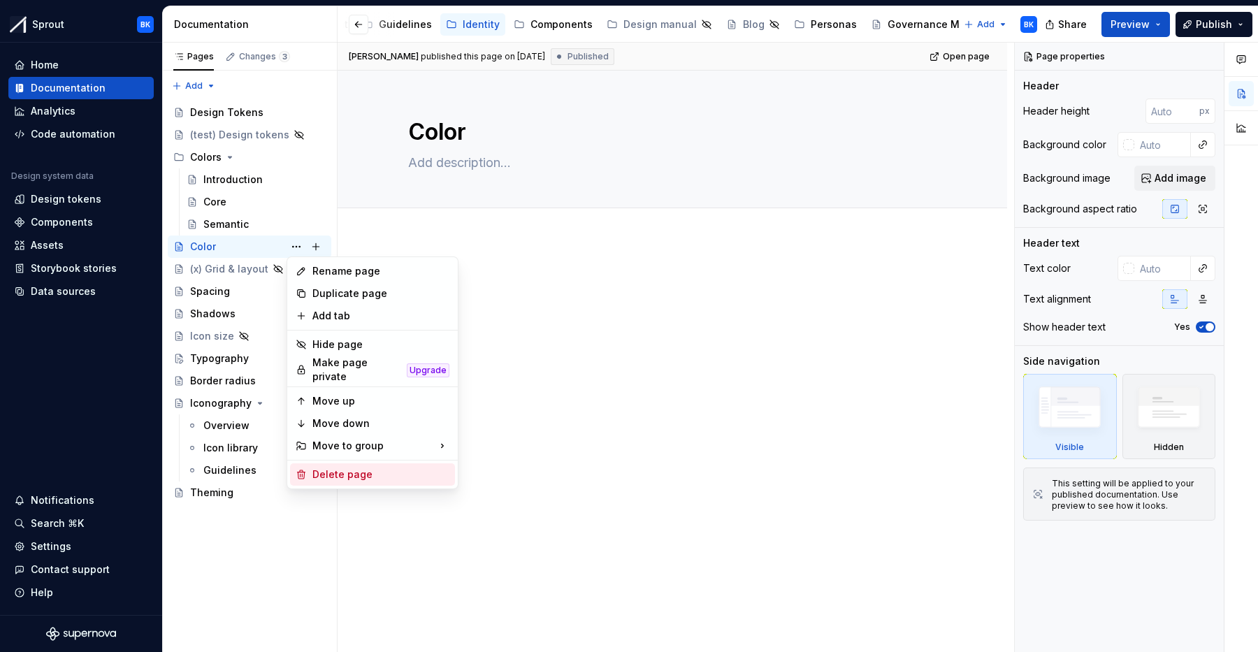
click at [367, 467] on div "Delete page" at bounding box center [380, 474] width 137 height 14
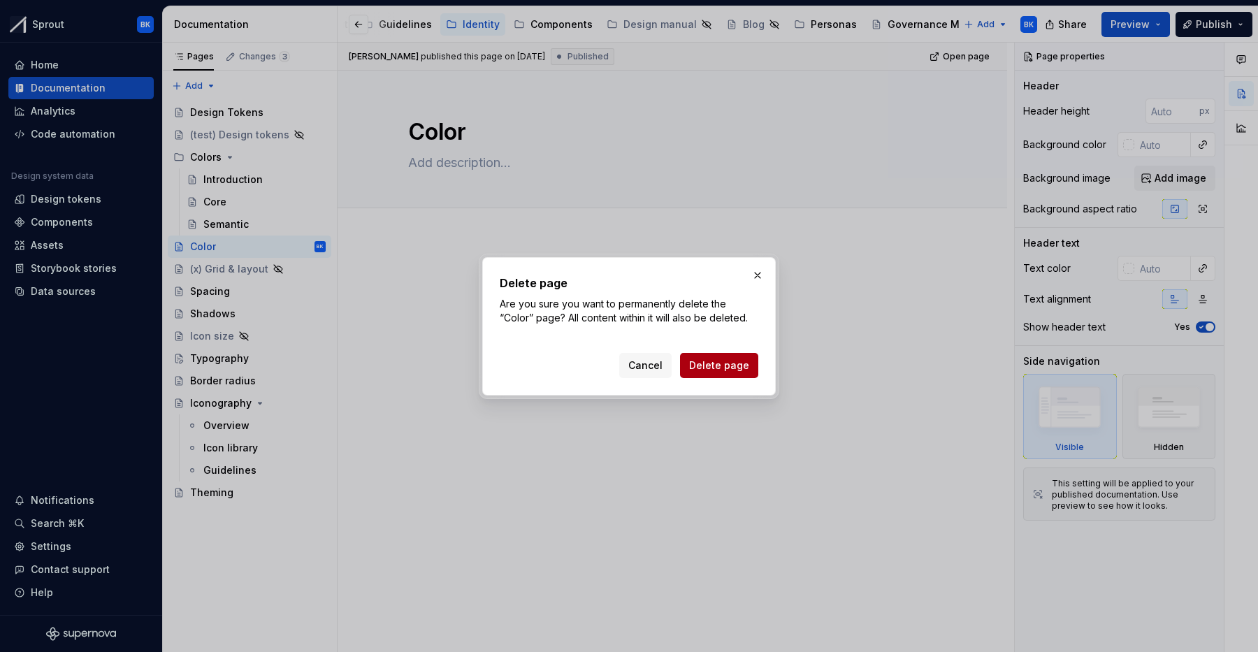
click at [736, 367] on span "Delete page" at bounding box center [719, 365] width 60 height 14
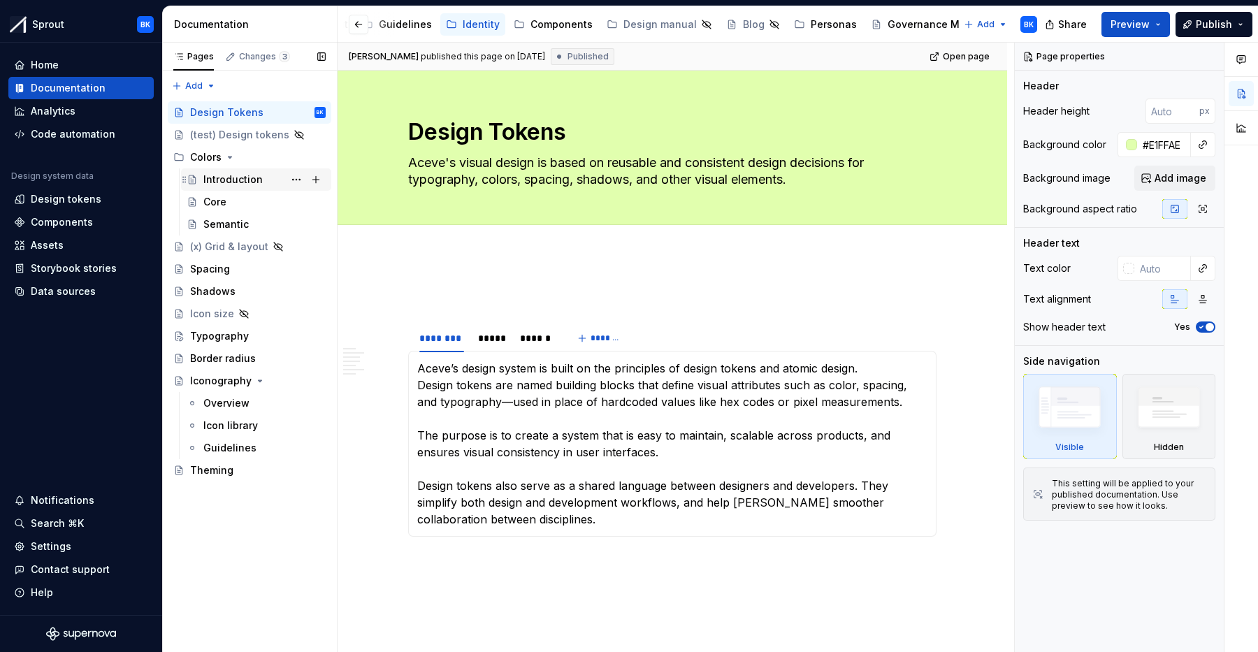
click at [237, 181] on div "Introduction" at bounding box center [232, 180] width 59 height 14
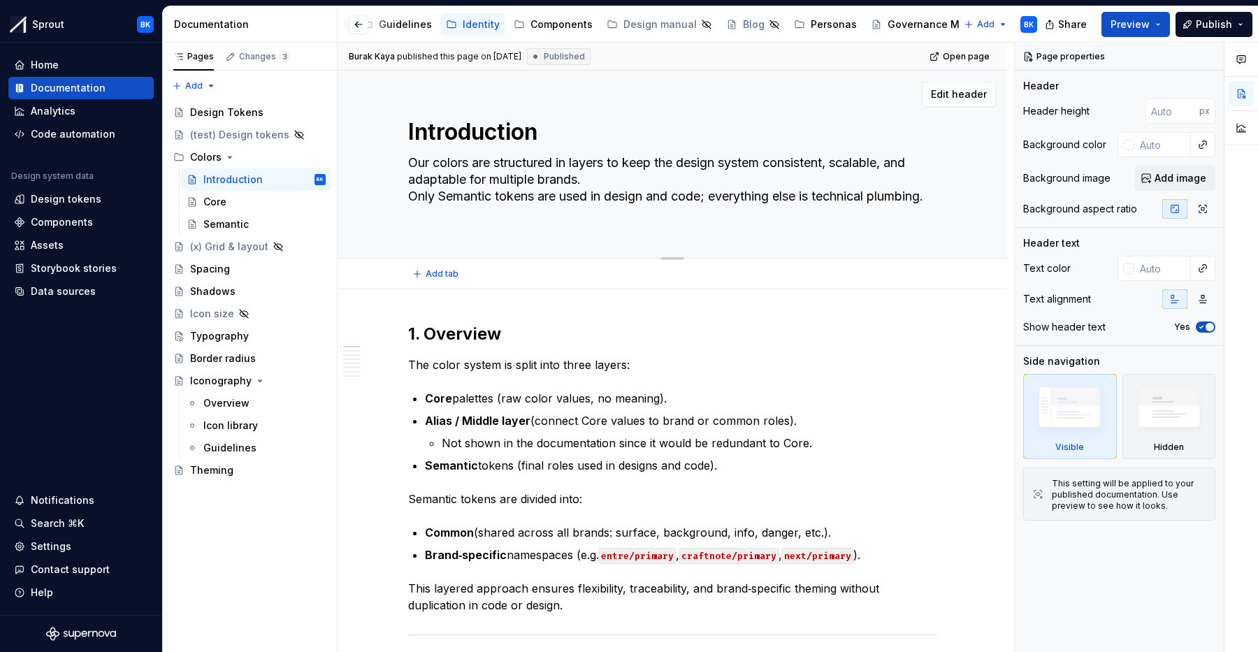
click at [611, 182] on textarea "Our colors are structured in layers to keep the design system consistent, scala…" at bounding box center [669, 188] width 528 height 73
type textarea "*"
type textarea "Our colors are structured in layers to keep the design system consistent, scala…"
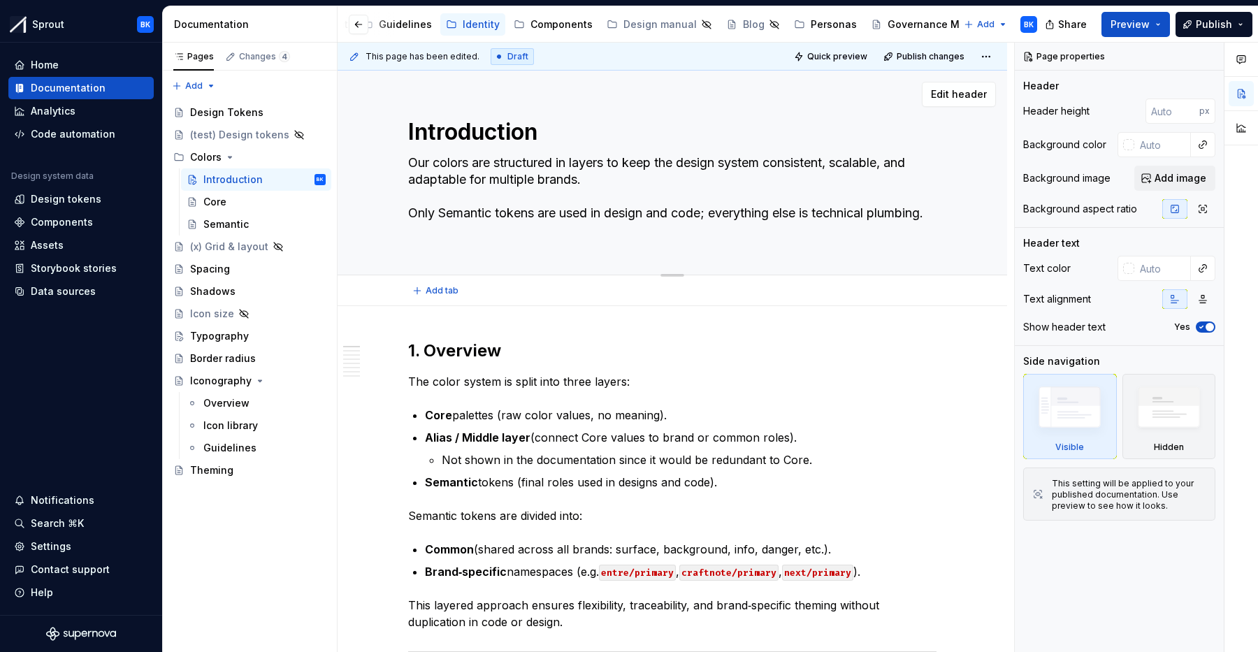
click at [409, 205] on textarea "Our colors are structured in layers to keep the design system consistent, scala…" at bounding box center [669, 196] width 528 height 89
type textarea "*"
type textarea "Our colors are structured in layers to keep the design system consistent, scala…"
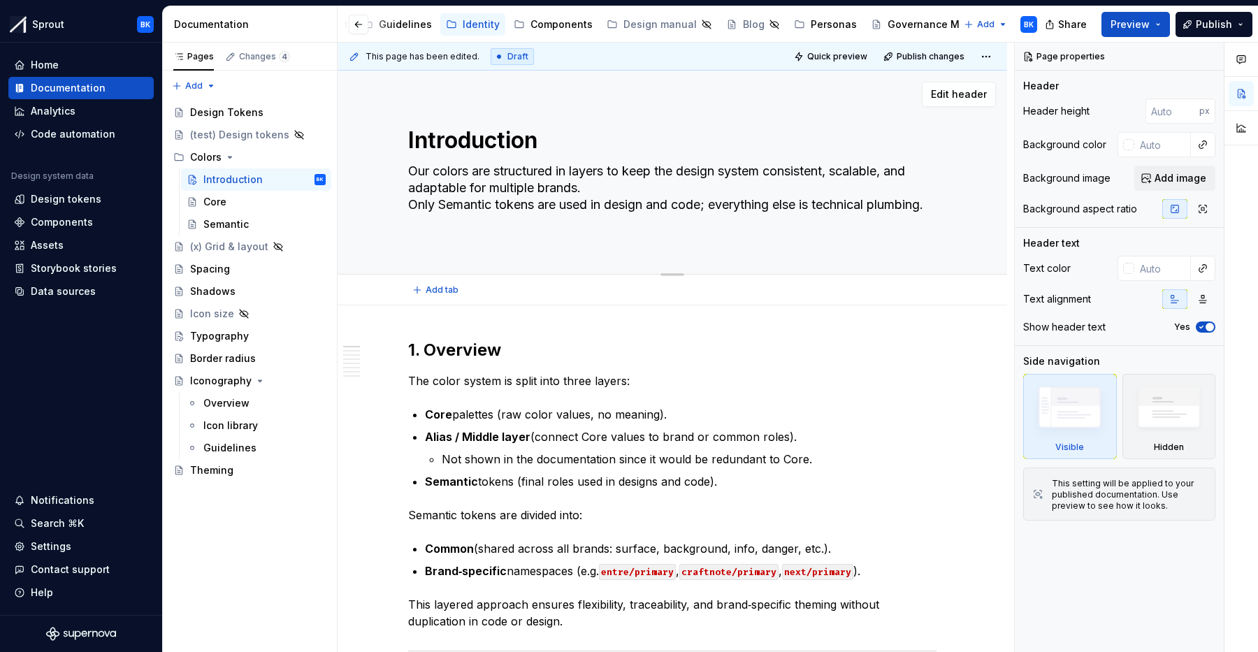
type textarea "*"
type textarea "Our colors are structured in layers to keep the design system consistent, scala…"
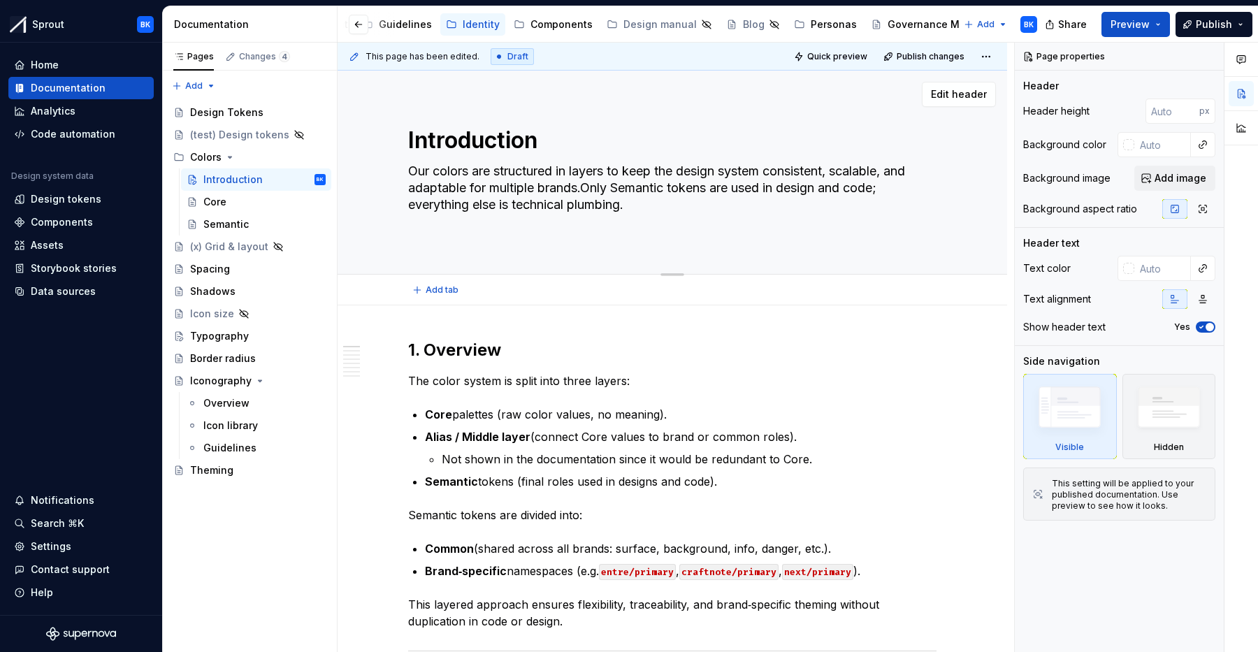
type textarea "*"
type textarea "Our colors are structured in layers to keep the design system consistent, scala…"
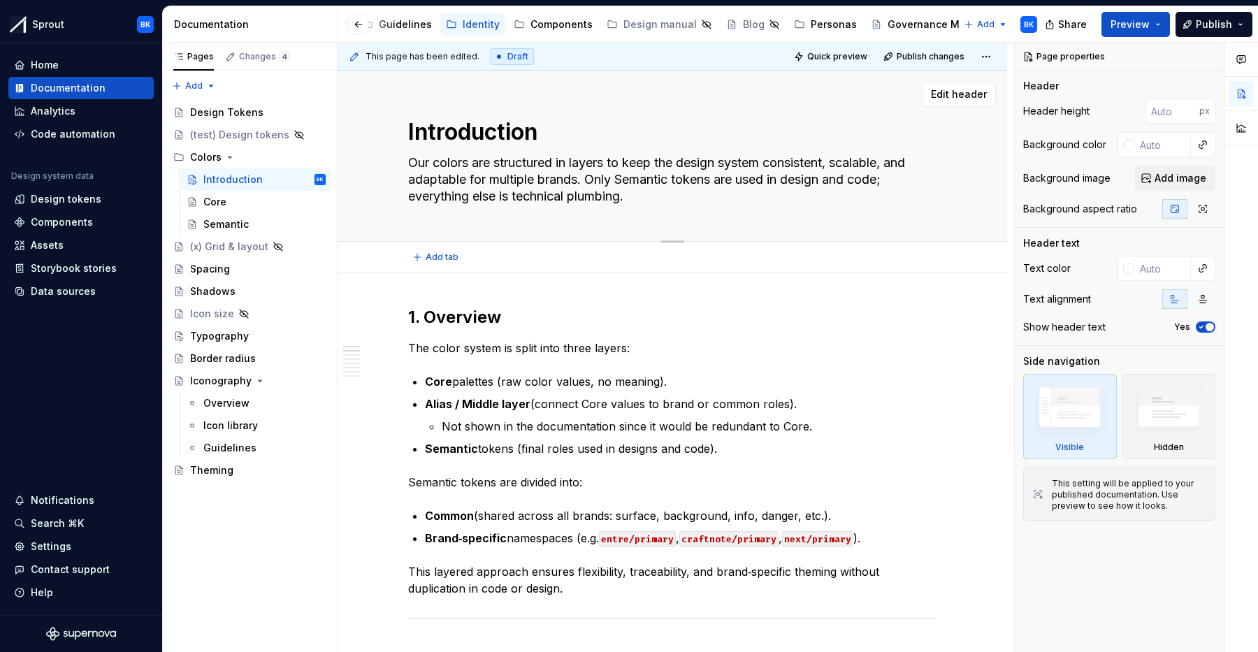
drag, startPoint x: 635, startPoint y: 196, endPoint x: 590, endPoint y: 178, distance: 48.9
click at [590, 178] on textarea "Our colors are structured in layers to keep the design system consistent, scala…" at bounding box center [669, 180] width 528 height 56
type textarea "*"
type textarea "Our colors are structured in layers to keep the design system consistent, scala…"
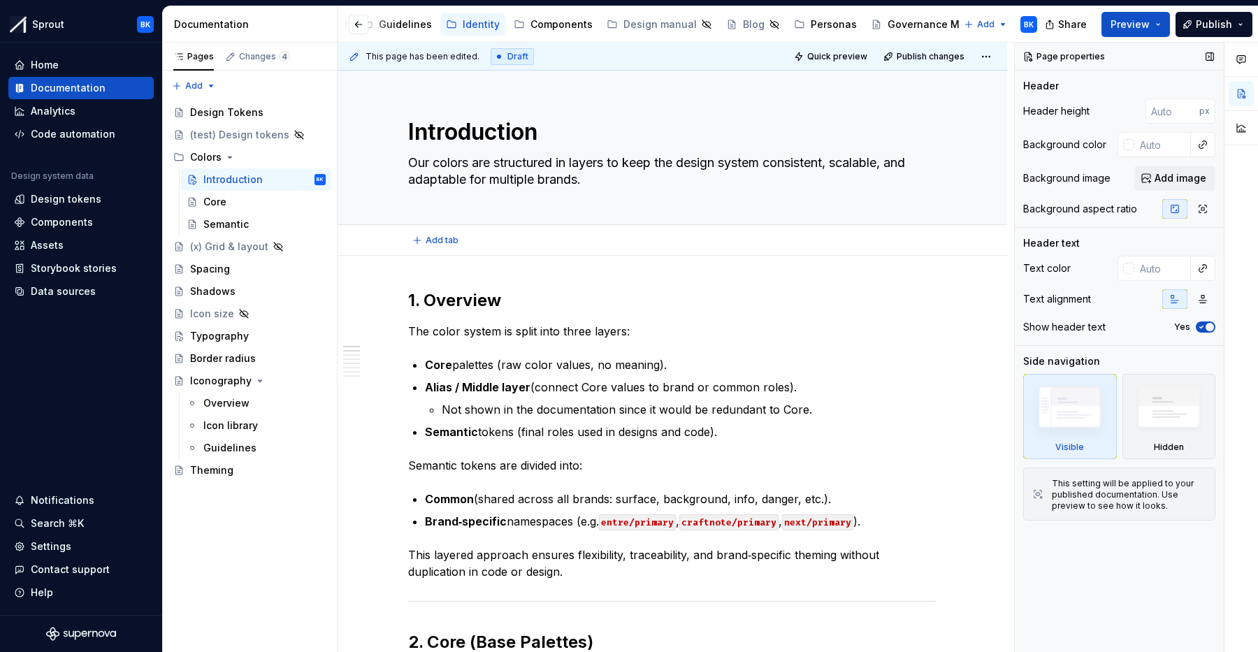
type textarea "*"
type textarea "Our colors are structured in layers to keep the design system consistent, scala…"
click at [1205, 26] on span "Publish" at bounding box center [1213, 24] width 36 height 14
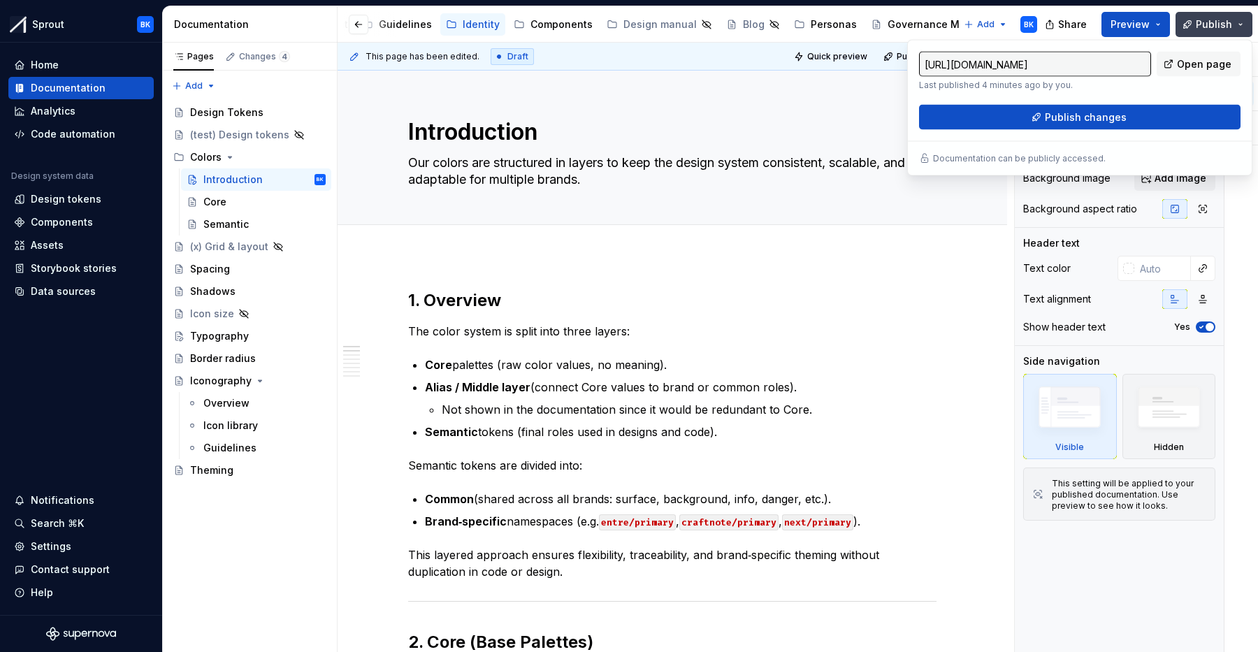
click at [1205, 24] on span "Publish" at bounding box center [1213, 24] width 36 height 14
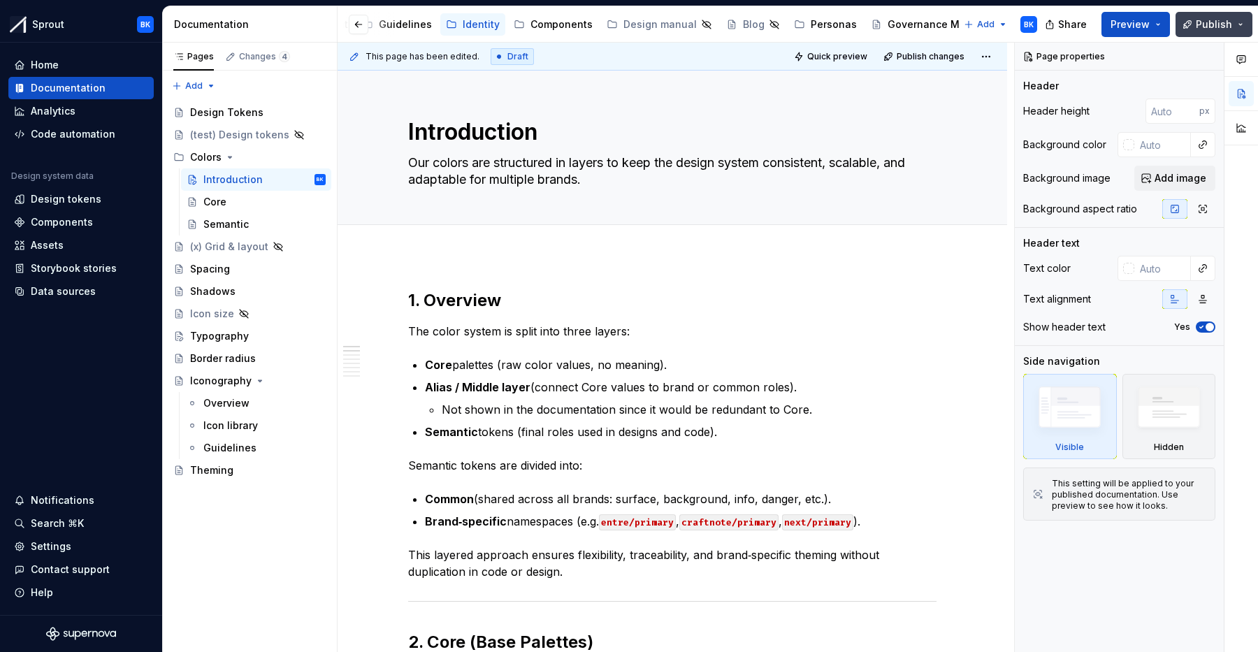
click at [1204, 25] on span "Publish" at bounding box center [1213, 24] width 36 height 14
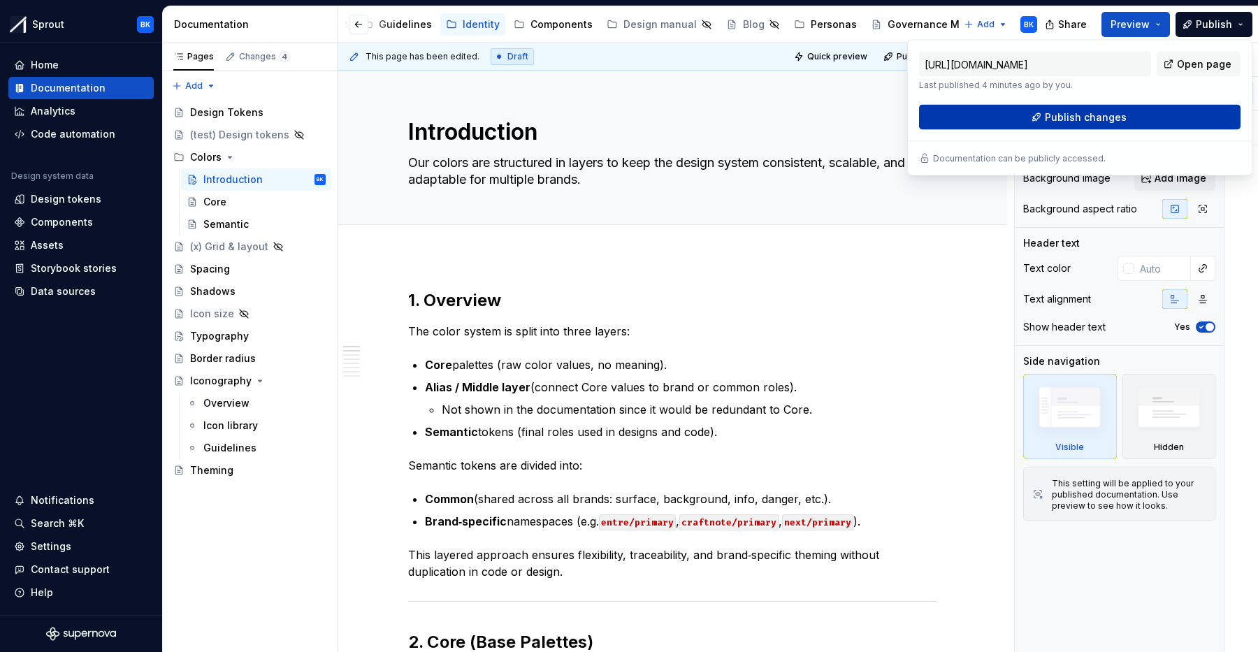
click at [1158, 116] on button "Publish changes" at bounding box center [1079, 117] width 321 height 25
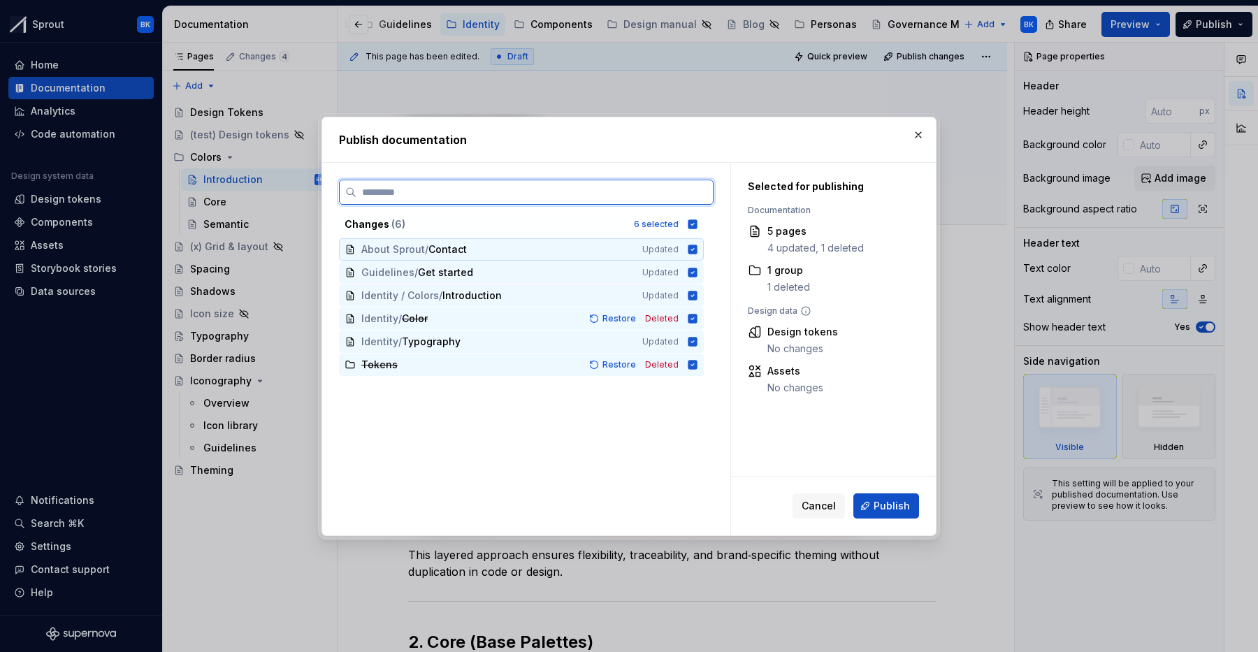
click at [694, 250] on icon at bounding box center [692, 249] width 9 height 9
click at [698, 277] on icon at bounding box center [692, 272] width 11 height 11
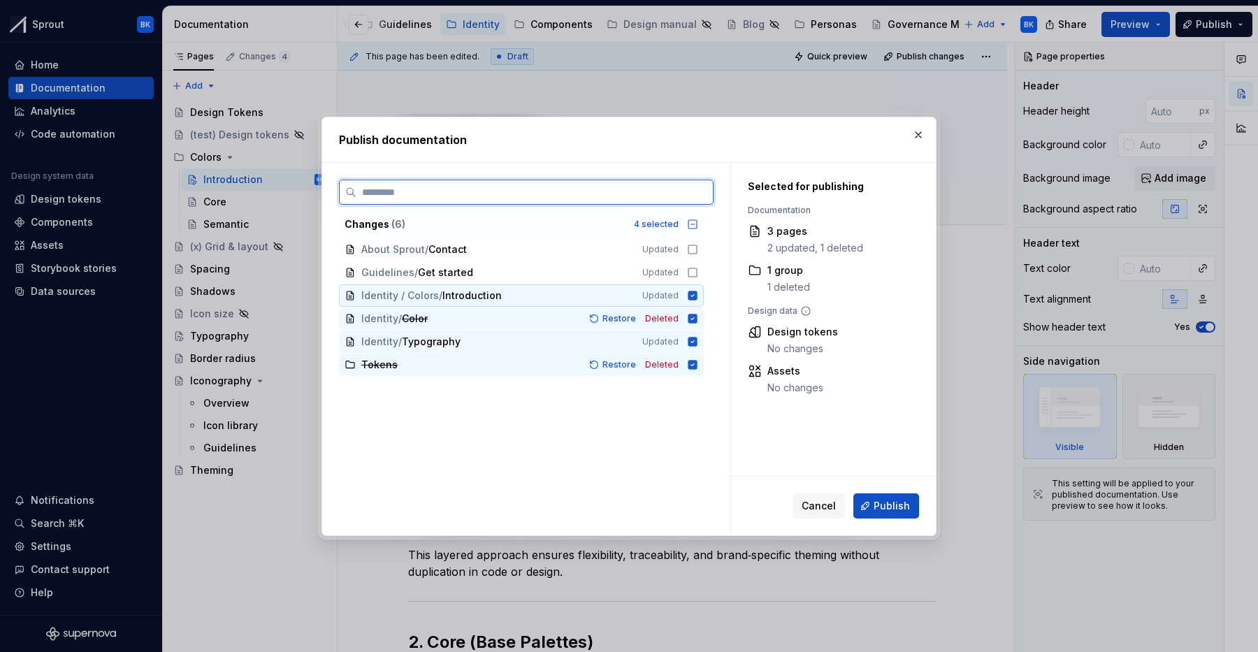
click at [697, 300] on icon at bounding box center [692, 295] width 9 height 9
click at [697, 342] on icon at bounding box center [692, 341] width 9 height 9
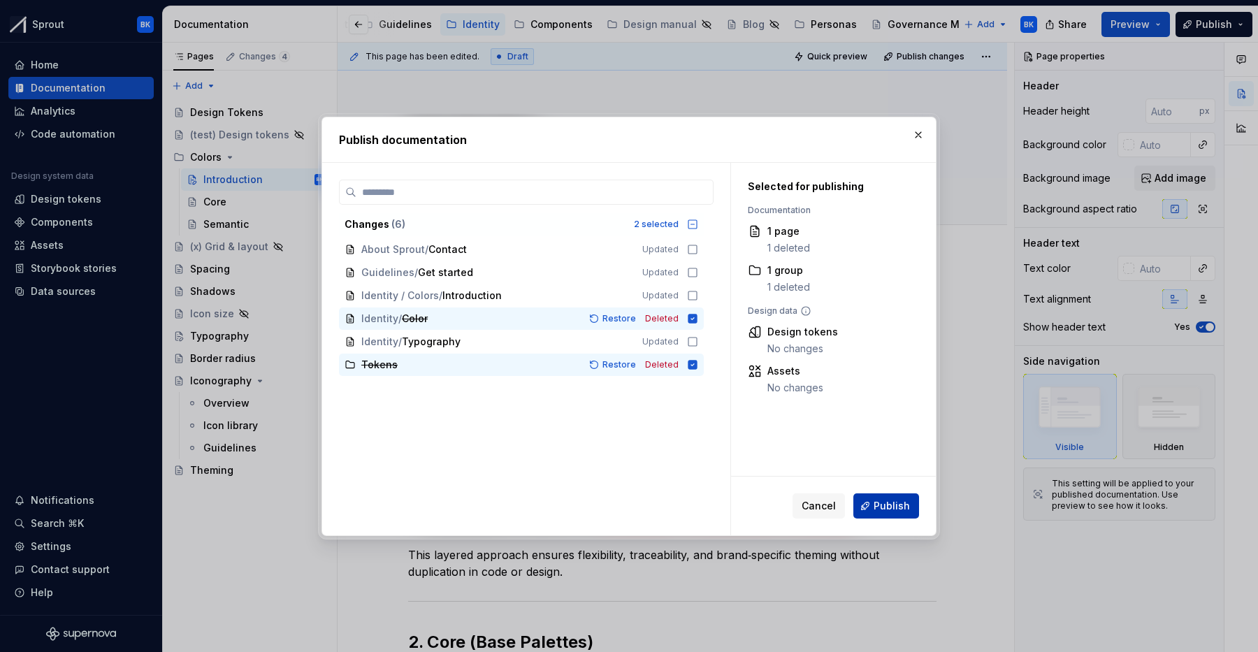
click at [896, 500] on span "Publish" at bounding box center [891, 506] width 36 height 14
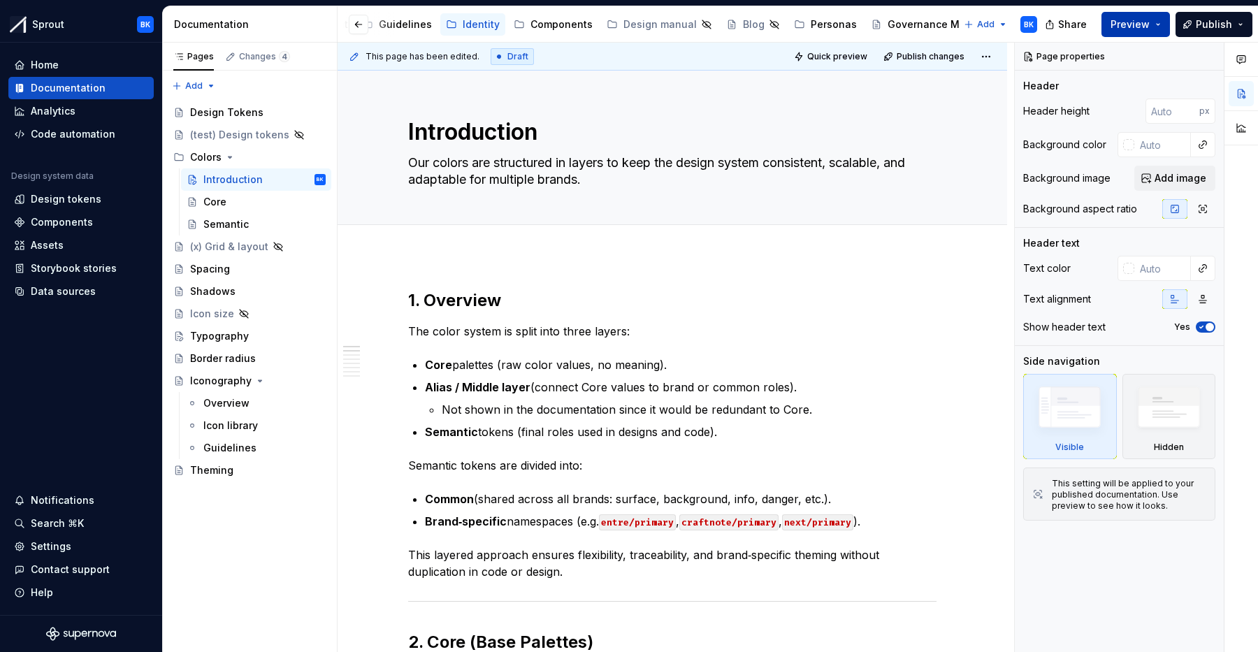
click at [1133, 21] on span "Preview" at bounding box center [1129, 24] width 39 height 14
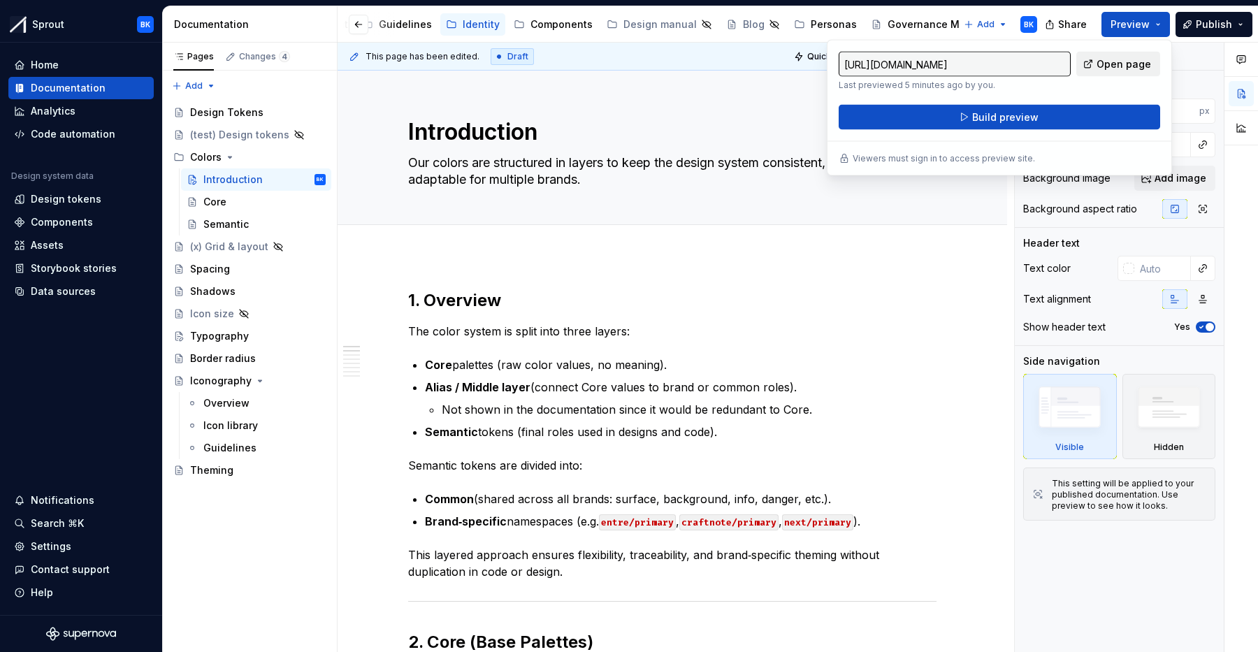
click at [1123, 66] on span "Open page" at bounding box center [1123, 64] width 54 height 14
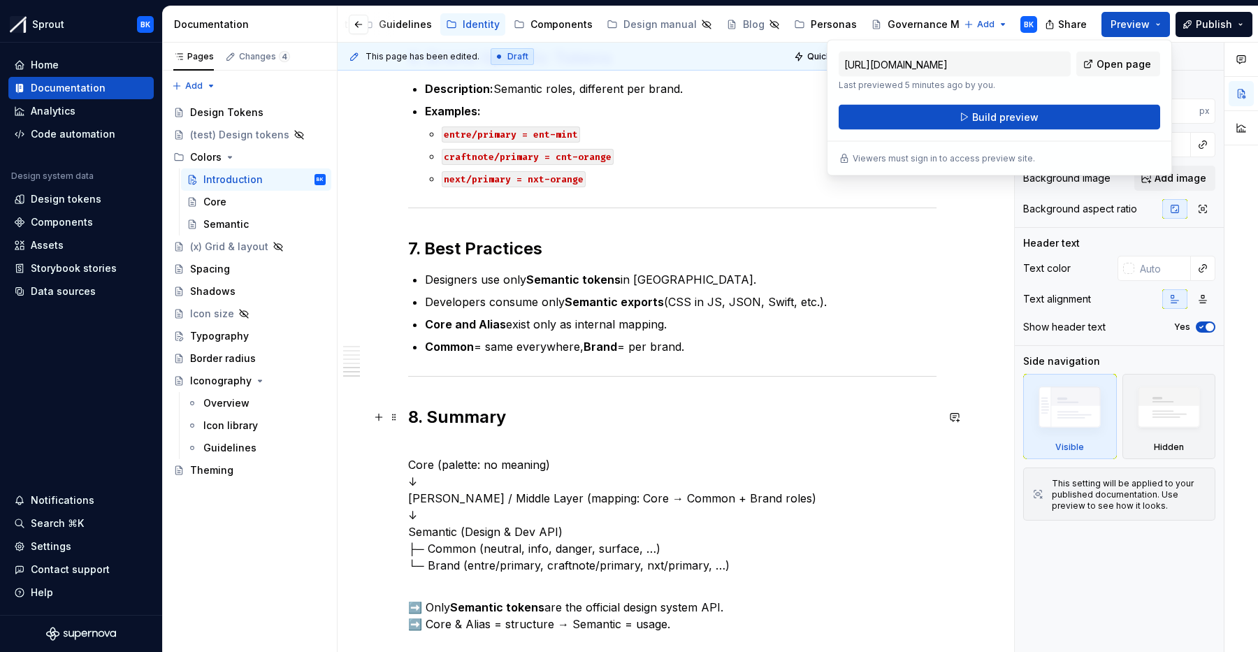
scroll to position [1360, 0]
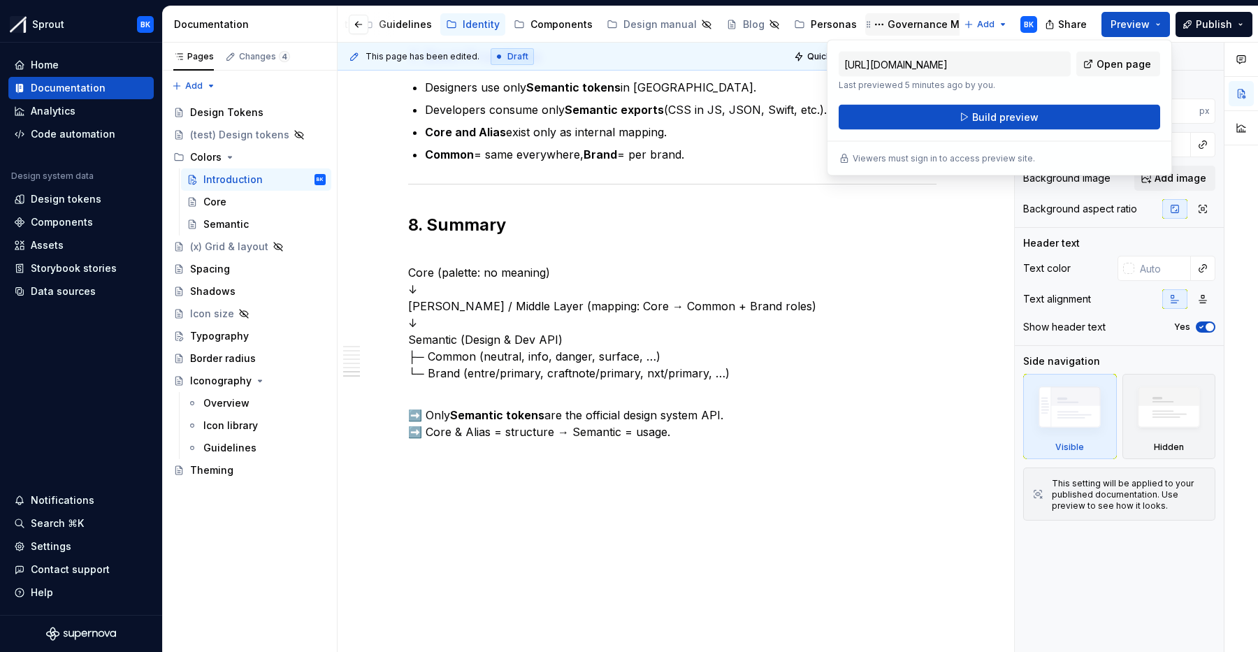
click at [887, 30] on div "Governance Model" at bounding box center [934, 24] width 94 height 14
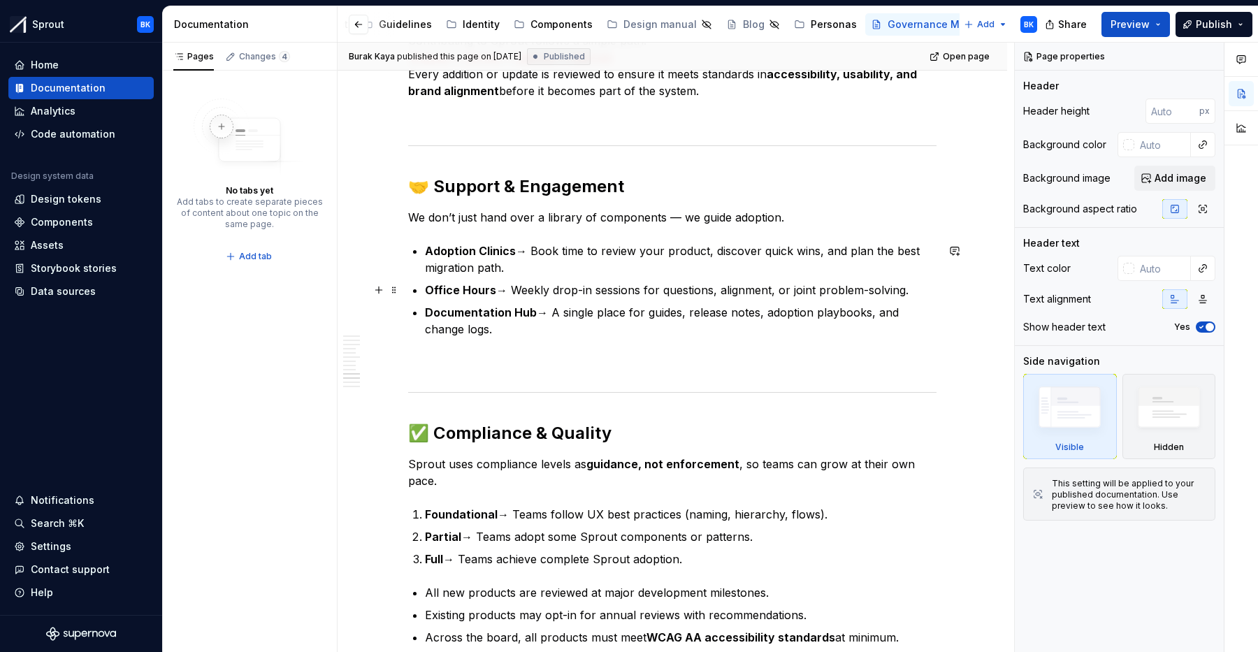
scroll to position [1846, 0]
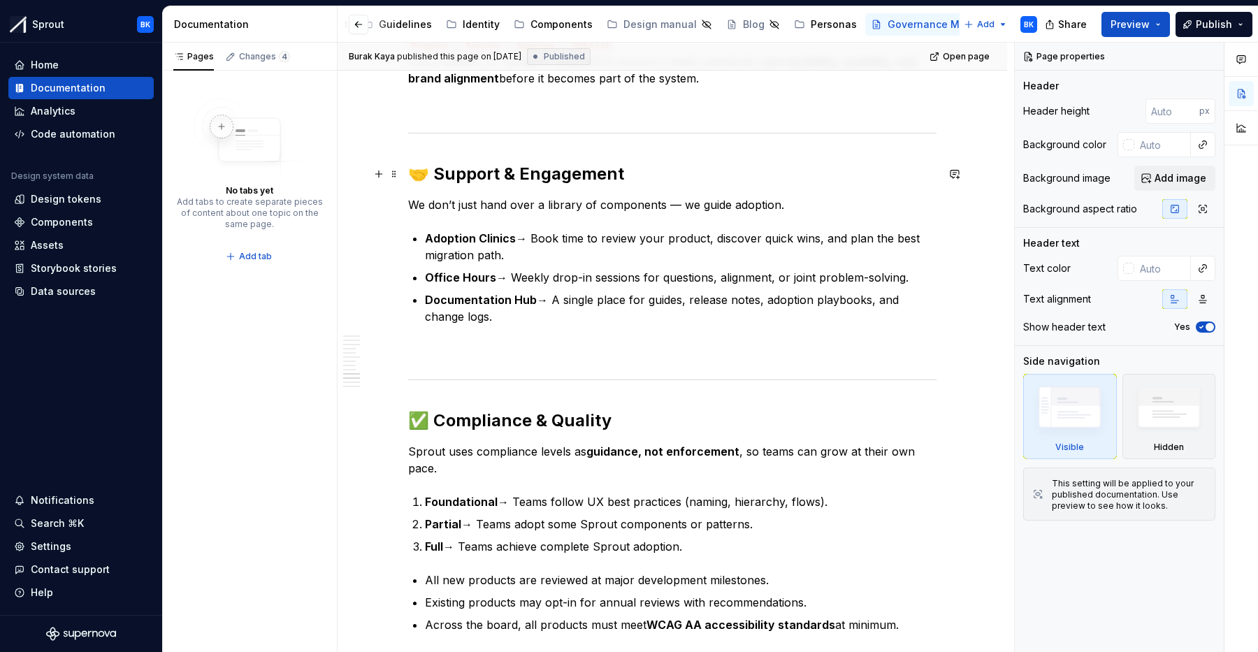
type textarea "*"
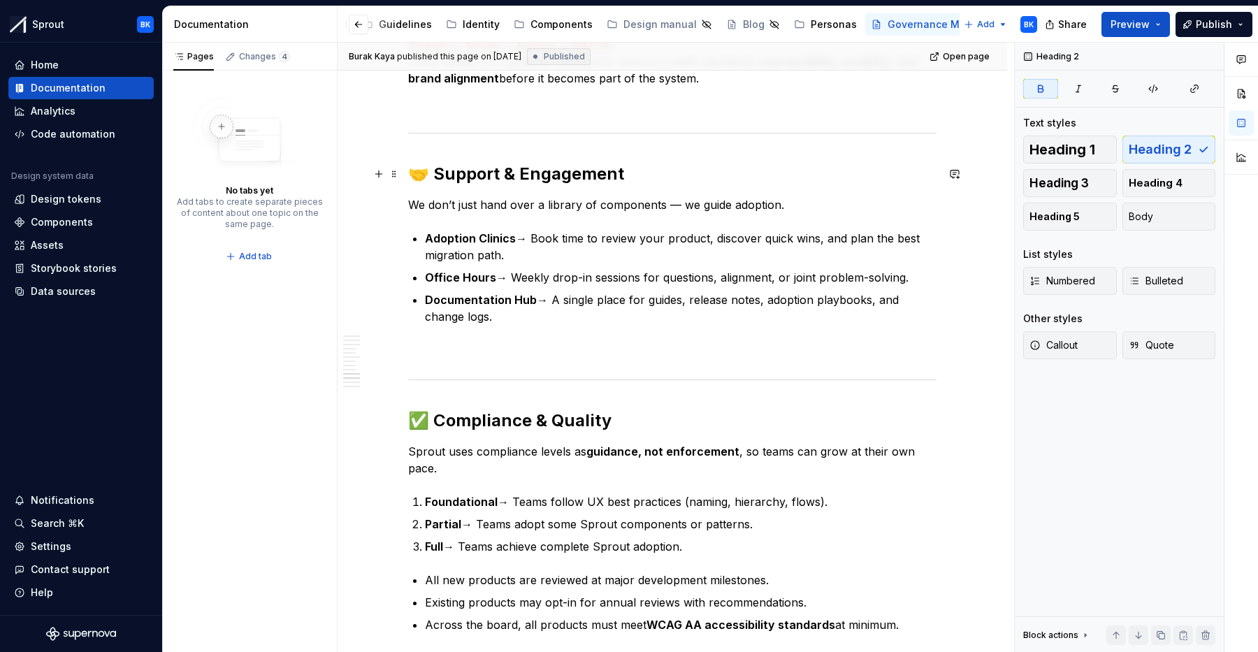
click at [435, 172] on strong "🤝 Support & Engagement" at bounding box center [516, 173] width 216 height 20
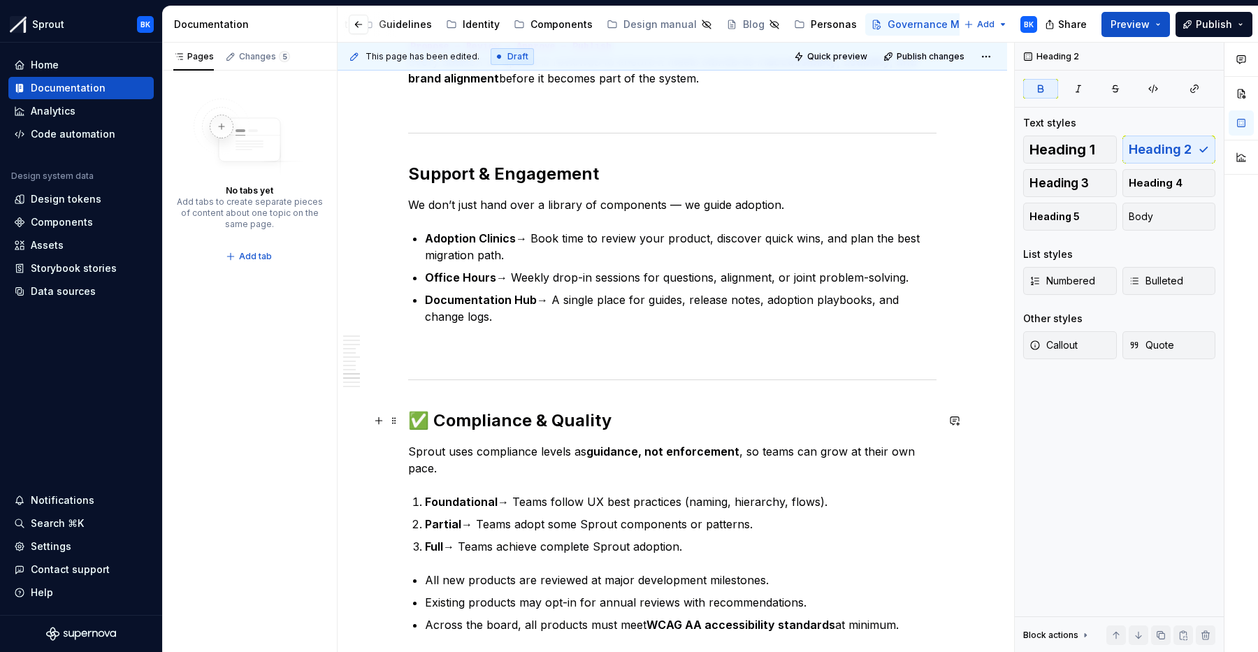
click at [435, 421] on strong "✅ Compliance & Quality" at bounding box center [509, 420] width 203 height 20
click at [438, 423] on strong "✅ Compliance & Quality" at bounding box center [509, 420] width 203 height 20
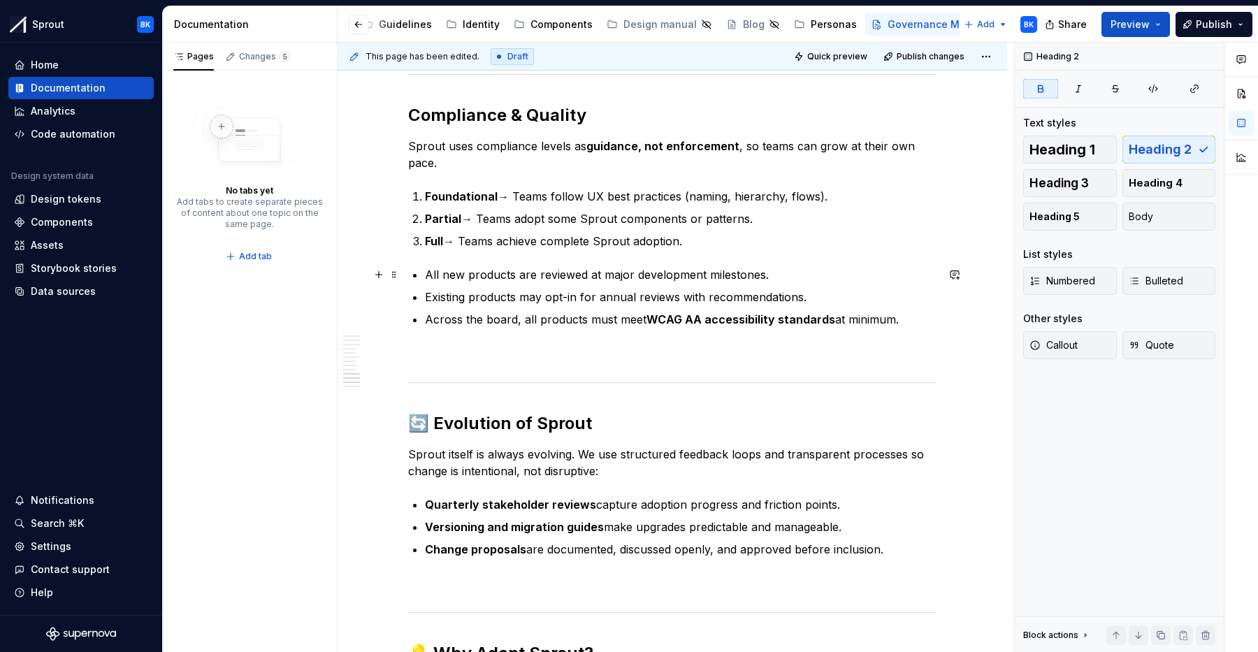
scroll to position [2179, 0]
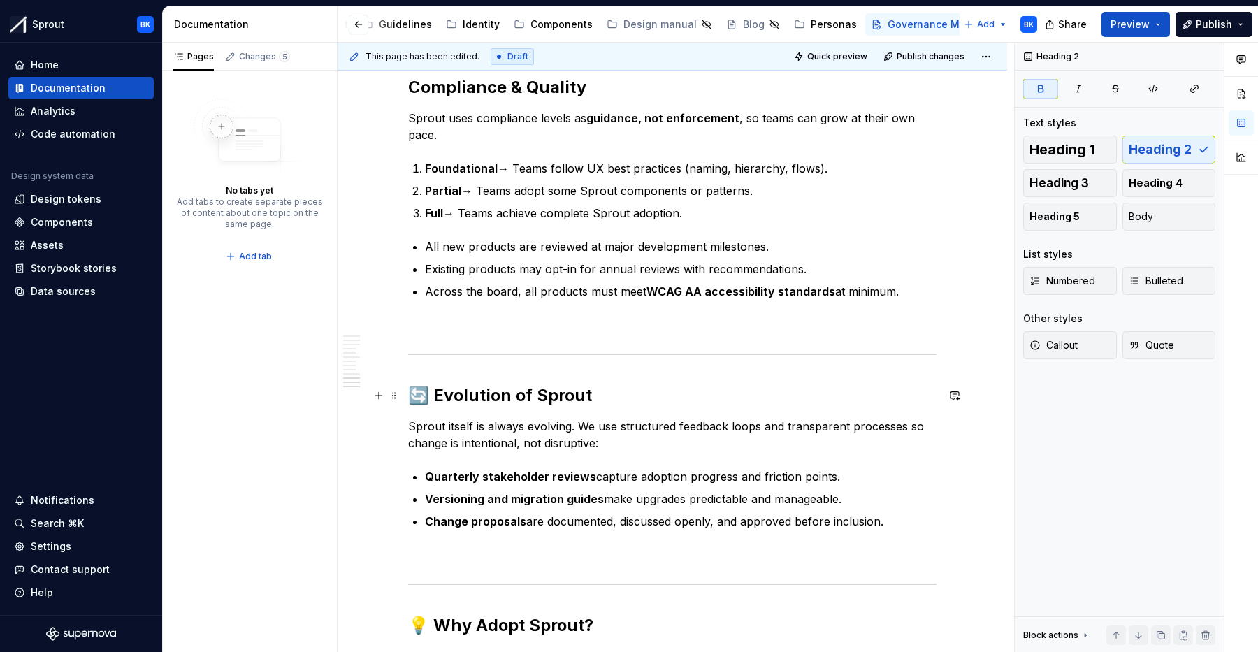
click at [435, 393] on strong "🔄 Evolution of Sprout" at bounding box center [500, 395] width 184 height 20
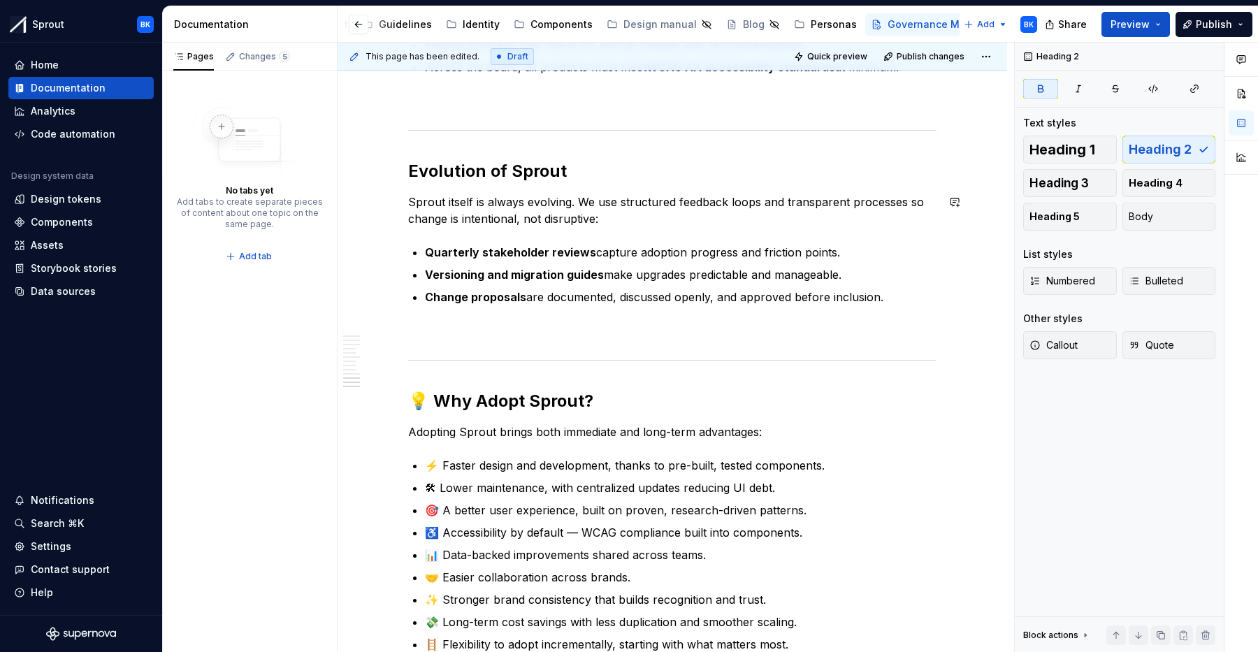
scroll to position [2436, 0]
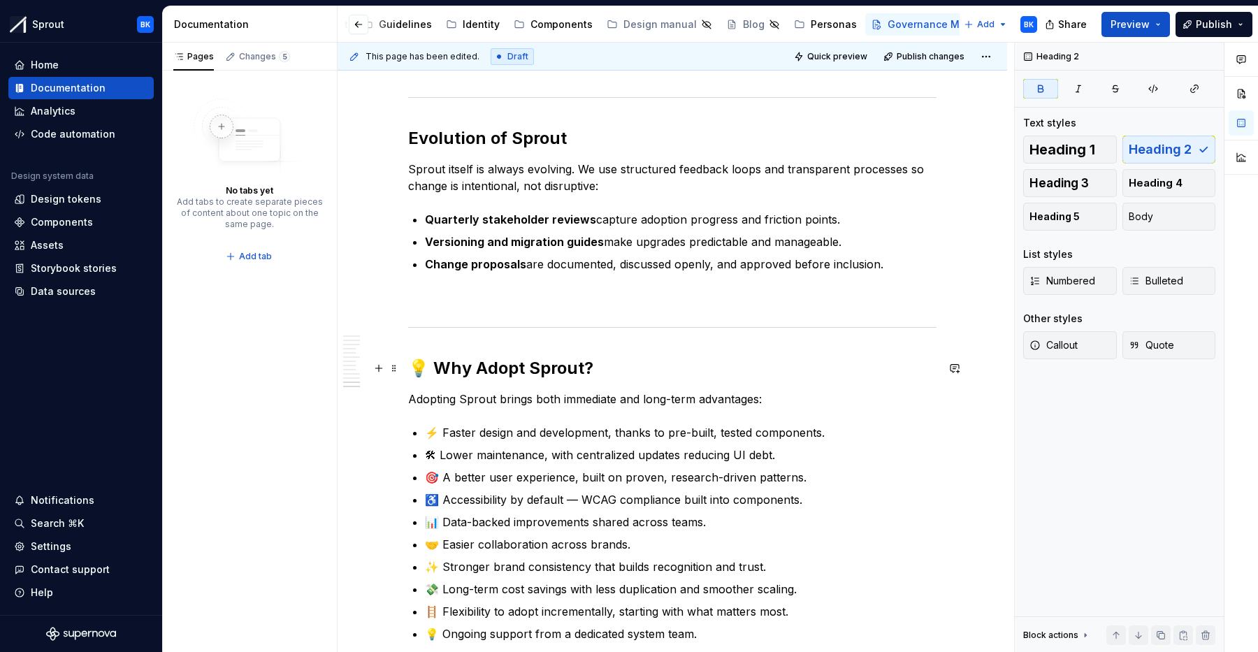
click at [432, 368] on strong "💡 Why Adopt Sprout?" at bounding box center [500, 368] width 185 height 20
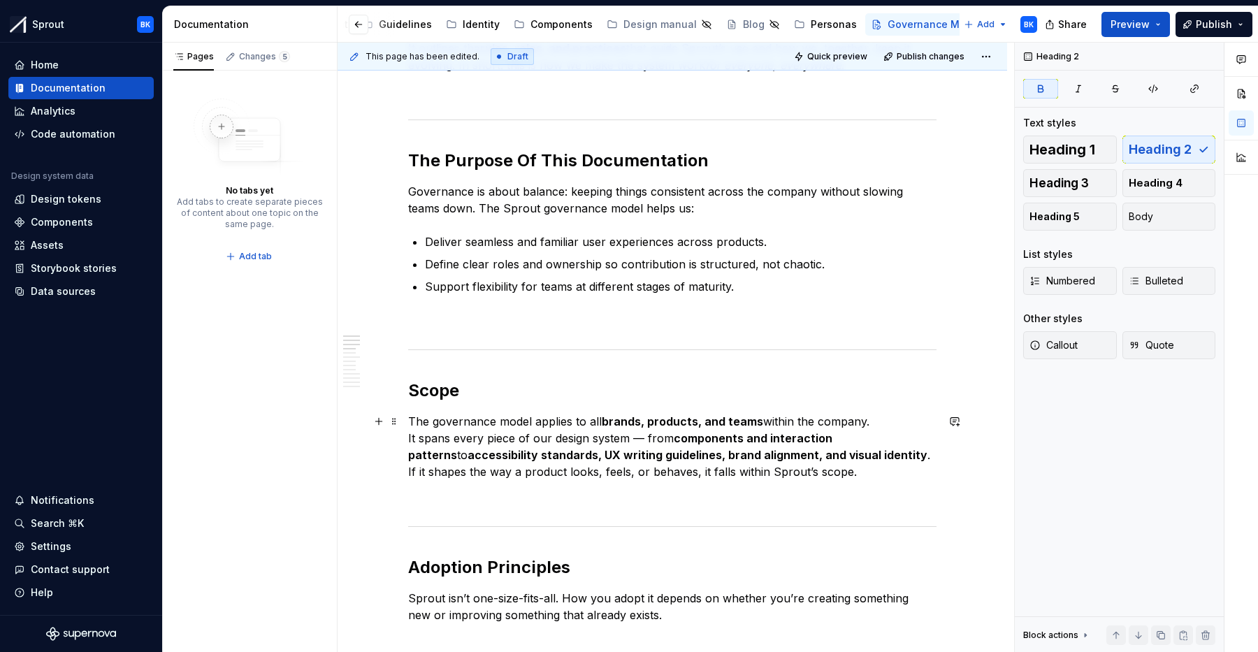
scroll to position [0, 0]
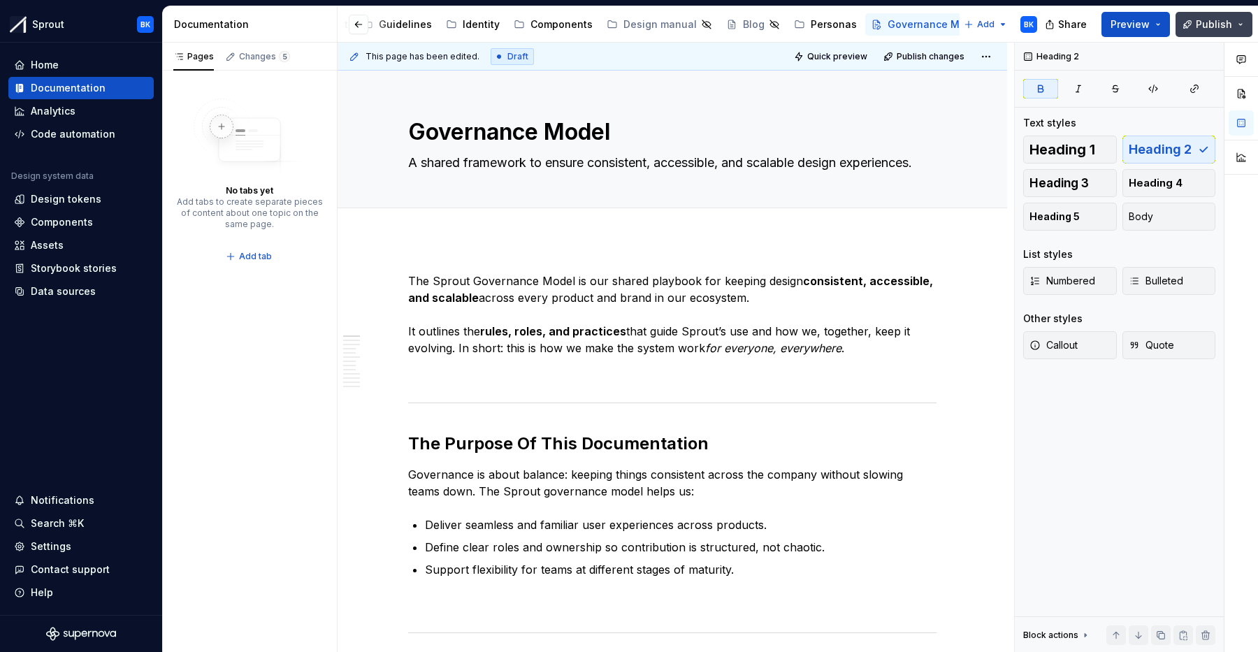
click at [1232, 33] on button "Publish" at bounding box center [1213, 24] width 77 height 25
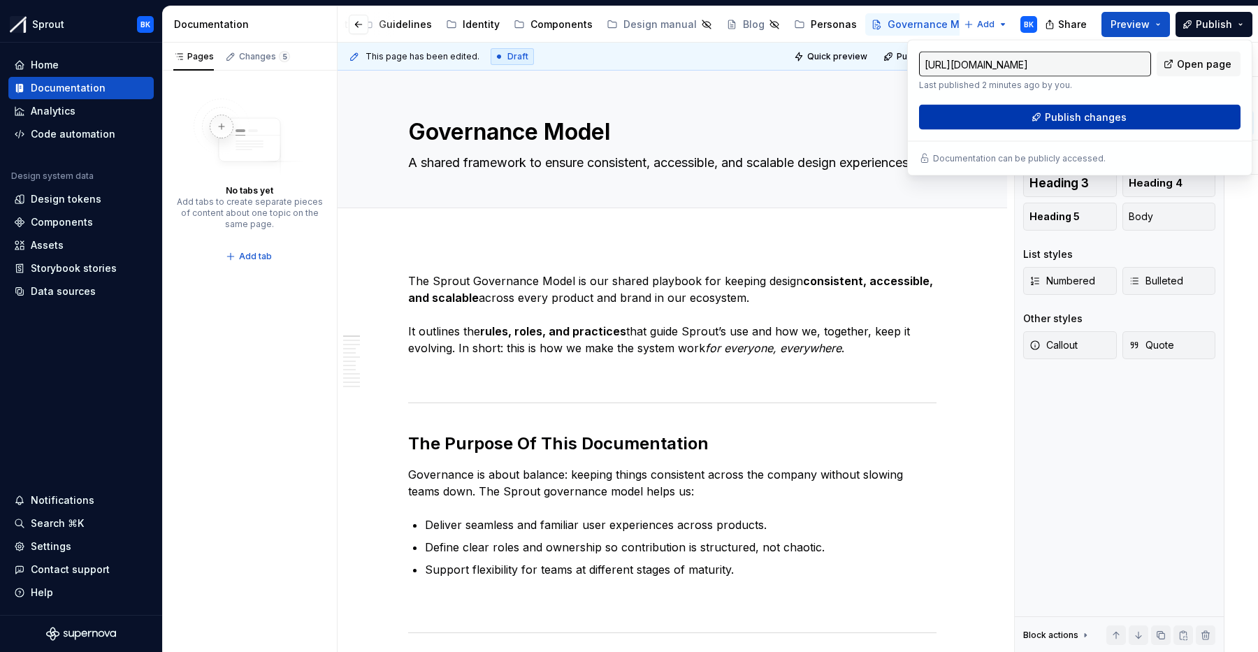
click at [1130, 121] on button "Publish changes" at bounding box center [1079, 117] width 321 height 25
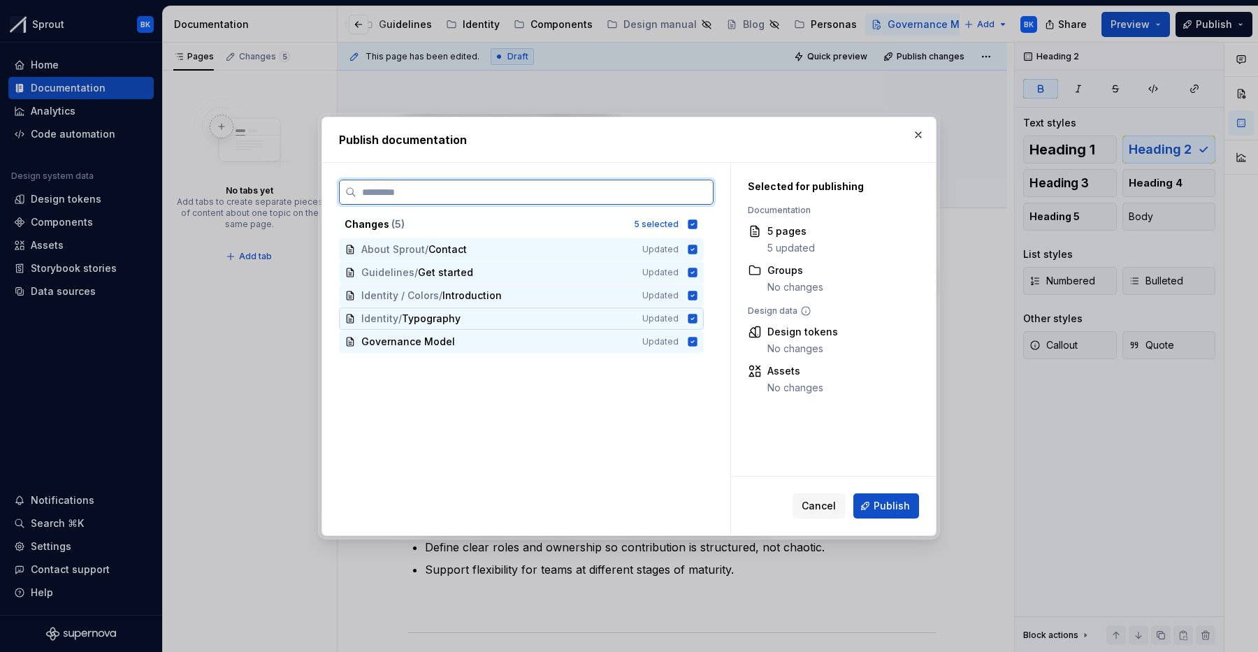
click at [697, 315] on icon at bounding box center [692, 318] width 9 height 9
click at [697, 295] on icon at bounding box center [692, 295] width 9 height 9
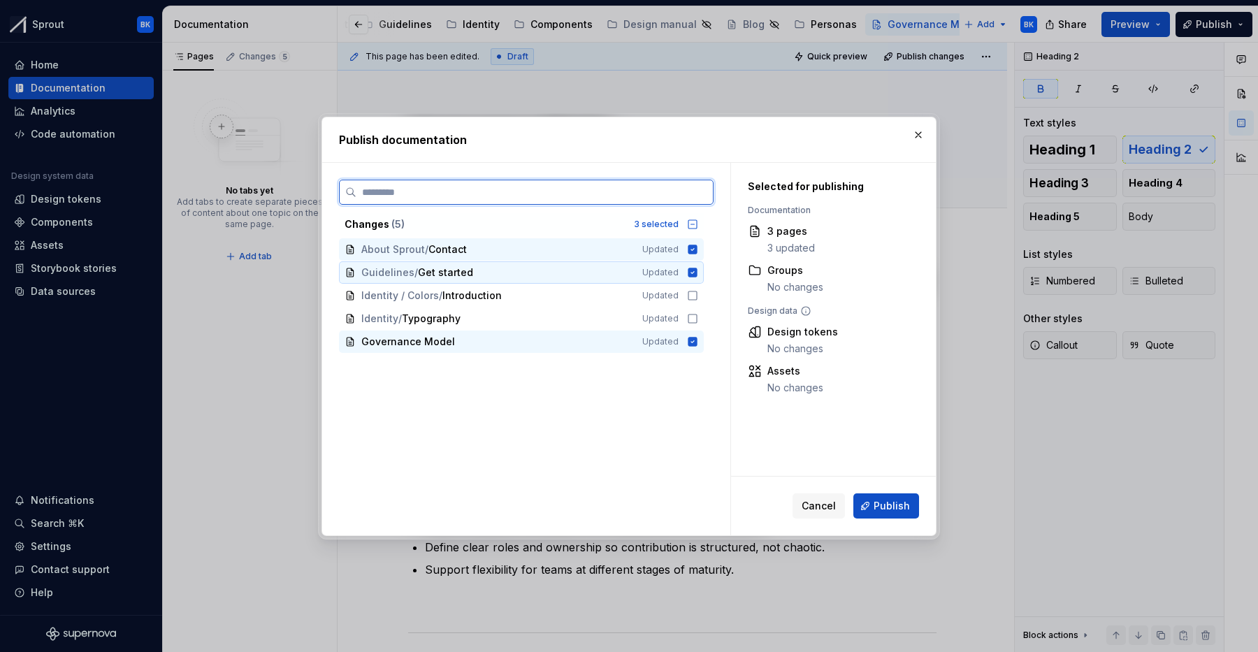
click at [698, 271] on icon at bounding box center [692, 272] width 11 height 11
click at [697, 252] on icon at bounding box center [692, 249] width 9 height 9
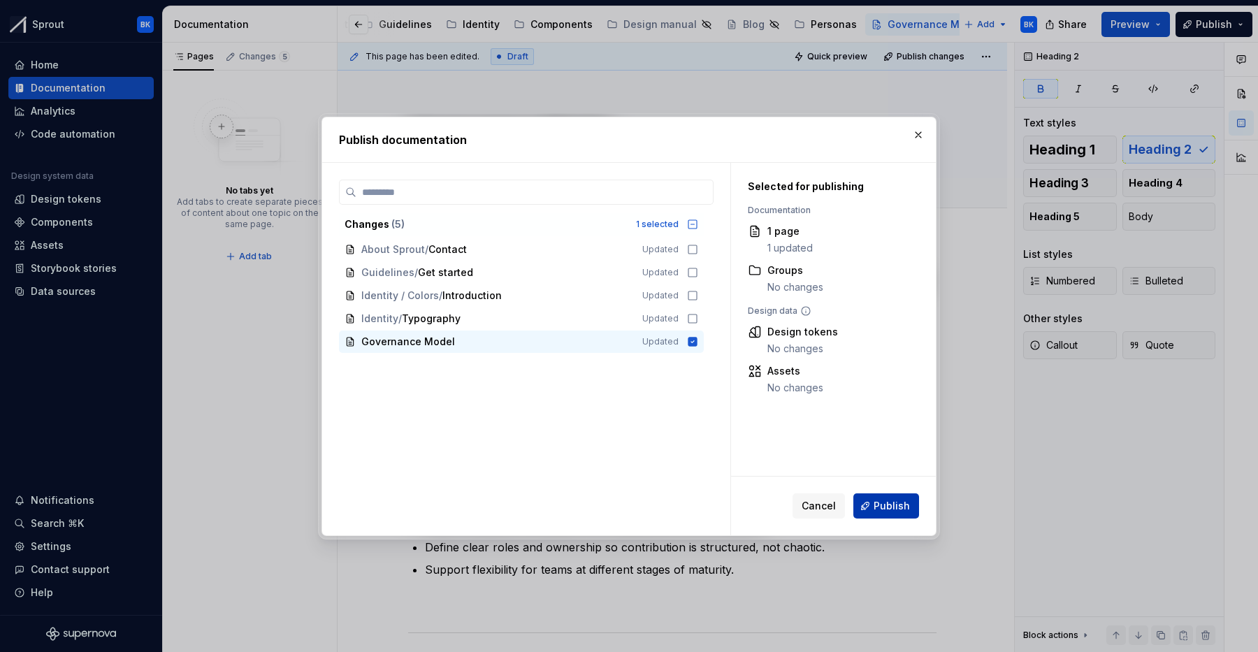
click at [888, 504] on span "Publish" at bounding box center [891, 506] width 36 height 14
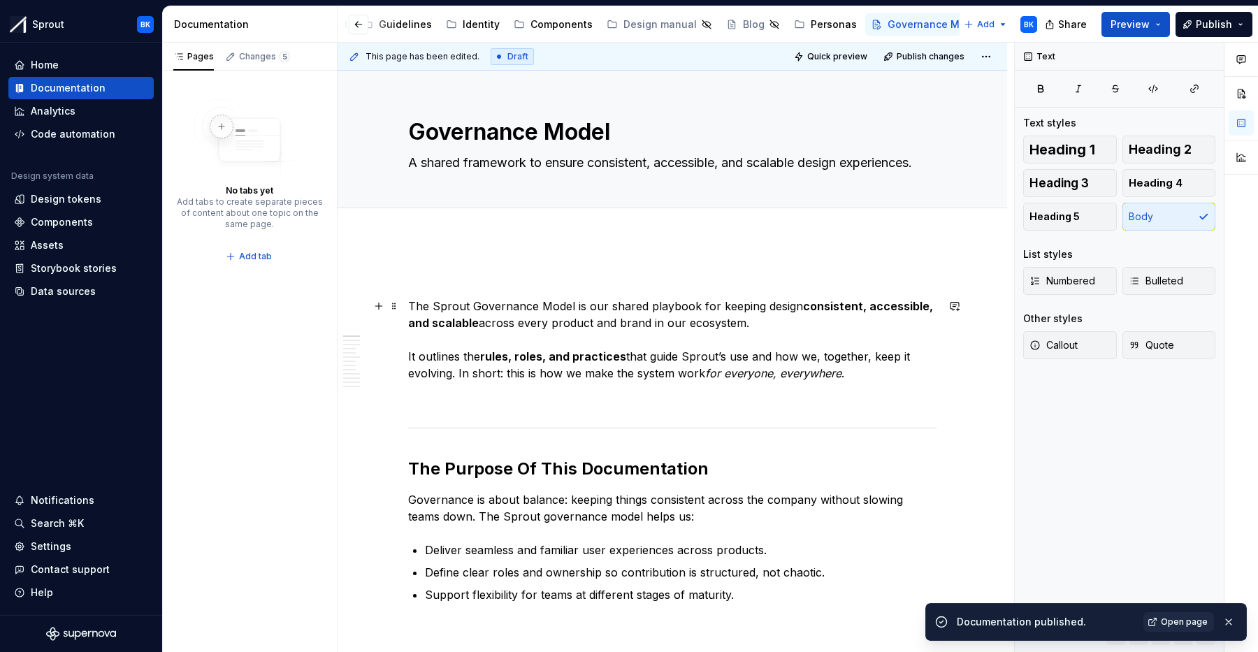
click at [416, 303] on p "The Sprout Governance Model is our shared playbook for keeping design consisten…" at bounding box center [672, 340] width 528 height 84
click at [411, 303] on p "The Sprout Governance Model is our shared playbook for keeping design consisten…" at bounding box center [672, 340] width 528 height 84
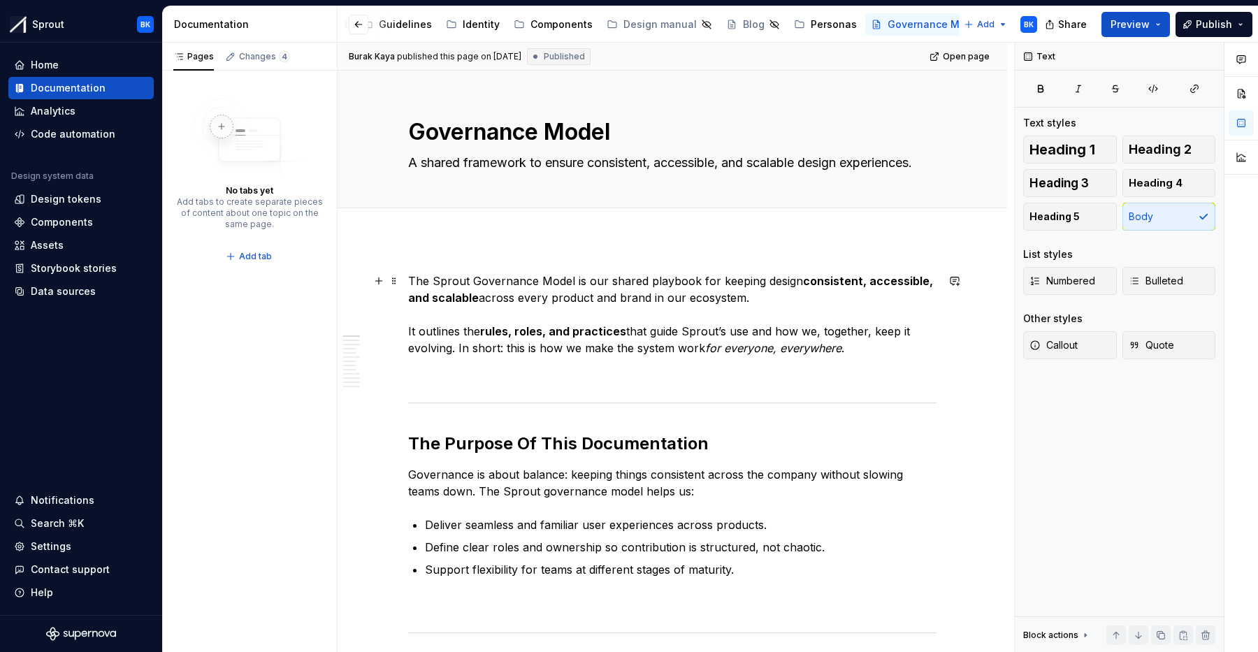
click at [768, 298] on p "The Sprout Governance Model is our shared playbook for keeping design consisten…" at bounding box center [672, 314] width 528 height 84
click at [1195, 17] on button "Publish" at bounding box center [1213, 24] width 77 height 25
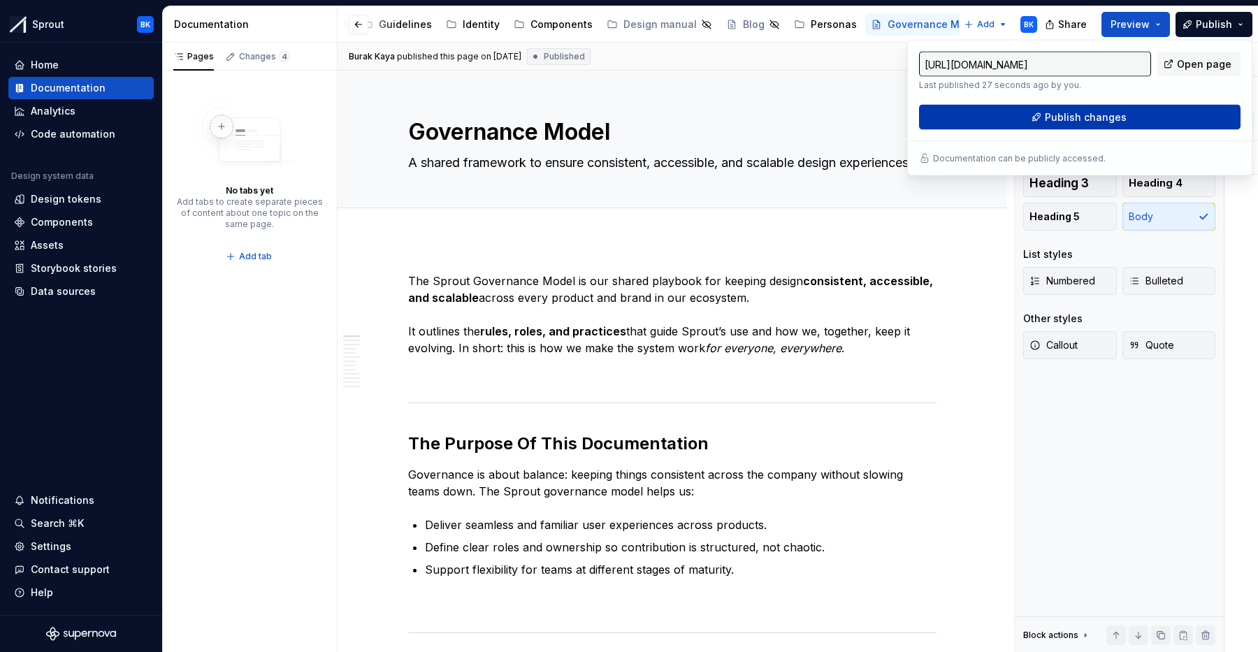
click at [1146, 117] on button "Publish changes" at bounding box center [1079, 117] width 321 height 25
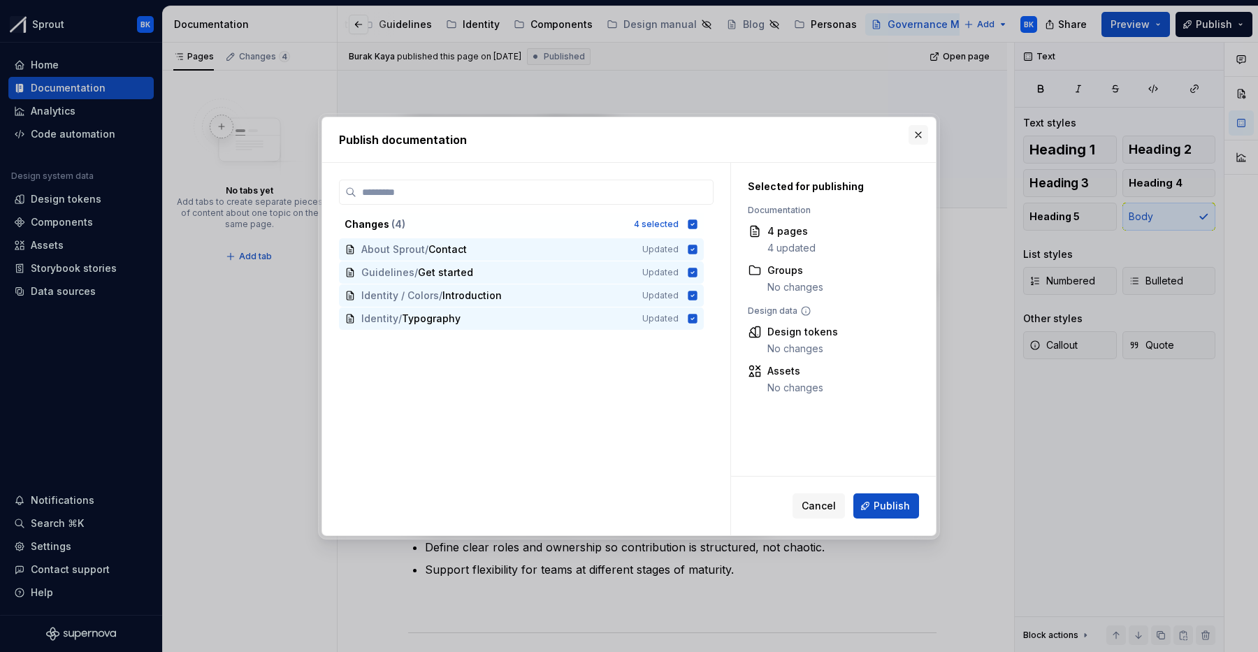
click at [914, 136] on button "button" at bounding box center [918, 135] width 20 height 20
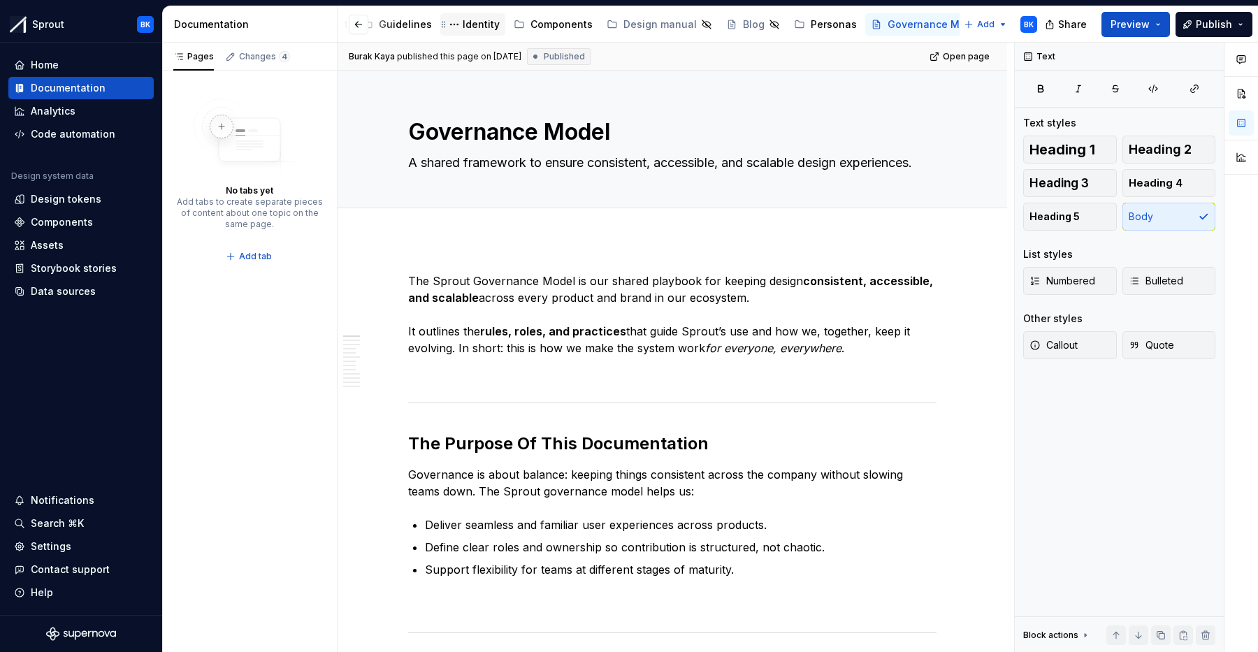
click at [469, 24] on div "Identity" at bounding box center [480, 24] width 37 height 14
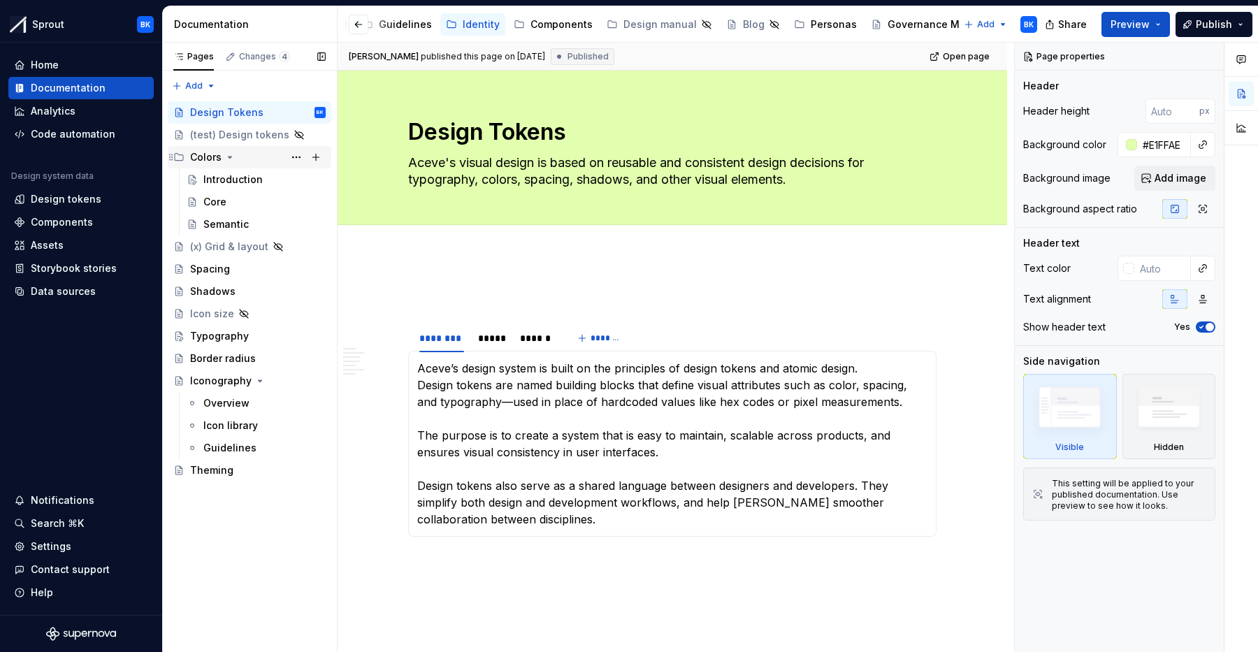
click at [228, 156] on icon "Page tree" at bounding box center [229, 156] width 3 height 1
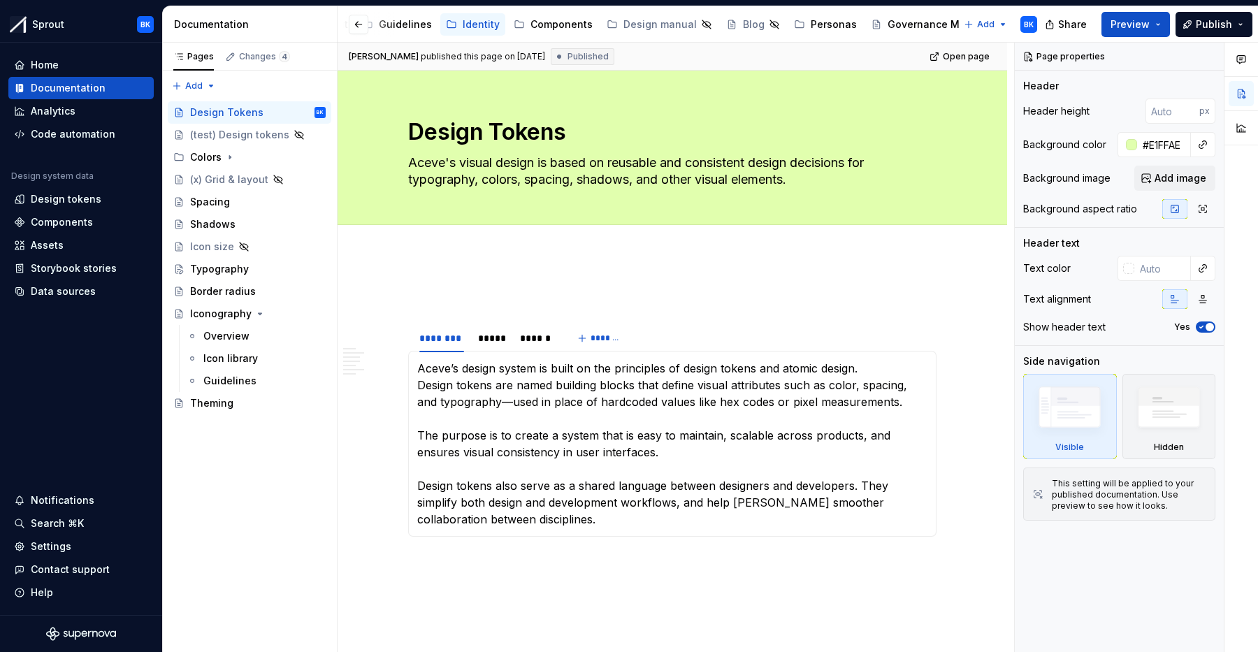
type textarea "*"
